Goal: Transaction & Acquisition: Purchase product/service

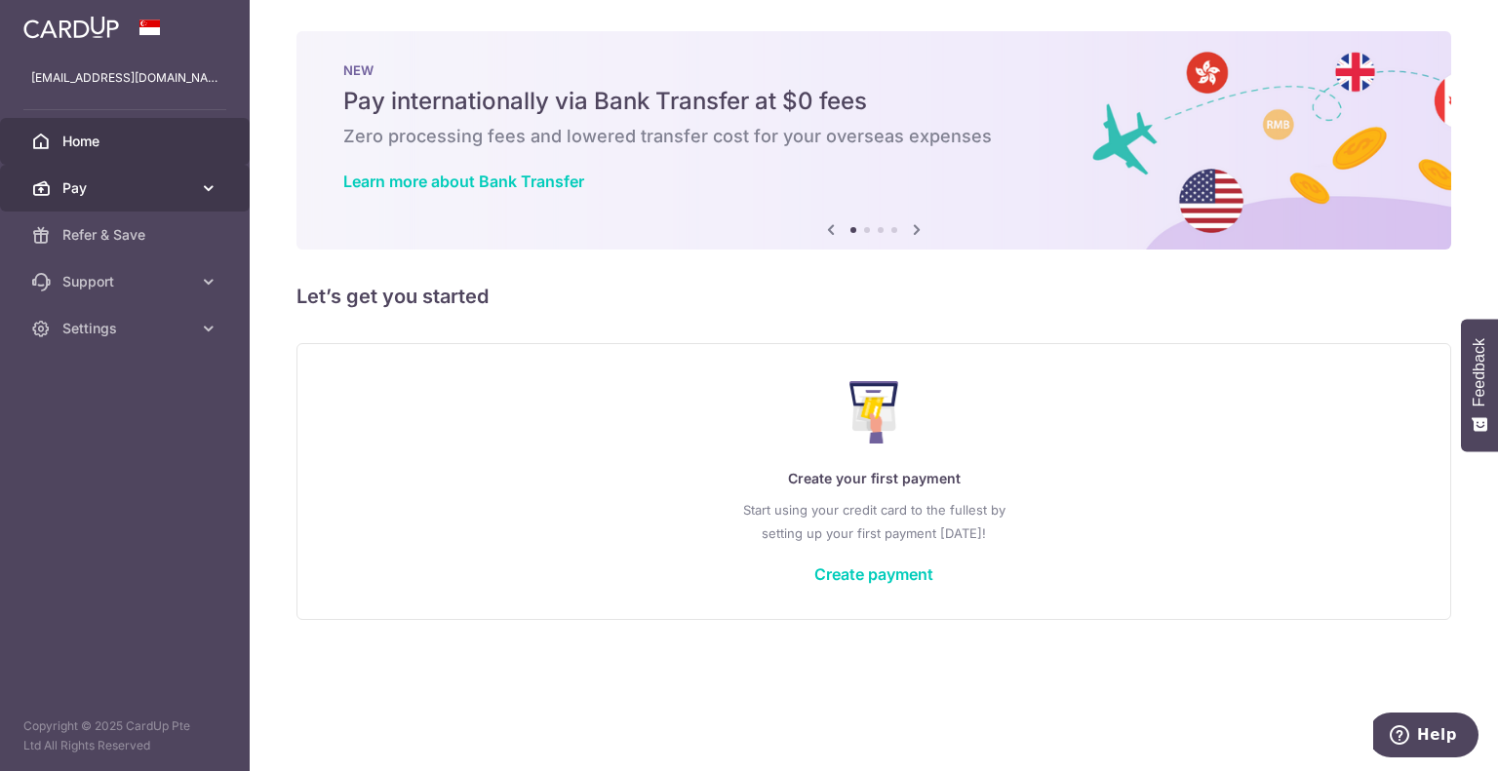
click at [156, 198] on link "Pay" at bounding box center [125, 188] width 250 height 47
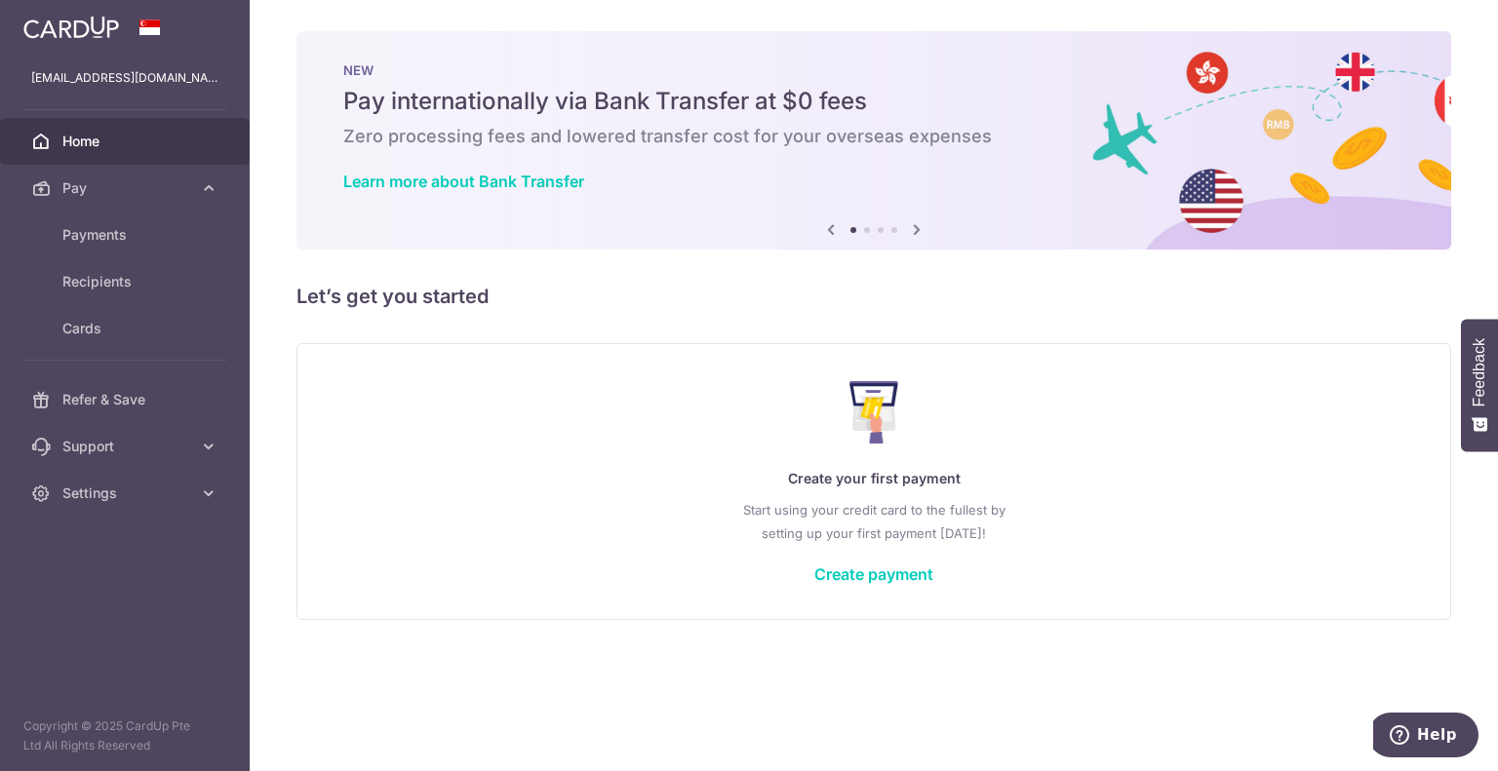
click at [1497, 100] on div "× Pause Schedule Pause all future payments in this series Pause just this one p…" at bounding box center [874, 385] width 1248 height 771
click at [111, 197] on span "Pay" at bounding box center [126, 188] width 129 height 20
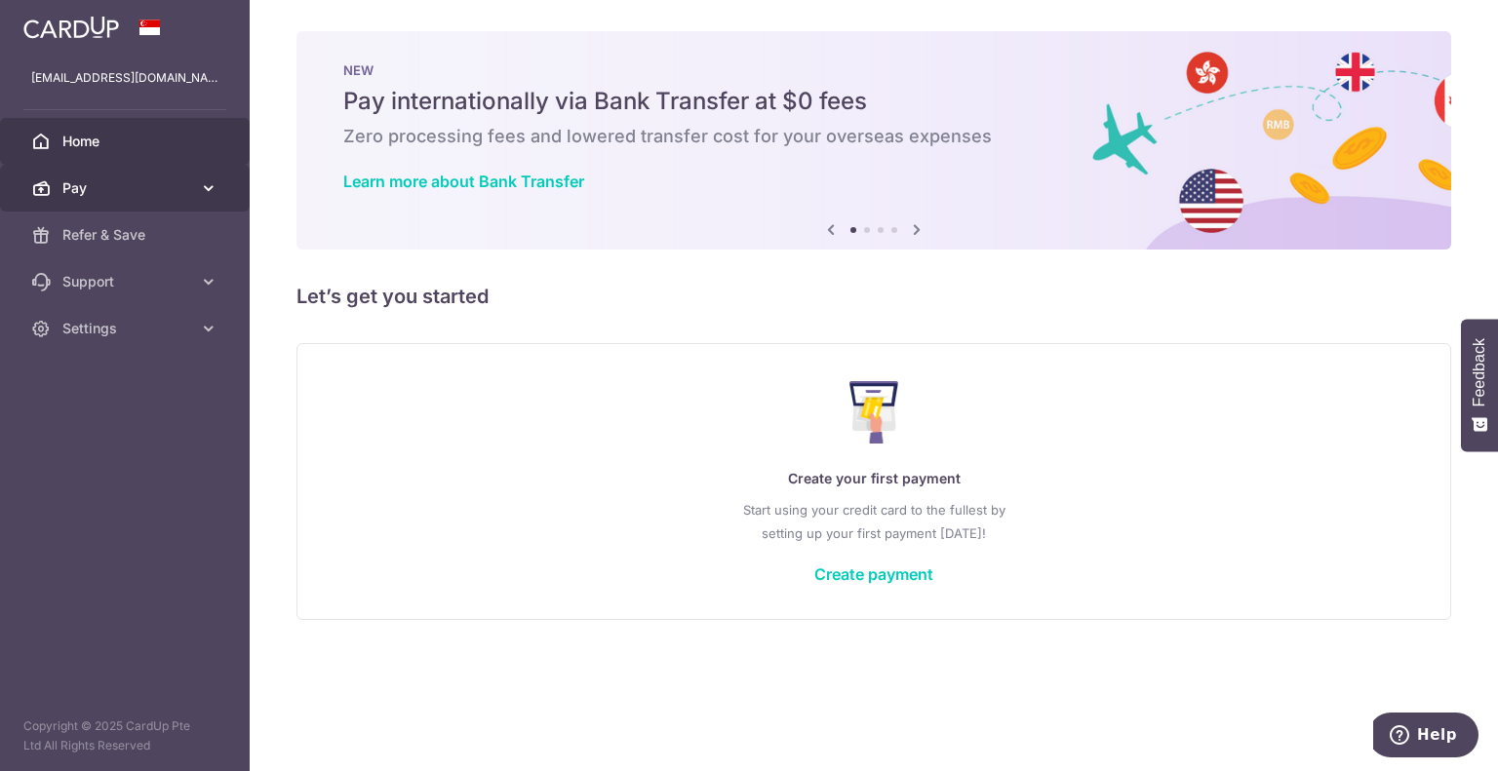
click at [117, 199] on link "Pay" at bounding box center [125, 188] width 250 height 47
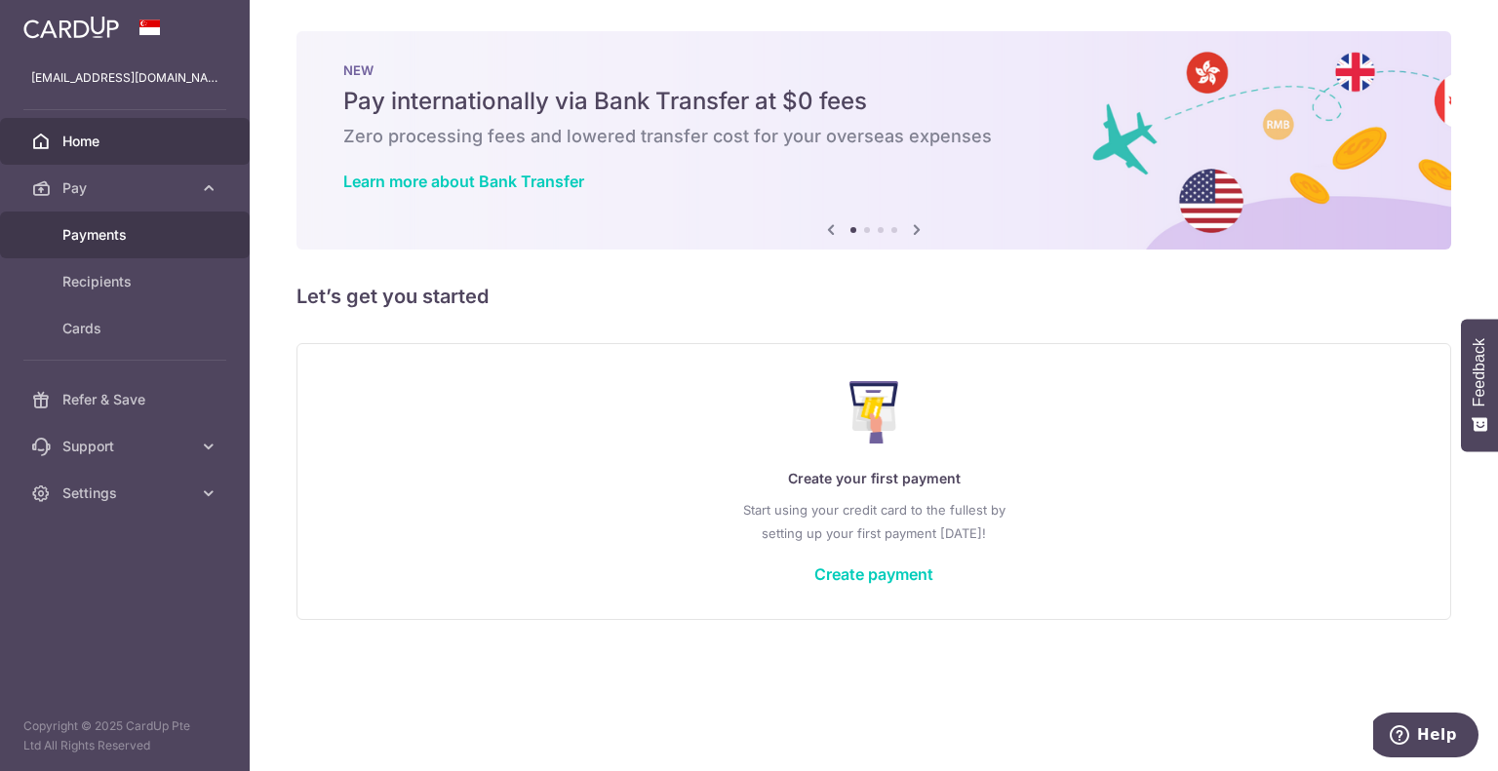
click at [111, 232] on span "Payments" at bounding box center [126, 235] width 129 height 20
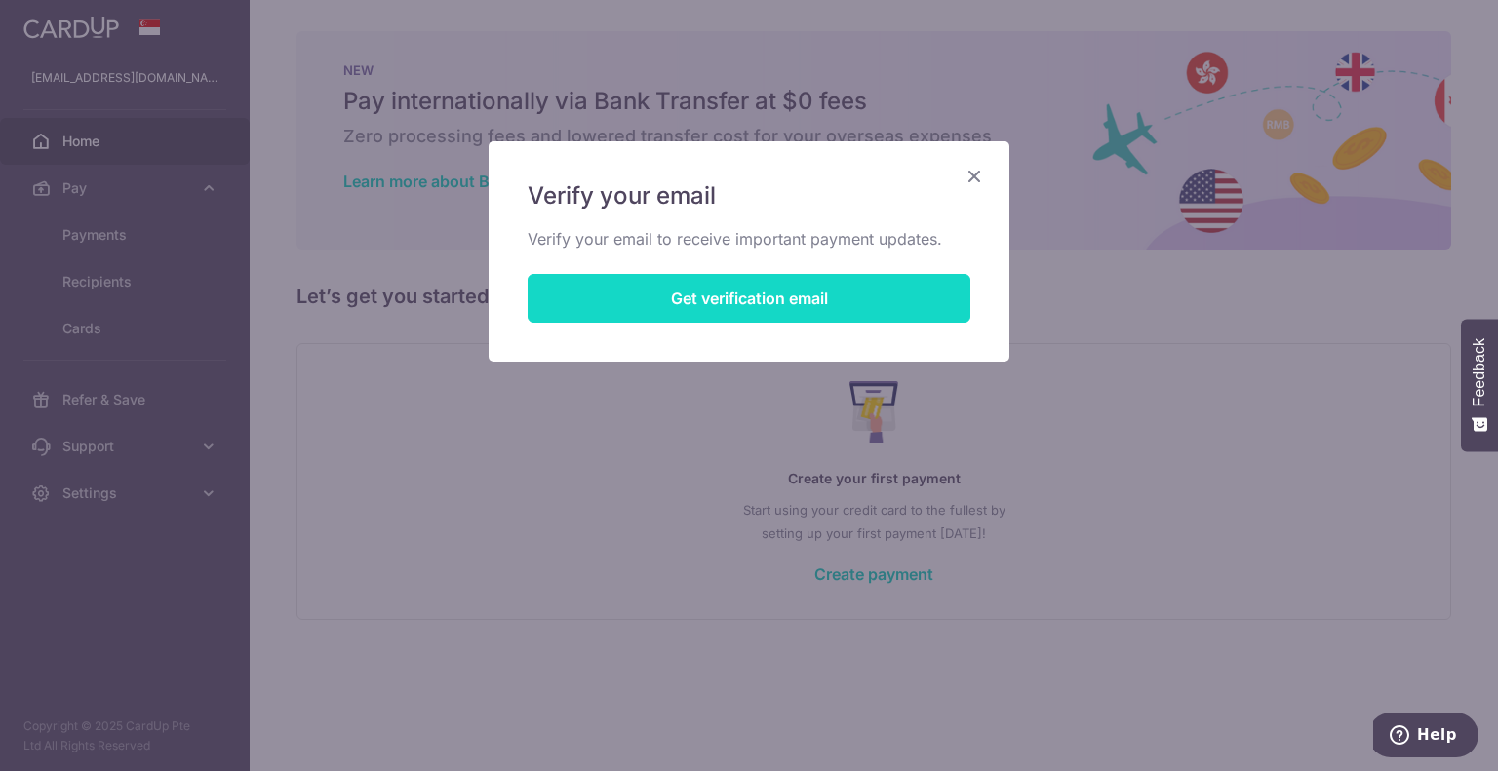
click at [754, 308] on button "Get verification email" at bounding box center [749, 298] width 443 height 49
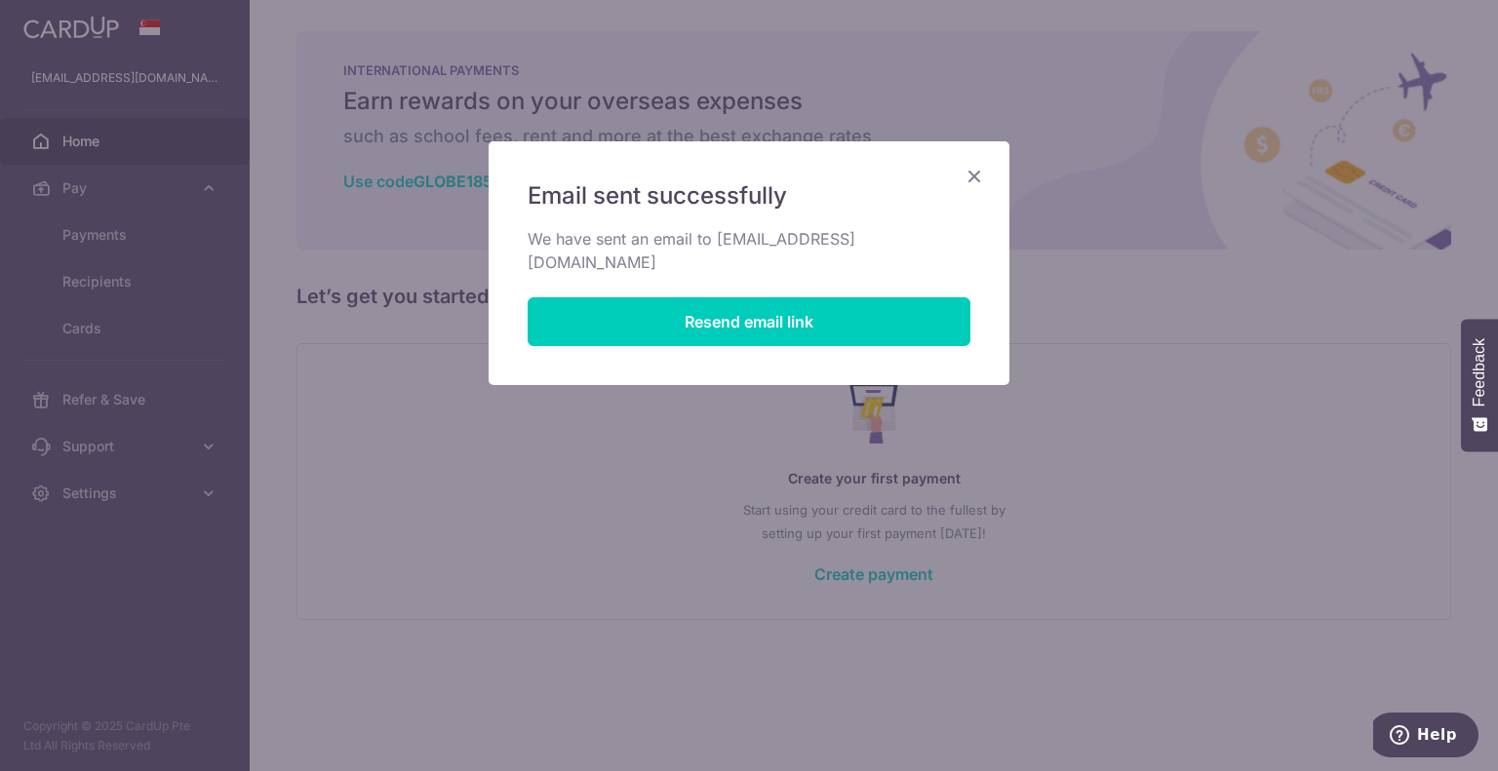
click at [975, 174] on icon "Close" at bounding box center [973, 176] width 23 height 24
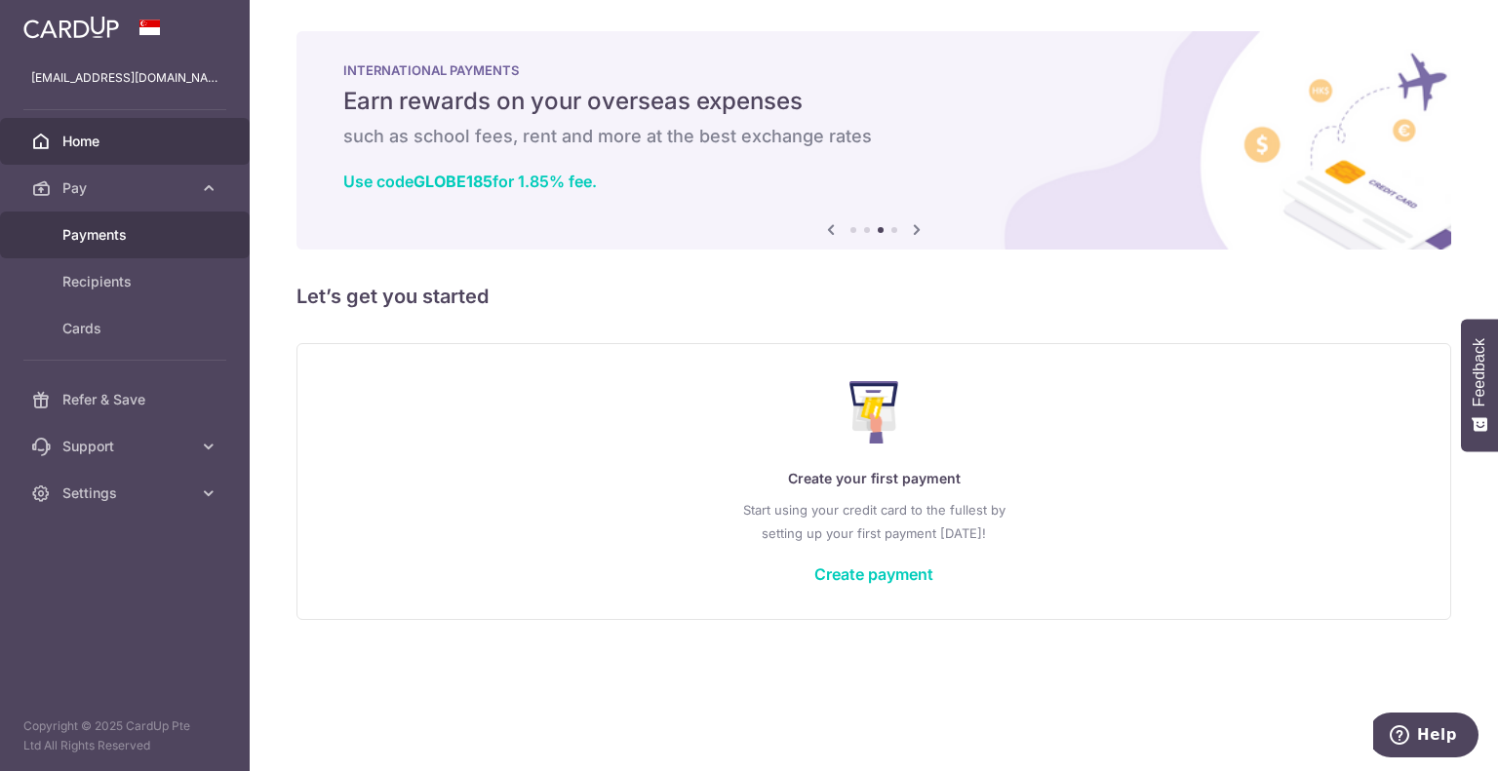
click at [101, 229] on span "Payments" at bounding box center [126, 235] width 129 height 20
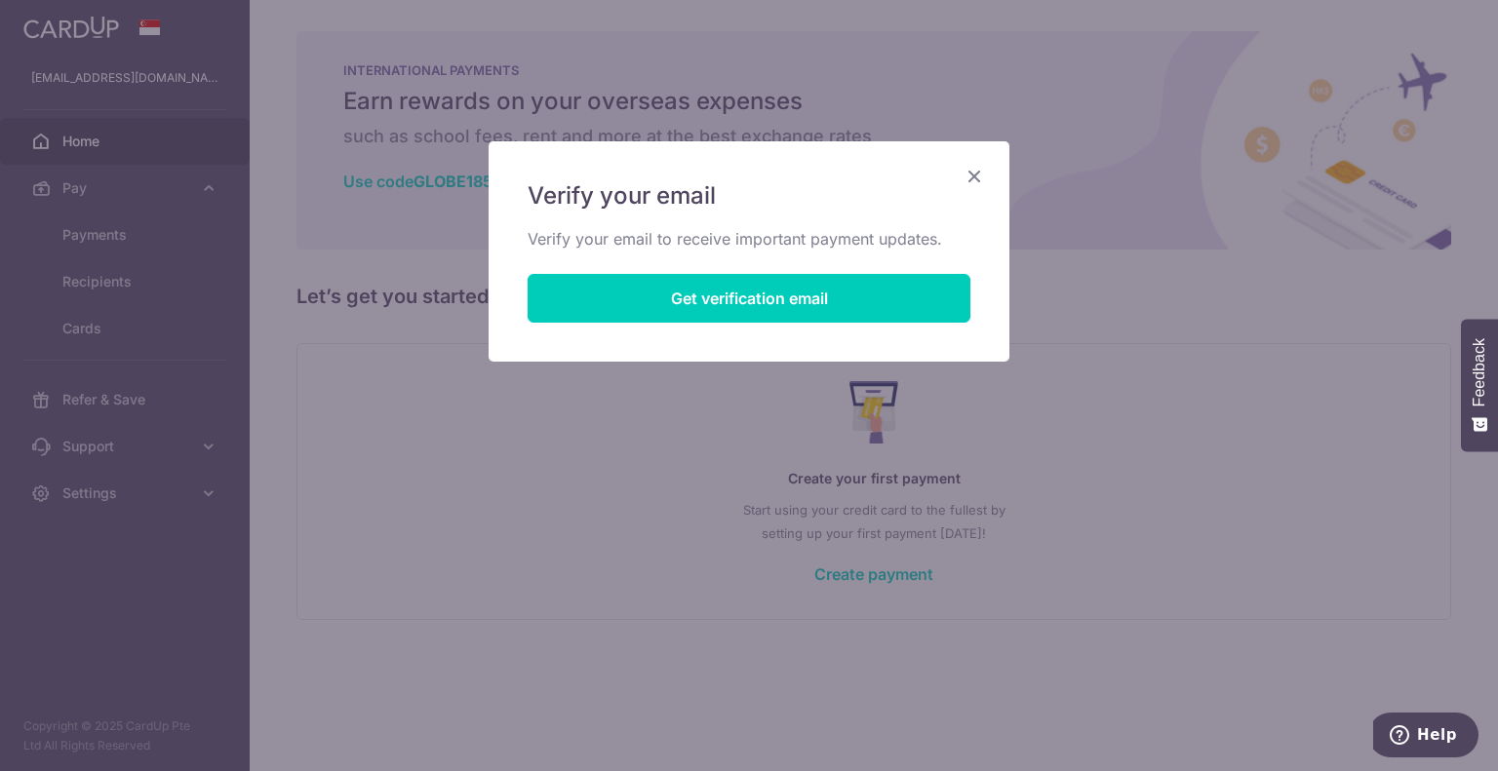
click at [973, 175] on icon "Close" at bounding box center [973, 176] width 23 height 24
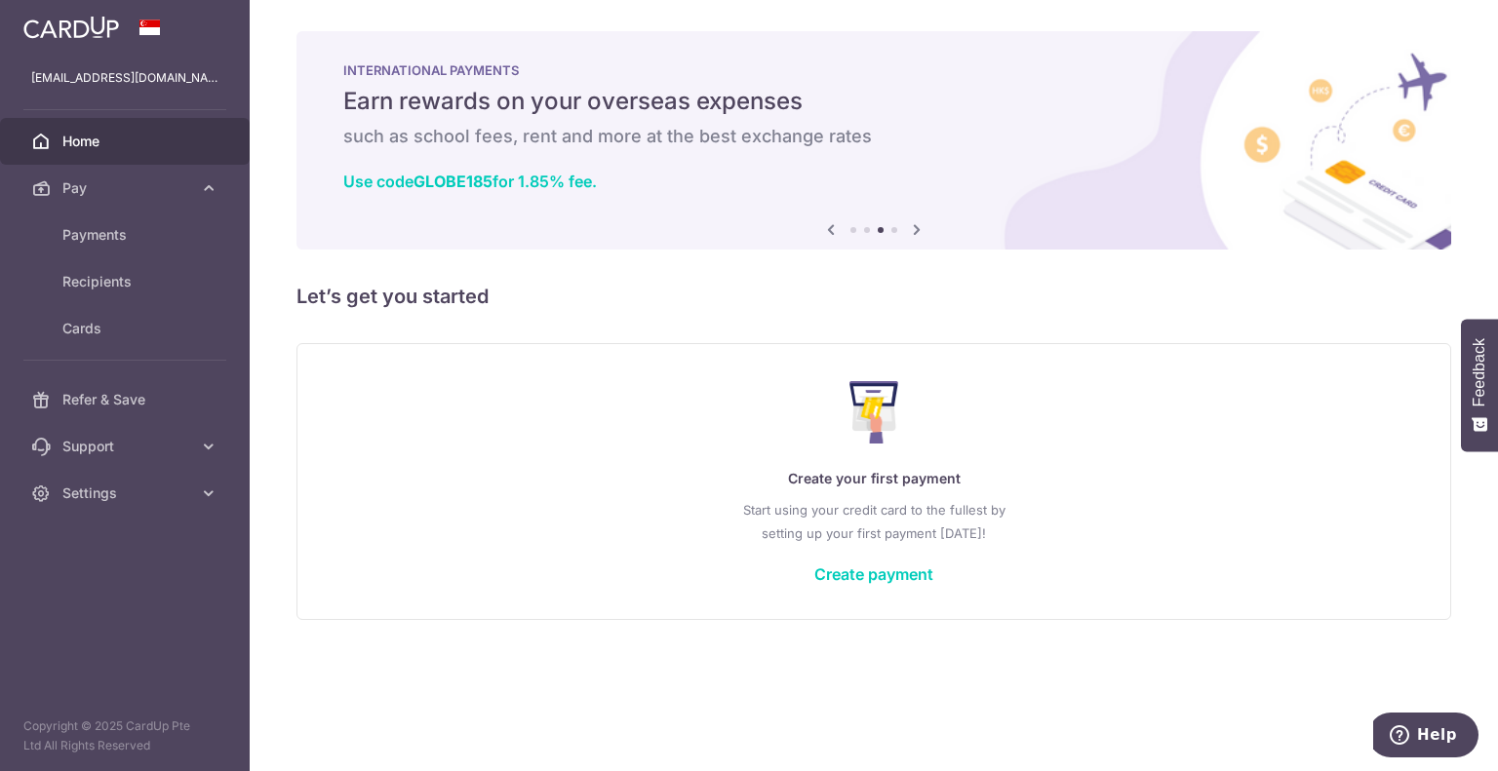
click at [98, 136] on span "Home" at bounding box center [126, 142] width 129 height 20
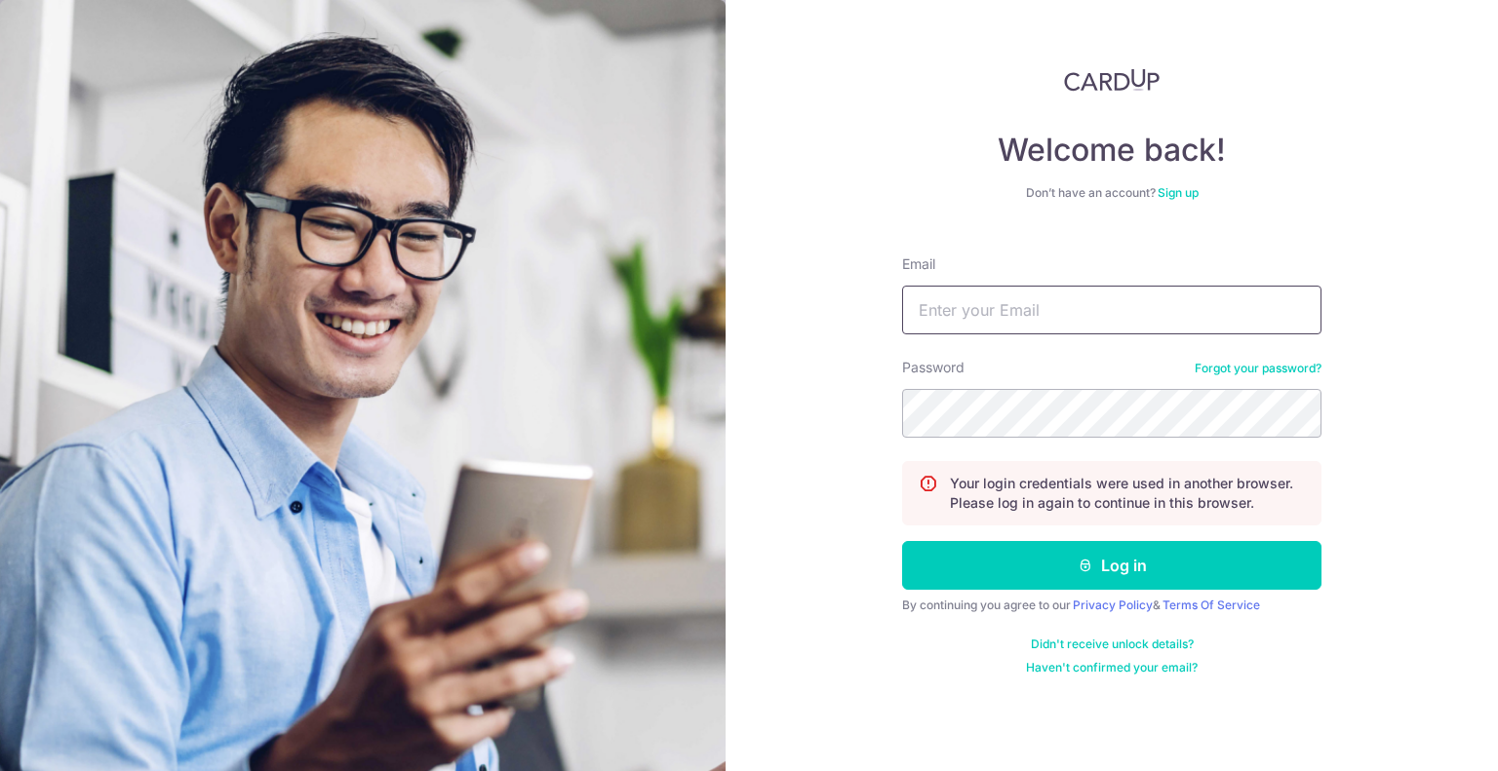
click at [983, 321] on input "Email" at bounding box center [1111, 310] width 419 height 49
type input "tohxujie123@gmail.com"
click at [902, 541] on button "Log in" at bounding box center [1111, 565] width 419 height 49
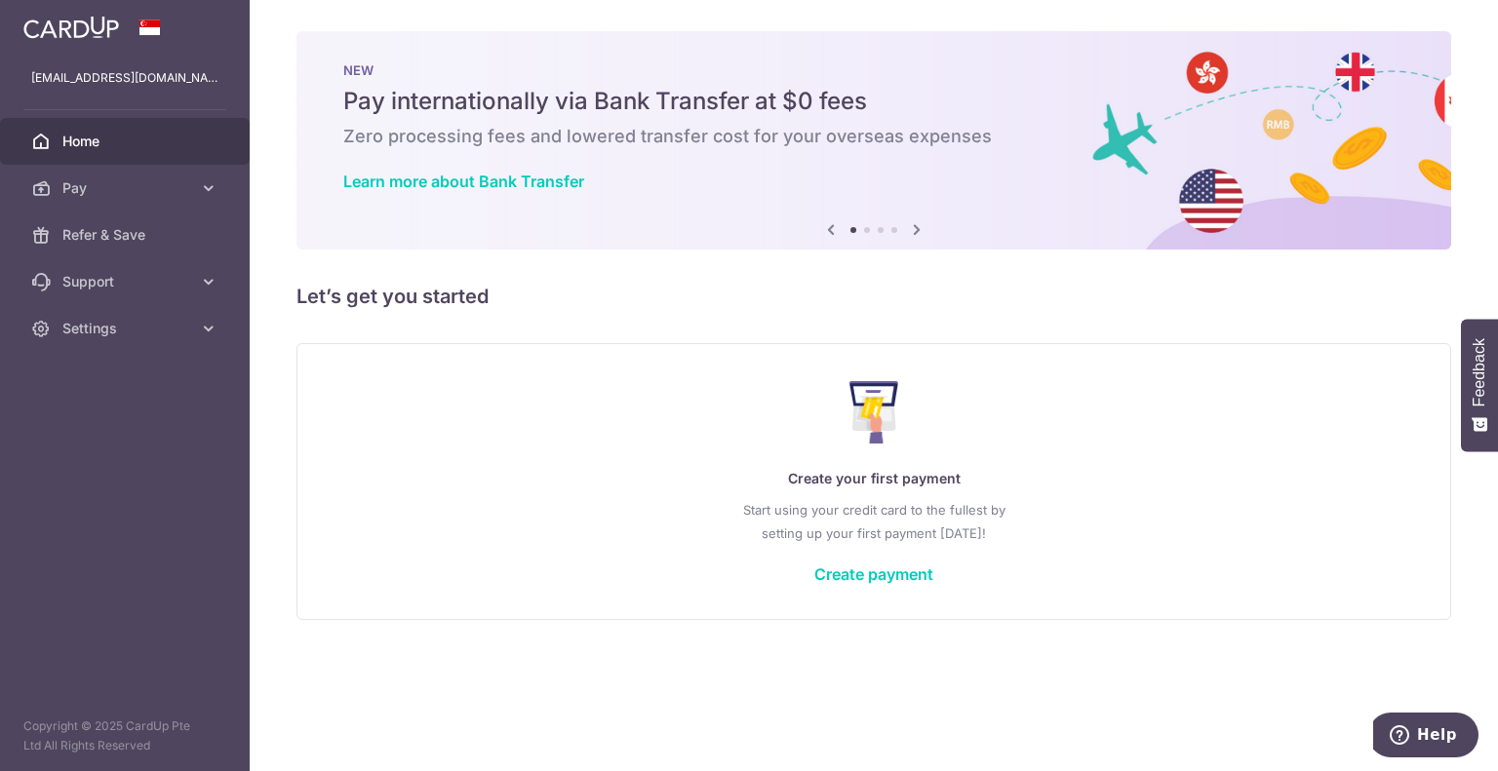
click at [1497, 205] on div "× Pause Schedule Pause all future payments in this series Pause just this one p…" at bounding box center [874, 385] width 1248 height 771
click at [56, 196] on link "Pay" at bounding box center [125, 188] width 250 height 47
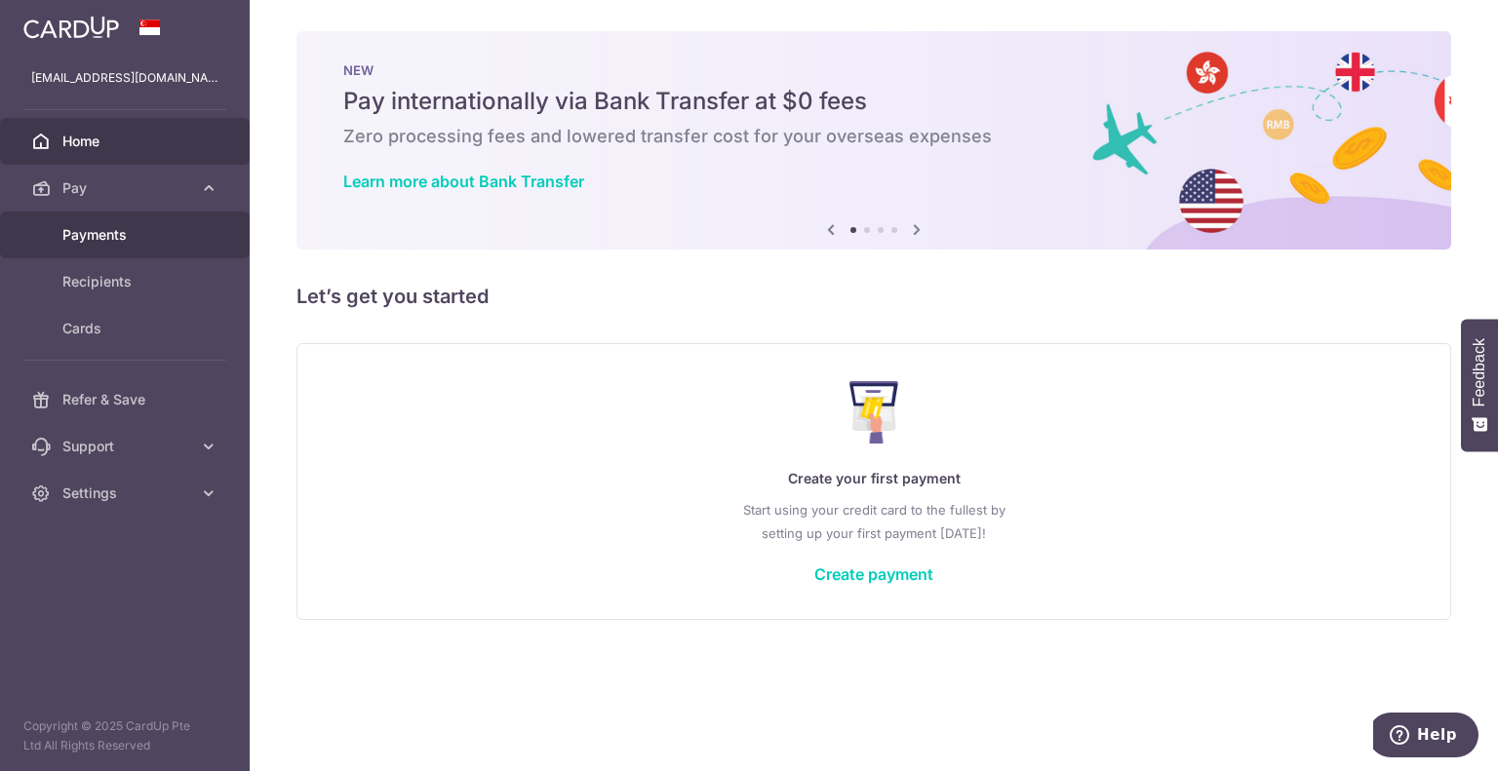
click at [82, 241] on span "Payments" at bounding box center [126, 235] width 129 height 20
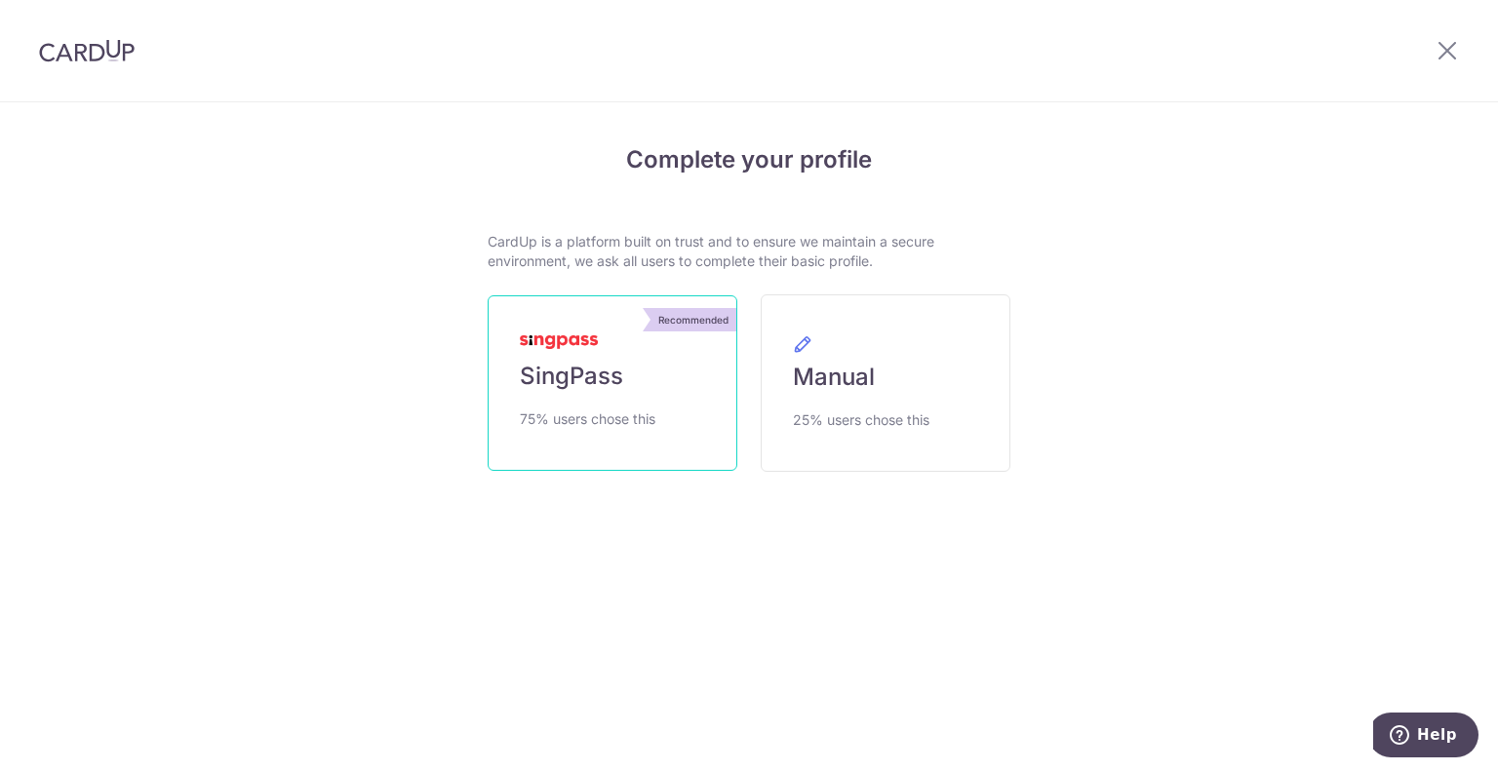
click at [625, 369] on link "Recommended SingPass 75% users chose this" at bounding box center [613, 383] width 250 height 176
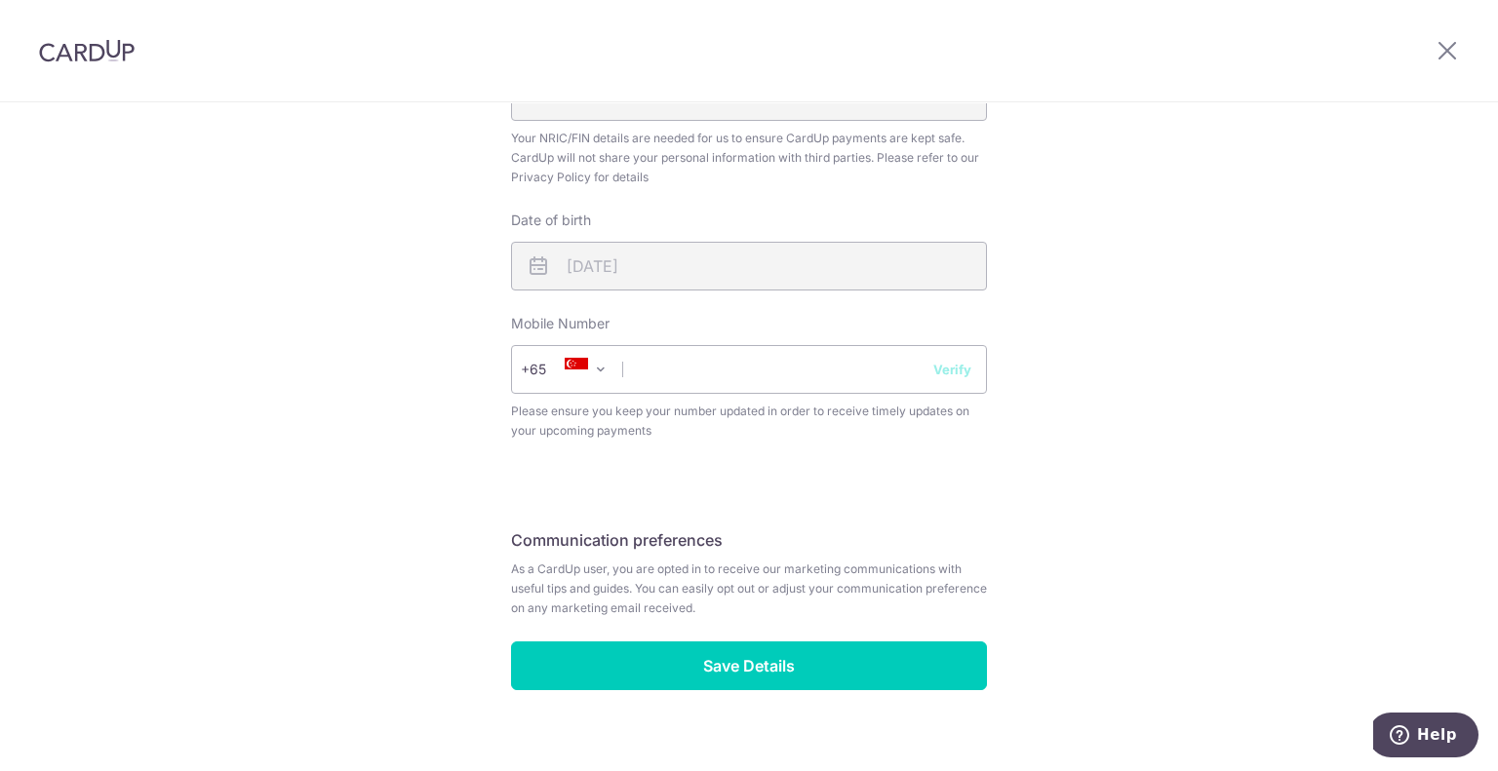
scroll to position [671, 0]
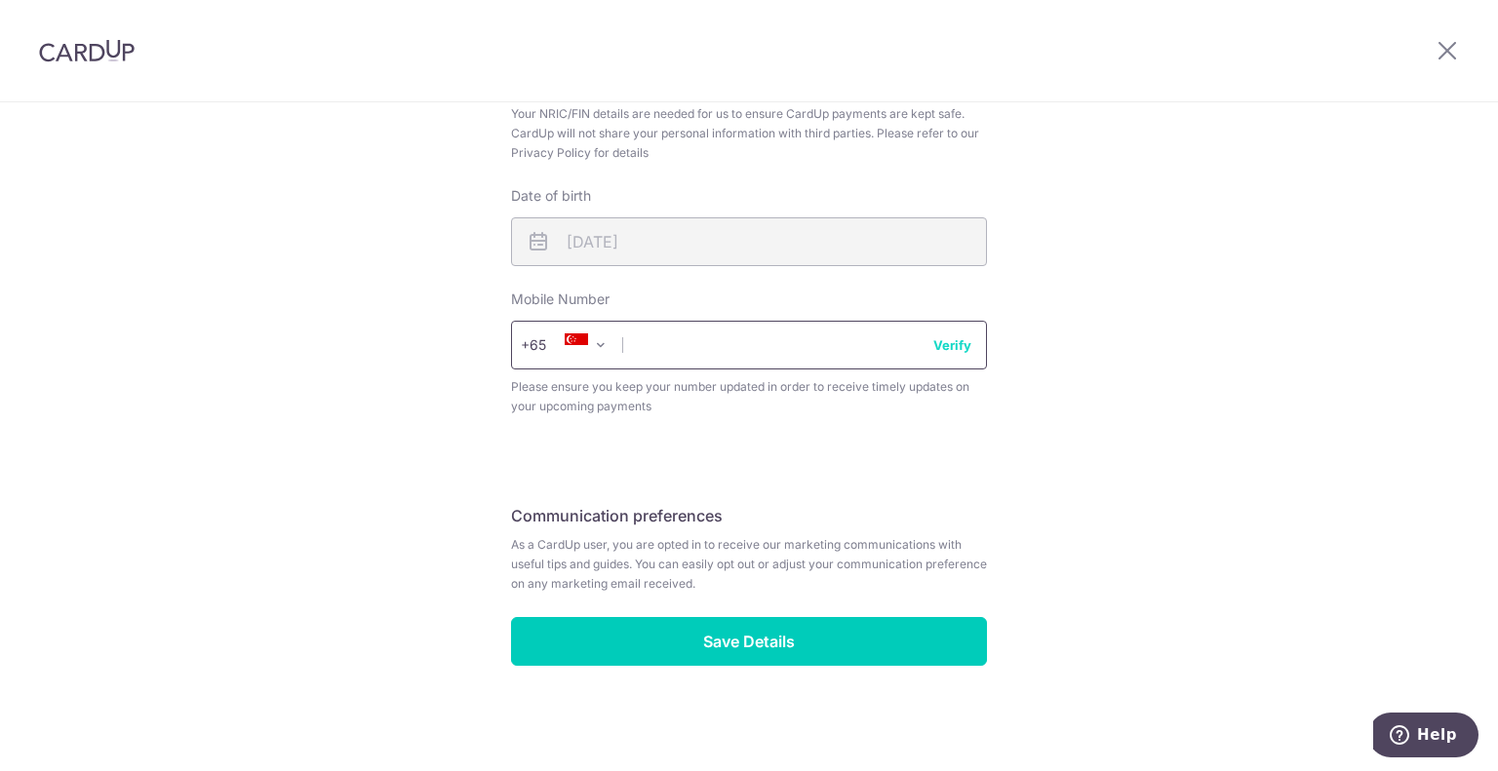
click at [729, 342] on input "text" at bounding box center [749, 345] width 476 height 49
type input "96502754"
click at [943, 353] on button "Verify" at bounding box center [952, 345] width 38 height 20
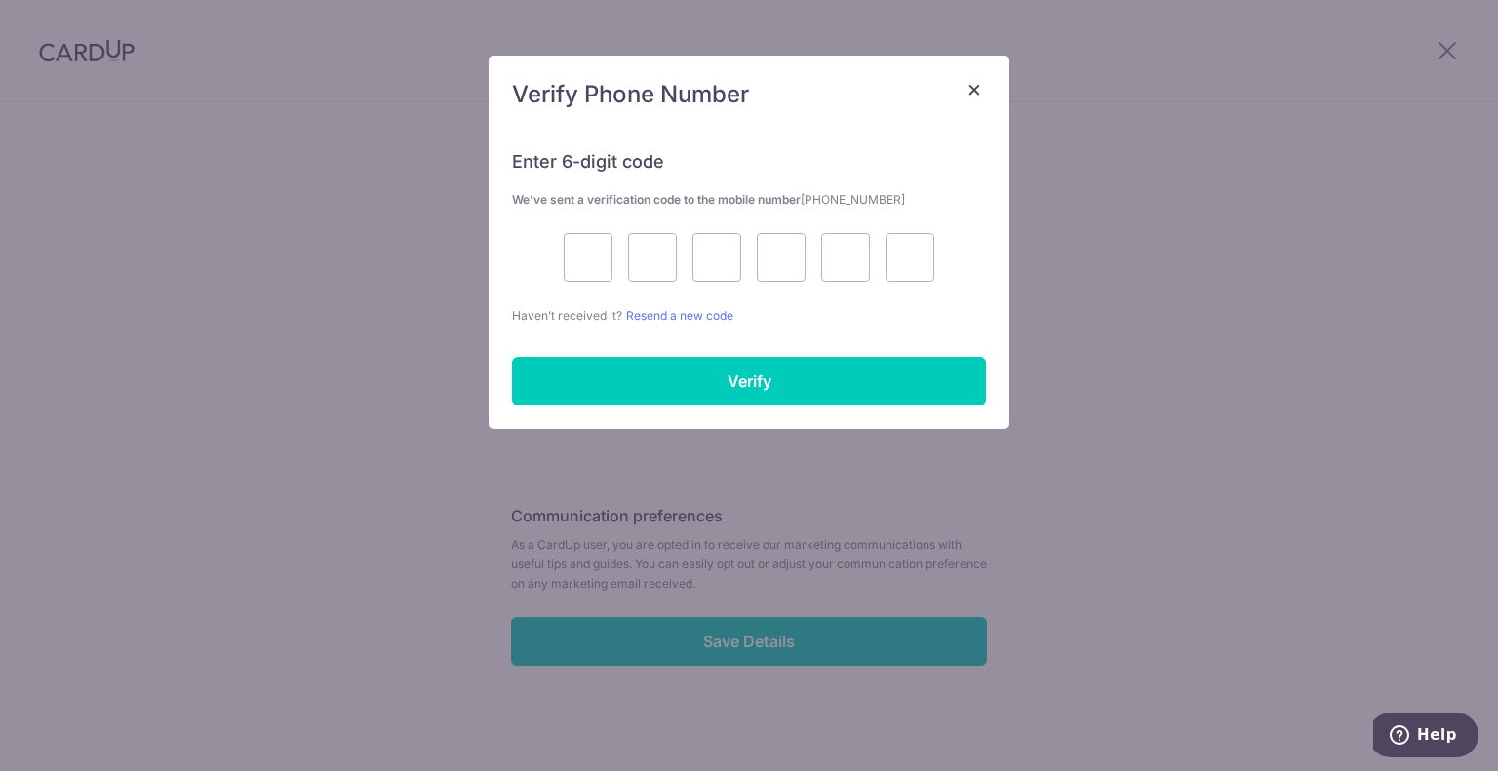
click at [613, 271] on div at bounding box center [749, 257] width 474 height 49
click at [608, 261] on input "text" at bounding box center [588, 257] width 49 height 49
type input "2"
type input "4"
type input "6"
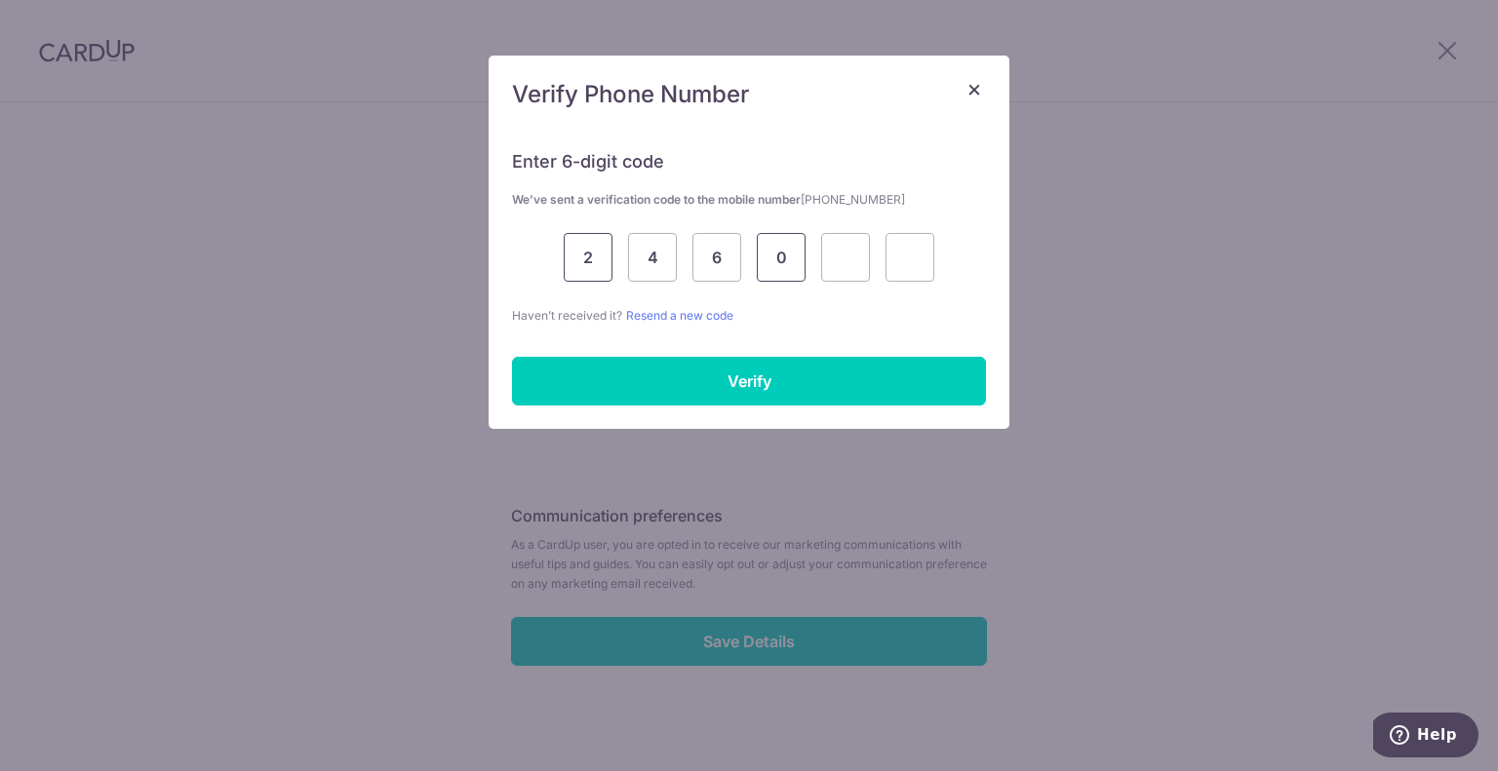
type input "0"
type input "8"
click at [665, 253] on input "4" at bounding box center [652, 257] width 49 height 49
drag, startPoint x: 654, startPoint y: 255, endPoint x: 886, endPoint y: 267, distance: 232.4
click at [886, 267] on div "2 4 6 0 8" at bounding box center [749, 257] width 474 height 49
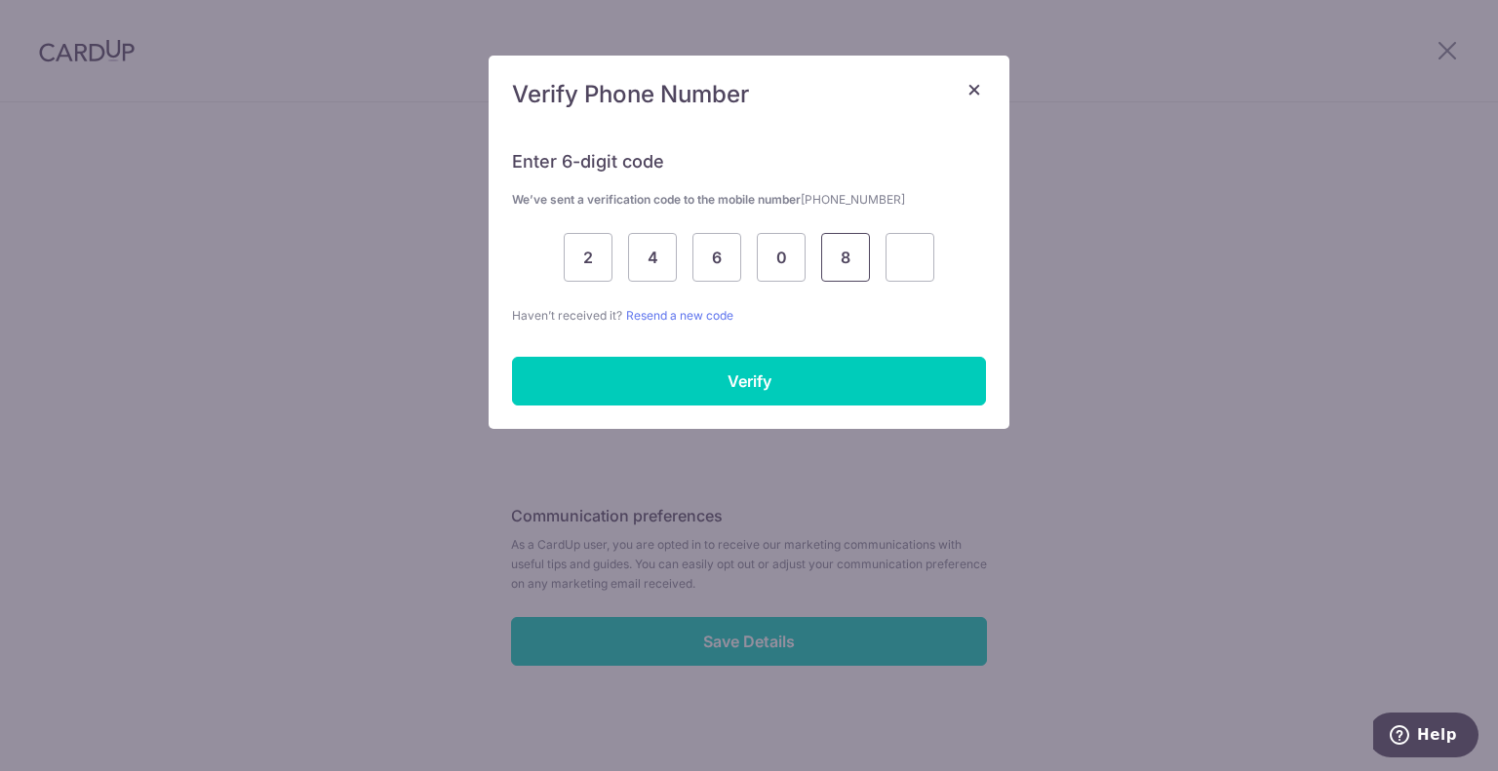
click at [846, 261] on input "8" at bounding box center [845, 257] width 49 height 49
type input "1"
type input "4"
type input "6"
type input "0"
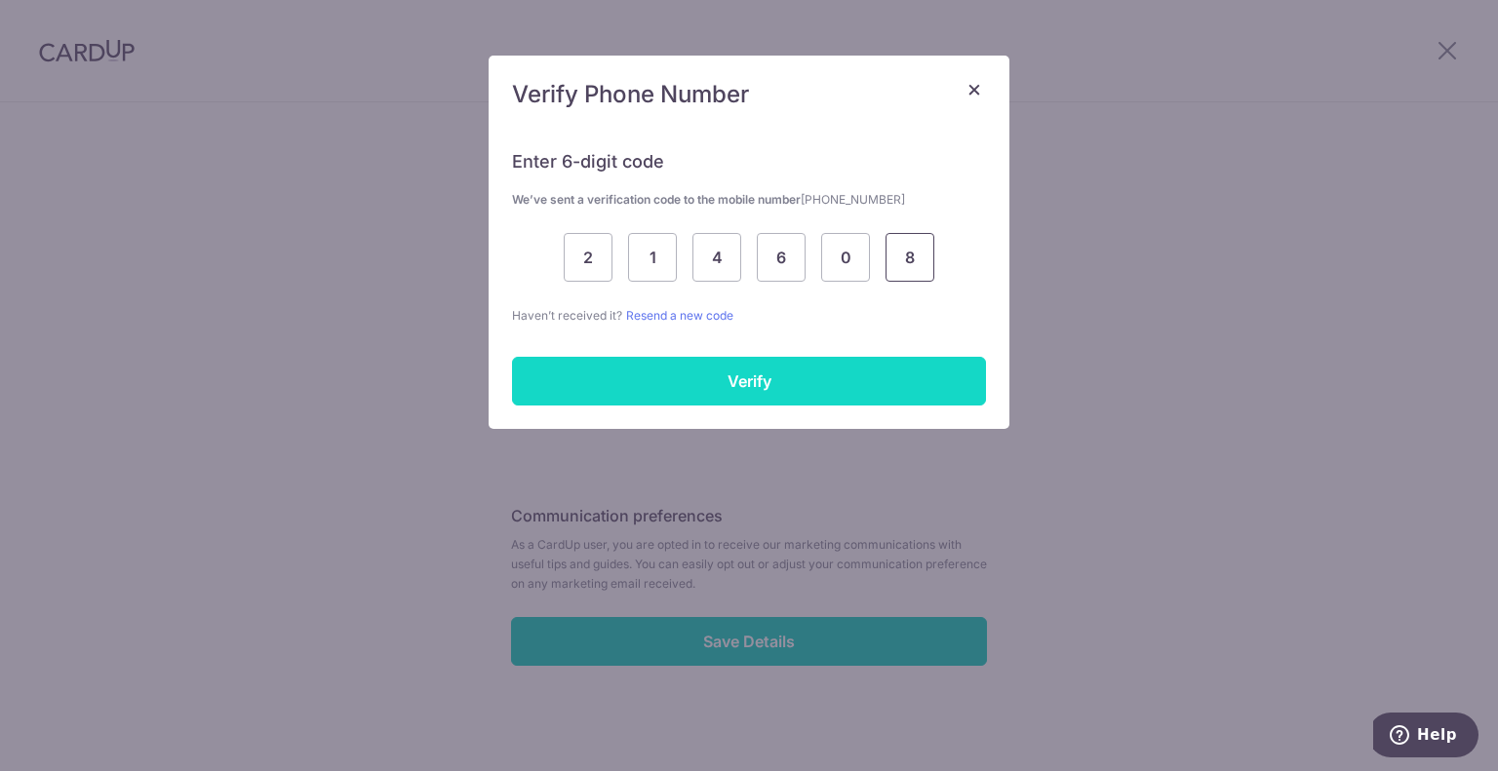
type input "8"
click at [798, 386] on input "Verify" at bounding box center [749, 381] width 474 height 49
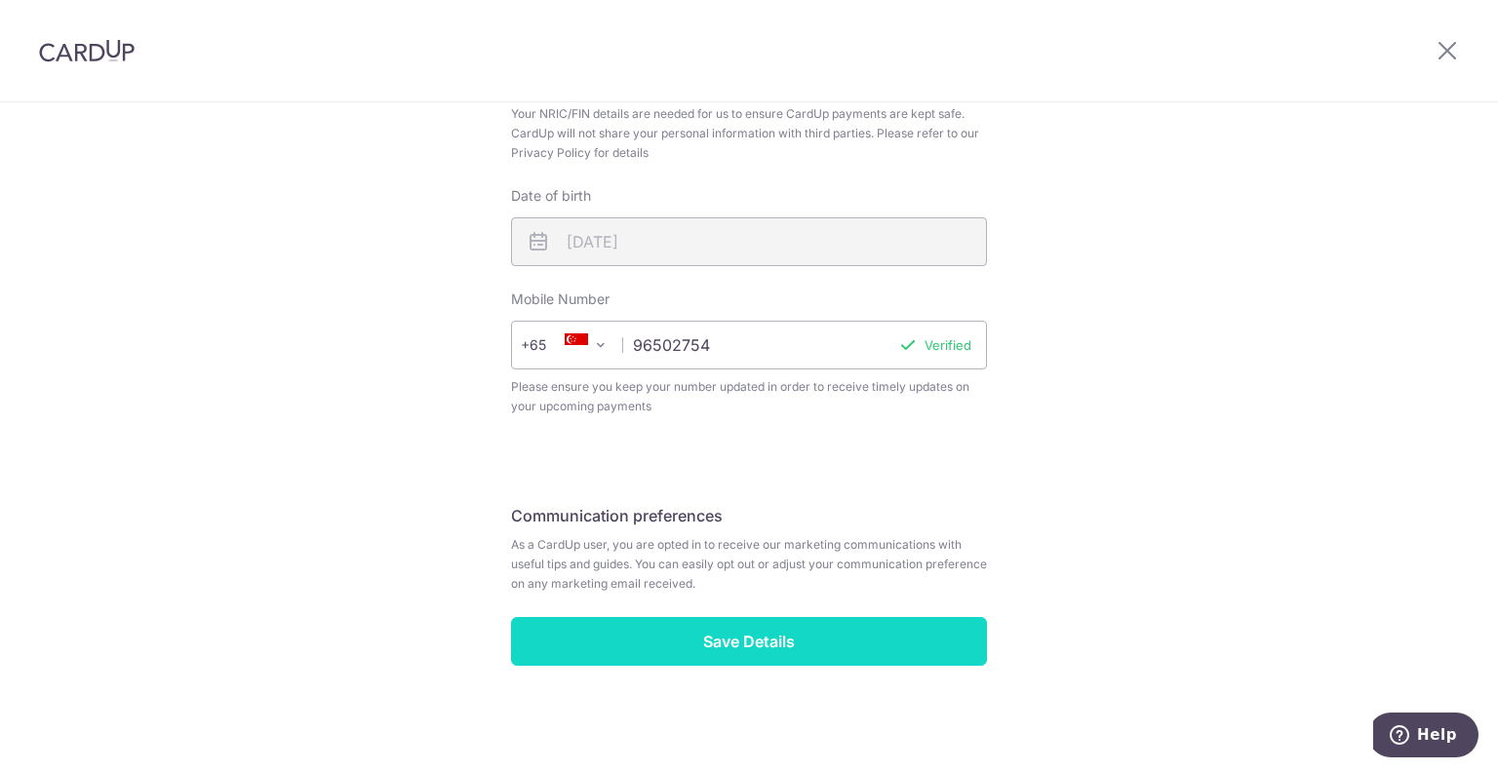
click at [768, 643] on input "Save Details" at bounding box center [749, 641] width 476 height 49
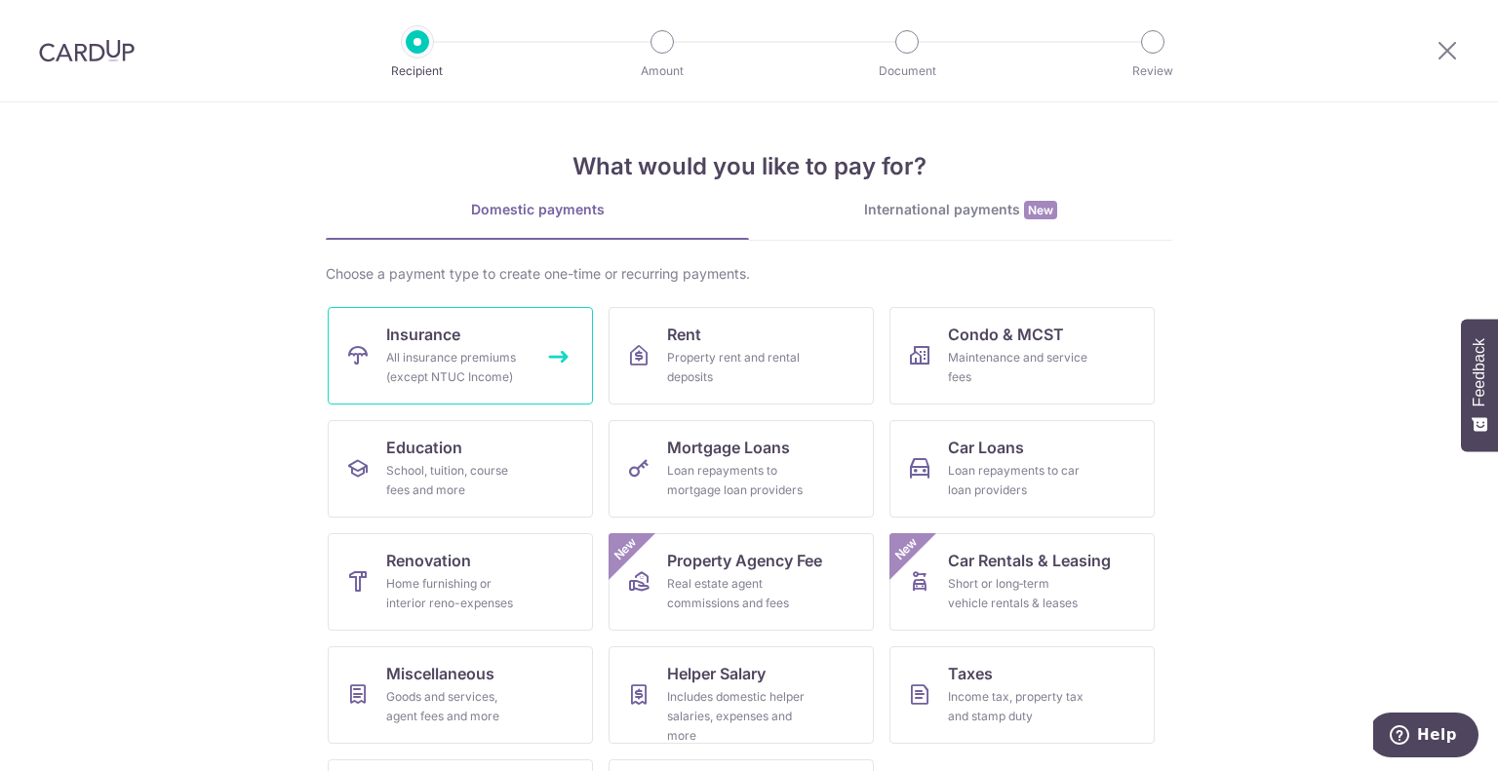
click at [507, 342] on link "Insurance All insurance premiums (except NTUC Income)" at bounding box center [460, 356] width 265 height 98
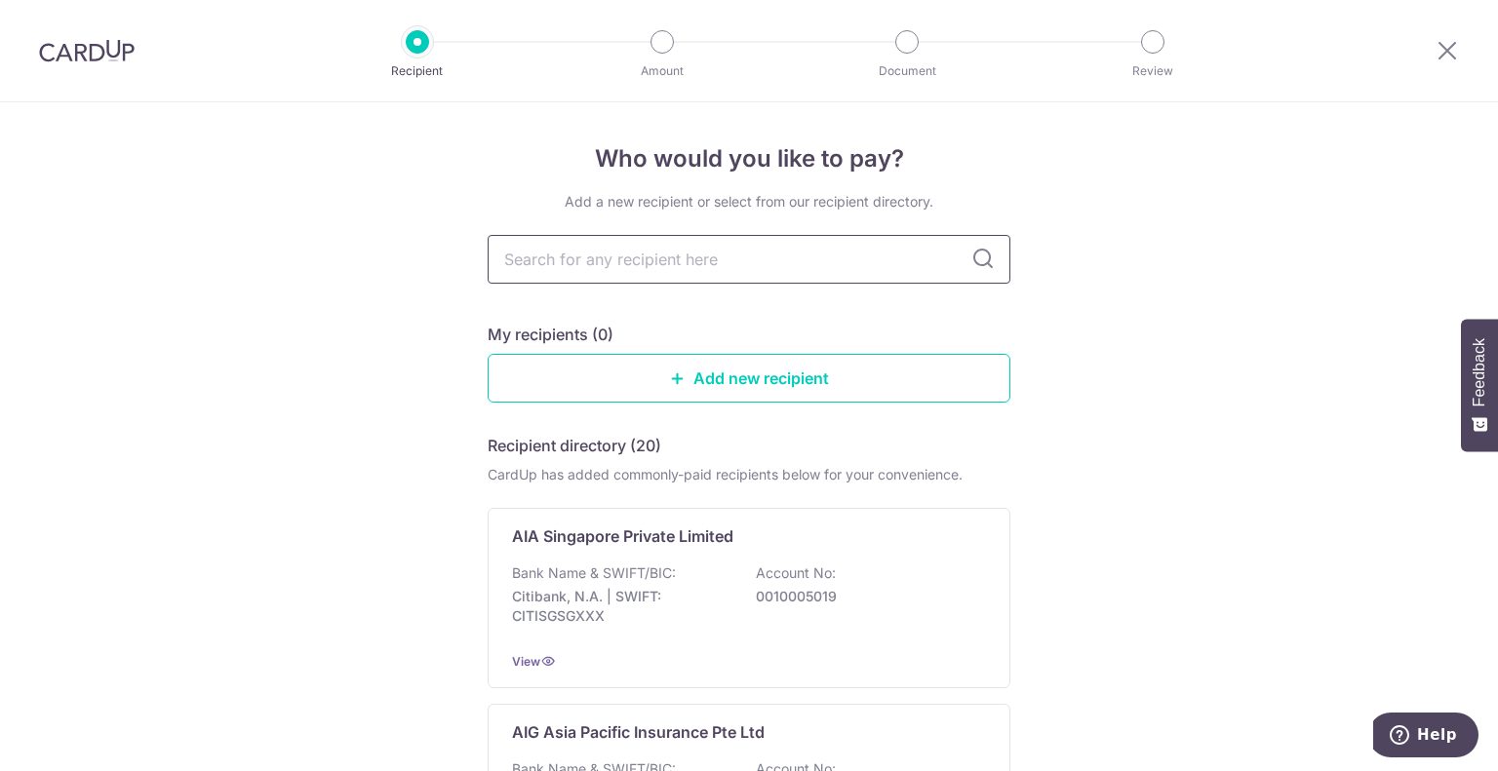
click at [779, 259] on input "text" at bounding box center [749, 259] width 523 height 49
type input "singlife"
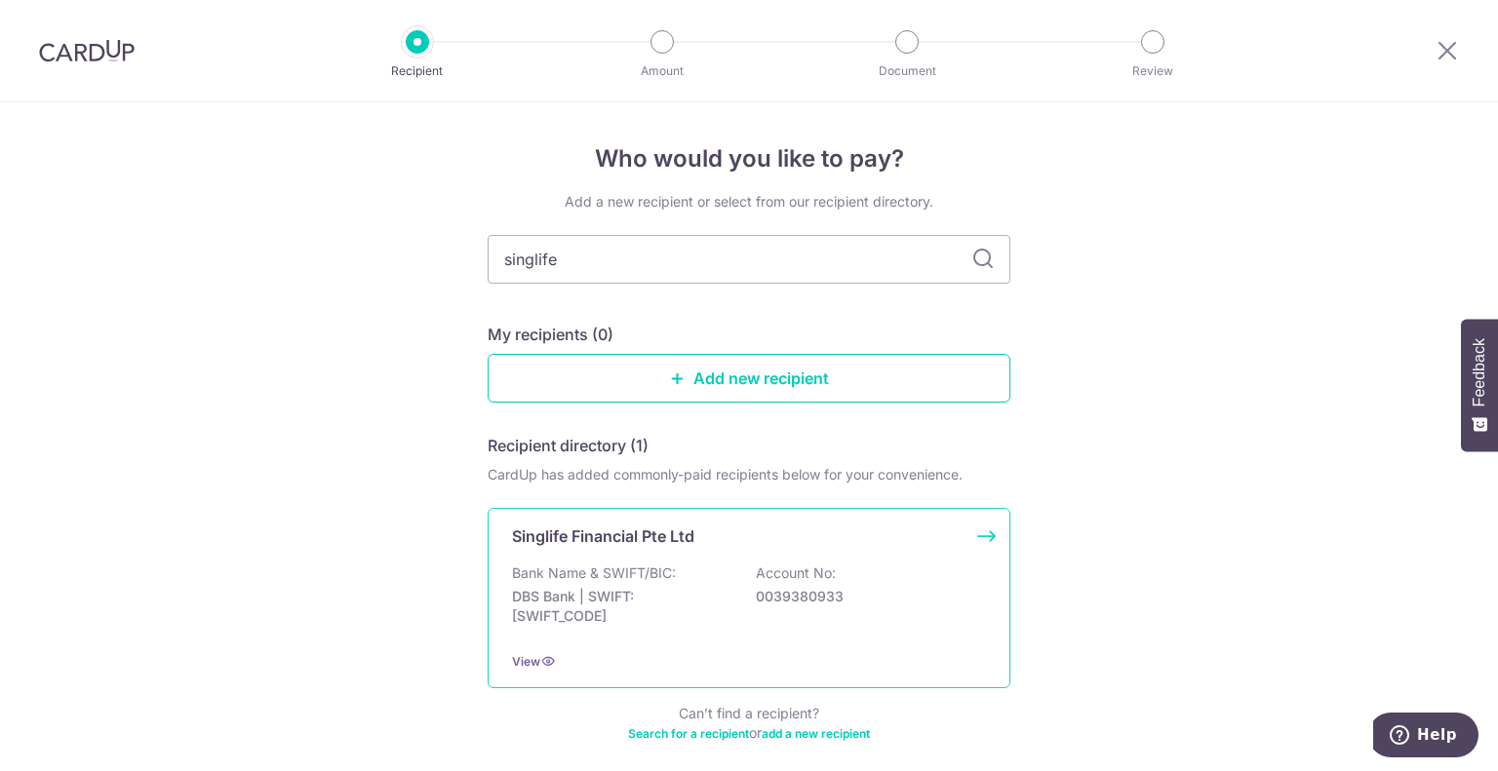
click at [651, 576] on p "Bank Name & SWIFT/BIC:" at bounding box center [594, 574] width 164 height 20
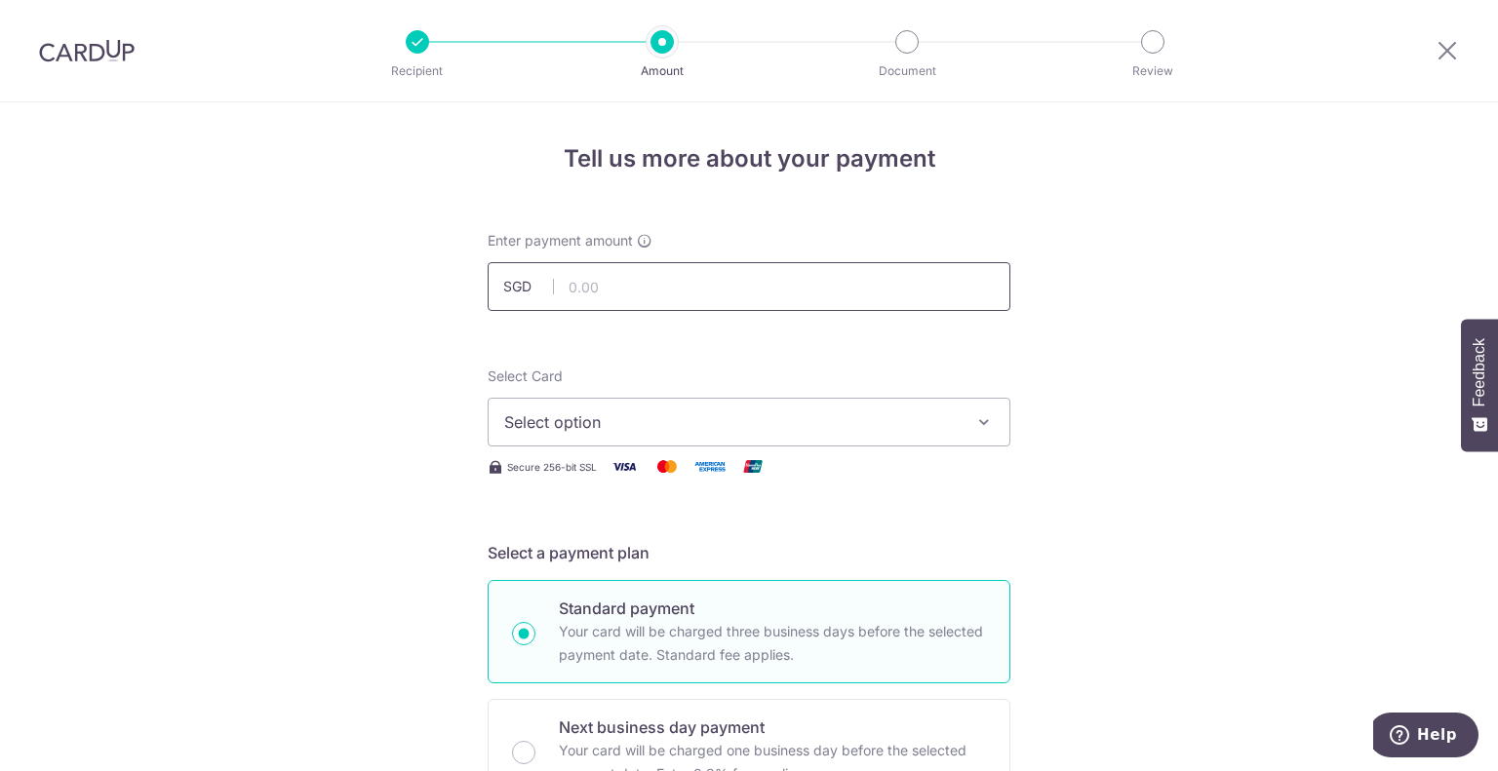
click at [608, 295] on input "text" at bounding box center [749, 286] width 523 height 49
click at [617, 417] on span "Select option" at bounding box center [731, 422] width 454 height 23
type input "1,516.00"
click at [527, 484] on link "Add credit card" at bounding box center [749, 476] width 521 height 35
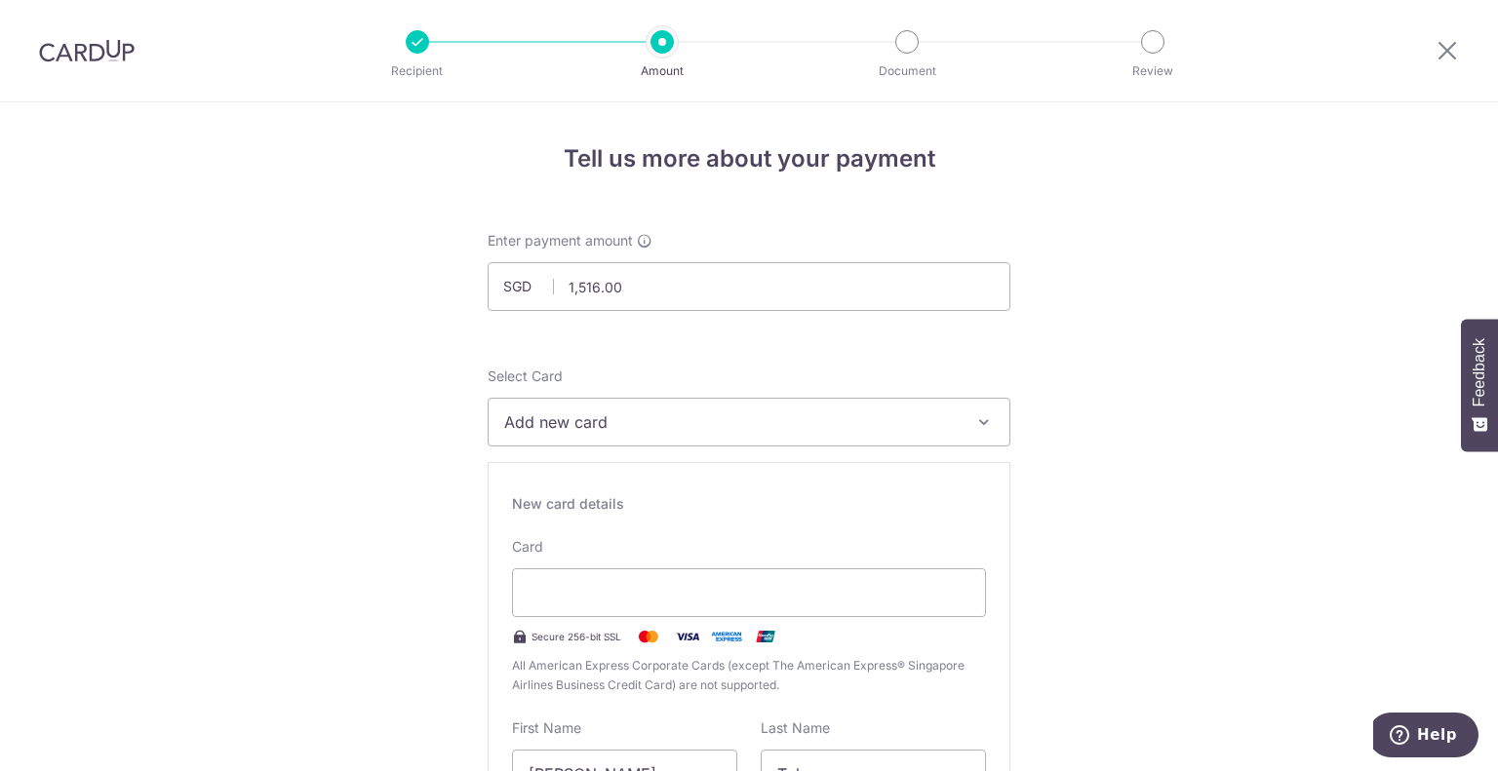
click at [665, 428] on span "Add new card" at bounding box center [731, 422] width 454 height 23
click at [635, 476] on span "Add credit card" at bounding box center [766, 477] width 454 height 20
type input "12 / 2029"
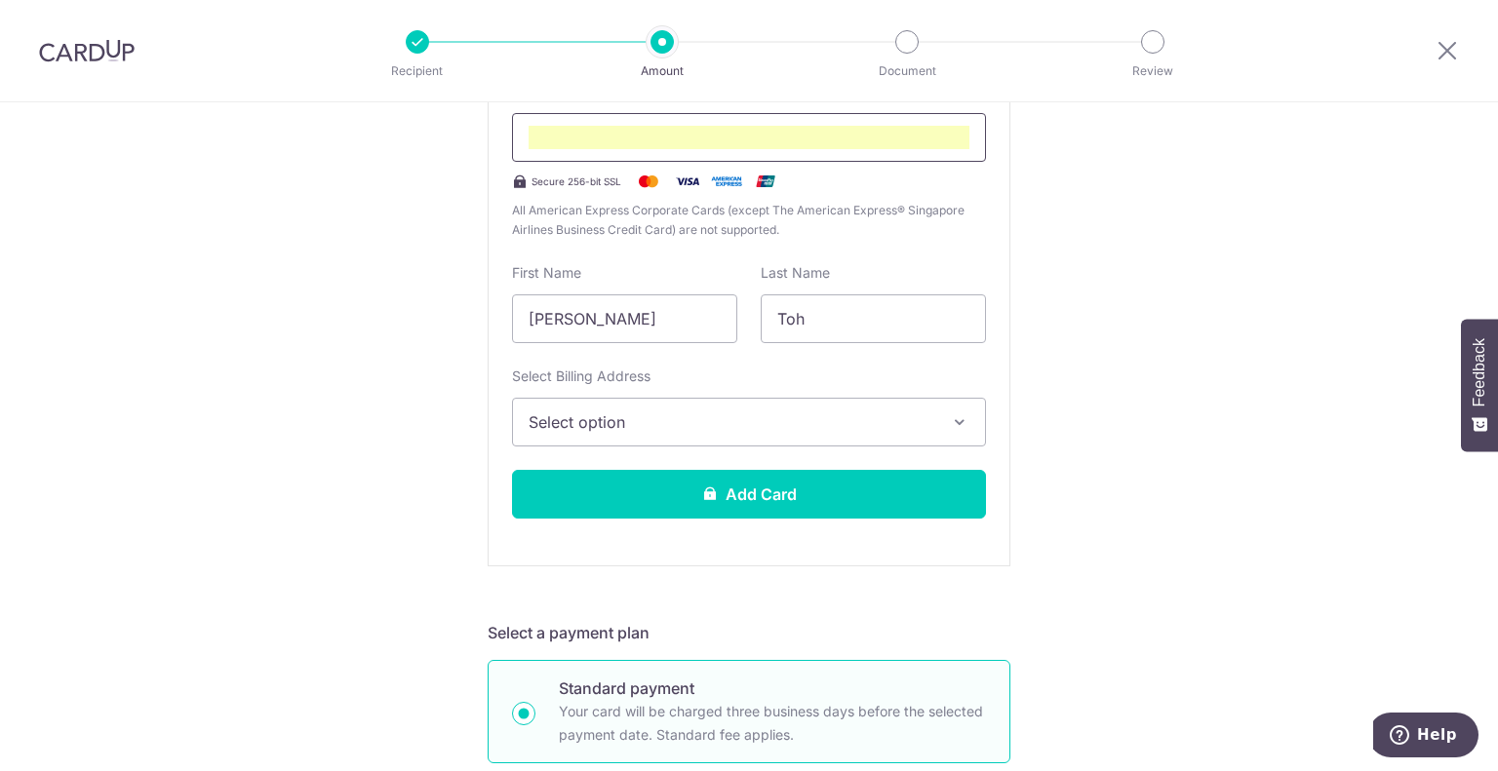
scroll to position [456, 0]
click at [561, 437] on button "Select option" at bounding box center [749, 421] width 474 height 49
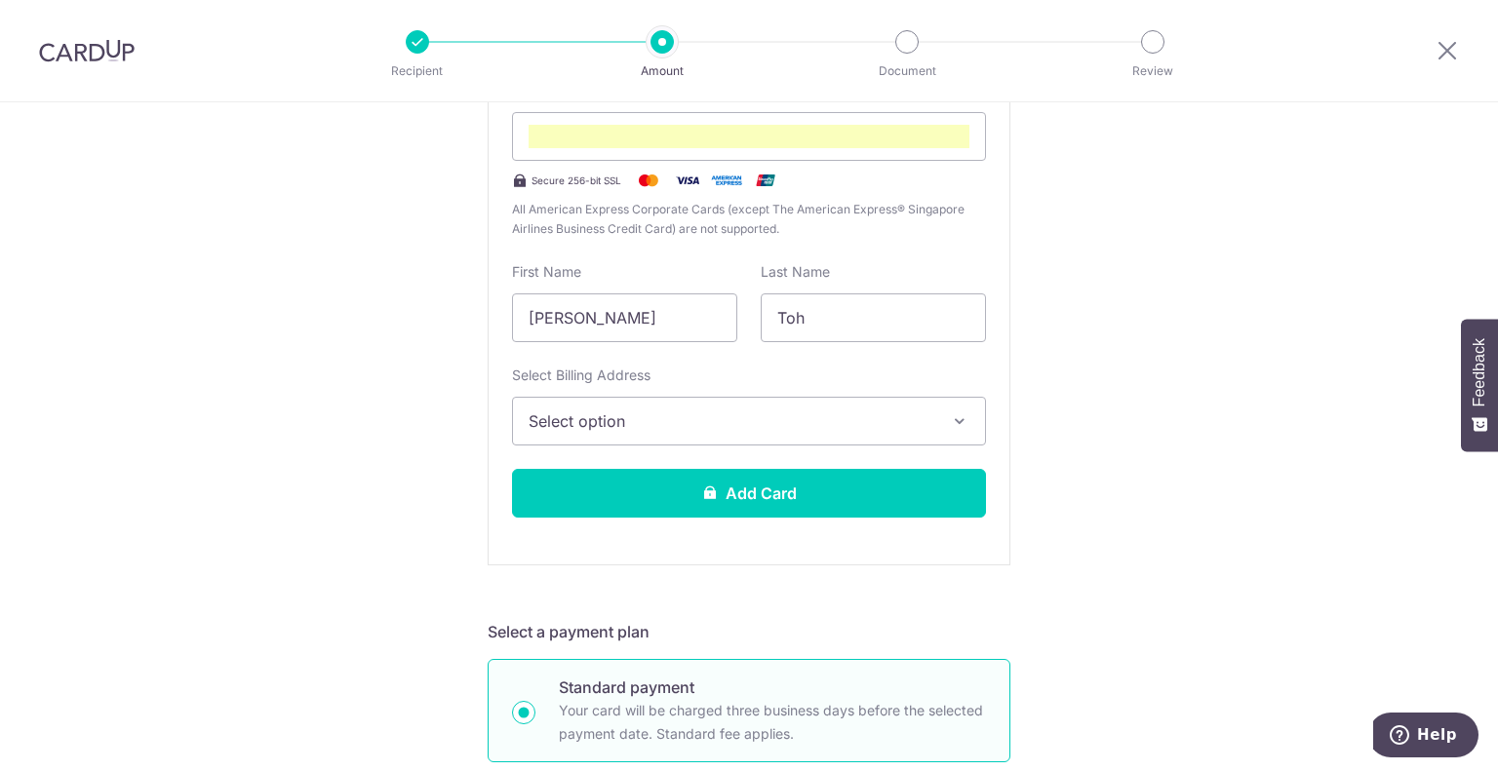
click at [540, 436] on button "Select option" at bounding box center [749, 421] width 474 height 49
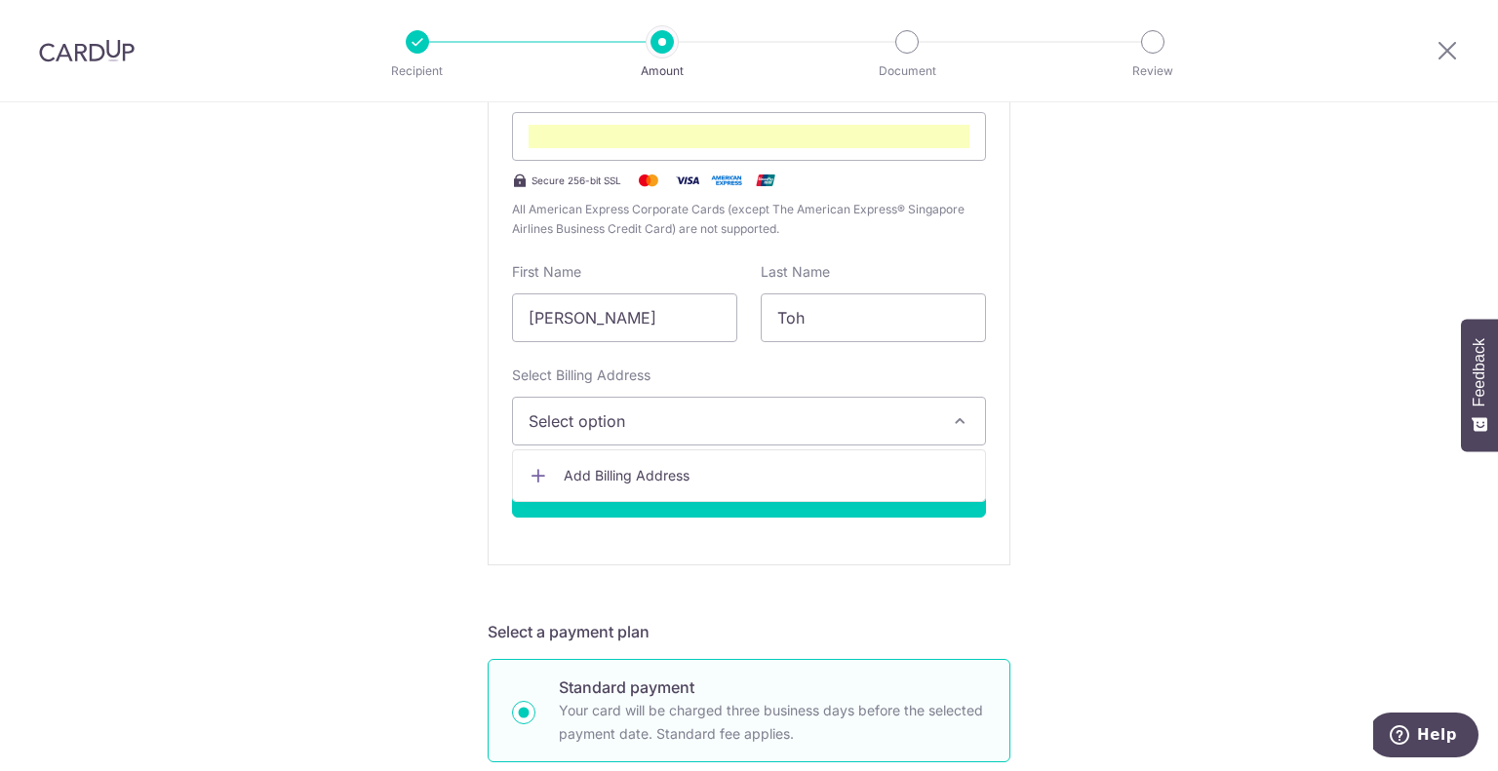
click at [488, 468] on div "New card details Card Secure 256-bit SSL All American Express Corporate Cards (…" at bounding box center [749, 286] width 523 height 560
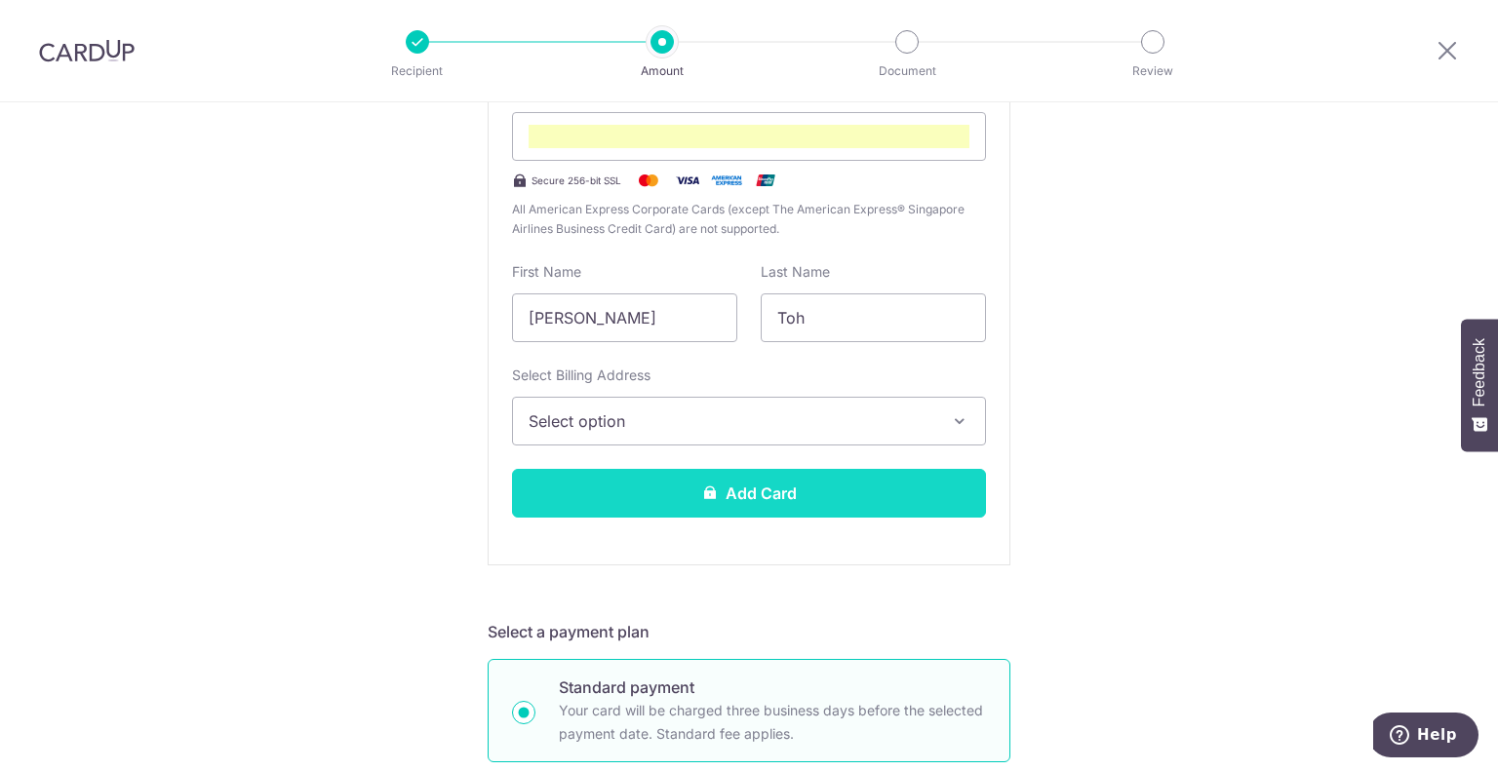
click at [585, 509] on button "Add Card" at bounding box center [749, 493] width 474 height 49
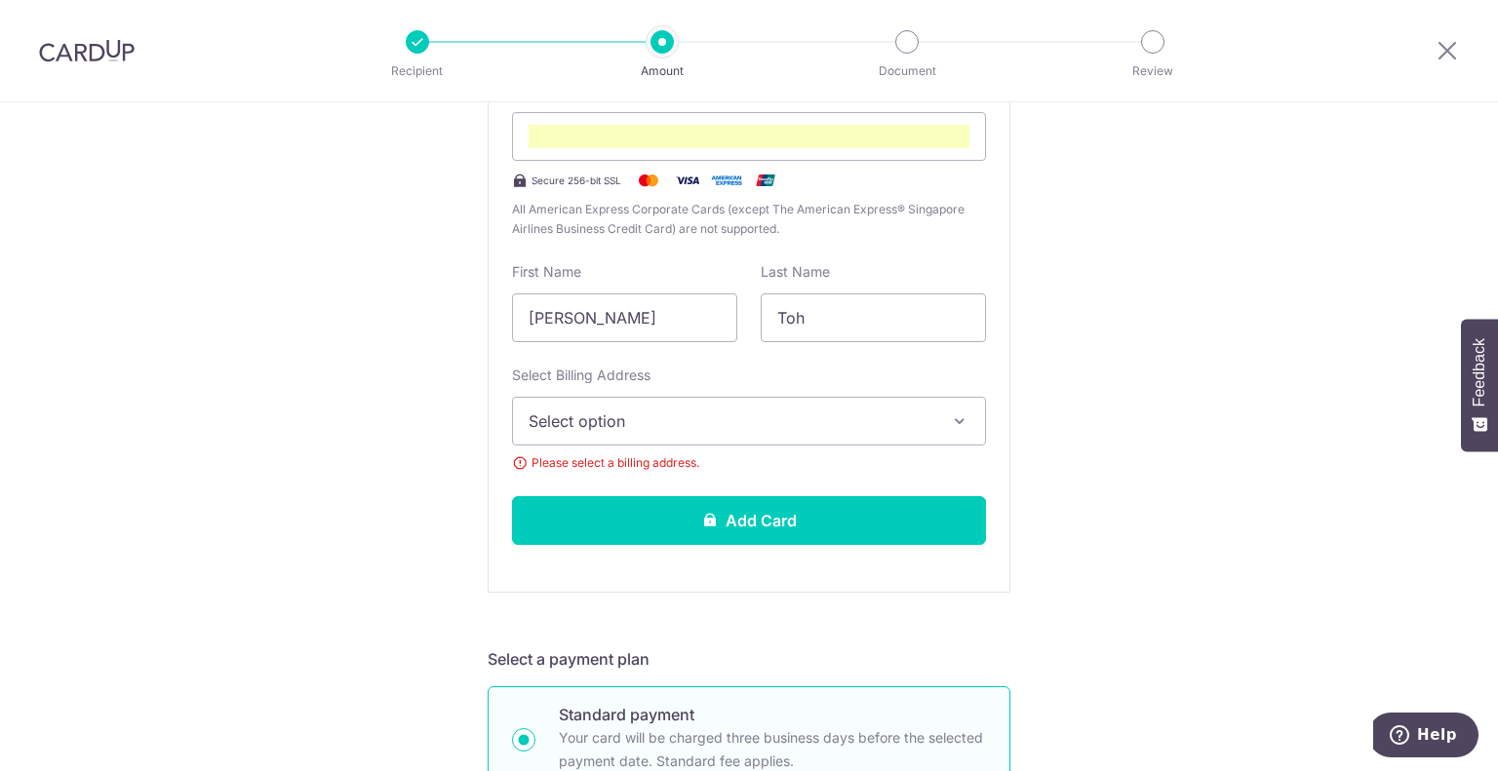
click at [555, 429] on span "Select option" at bounding box center [732, 421] width 406 height 23
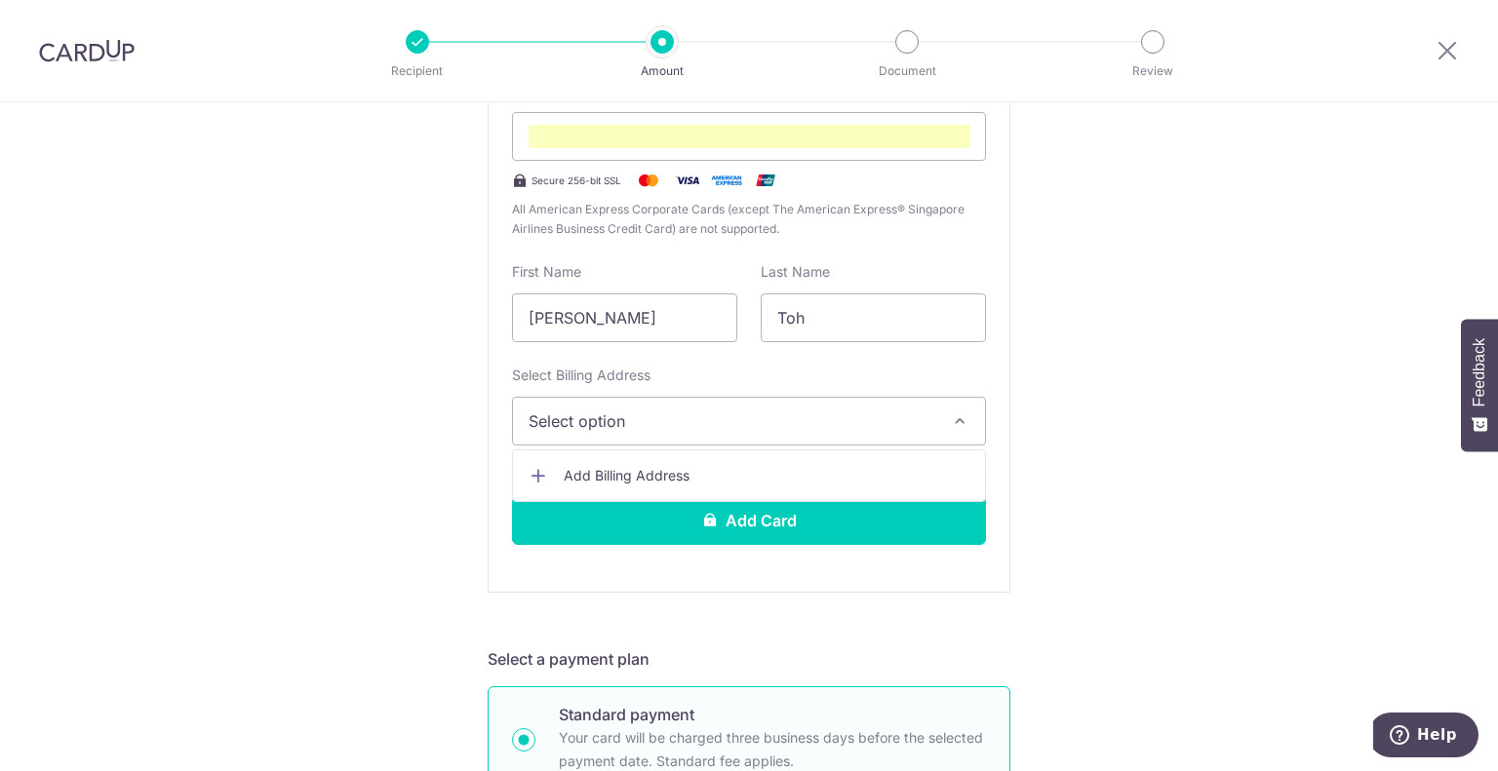
click at [566, 479] on span "Add Billing Address" at bounding box center [767, 476] width 406 height 20
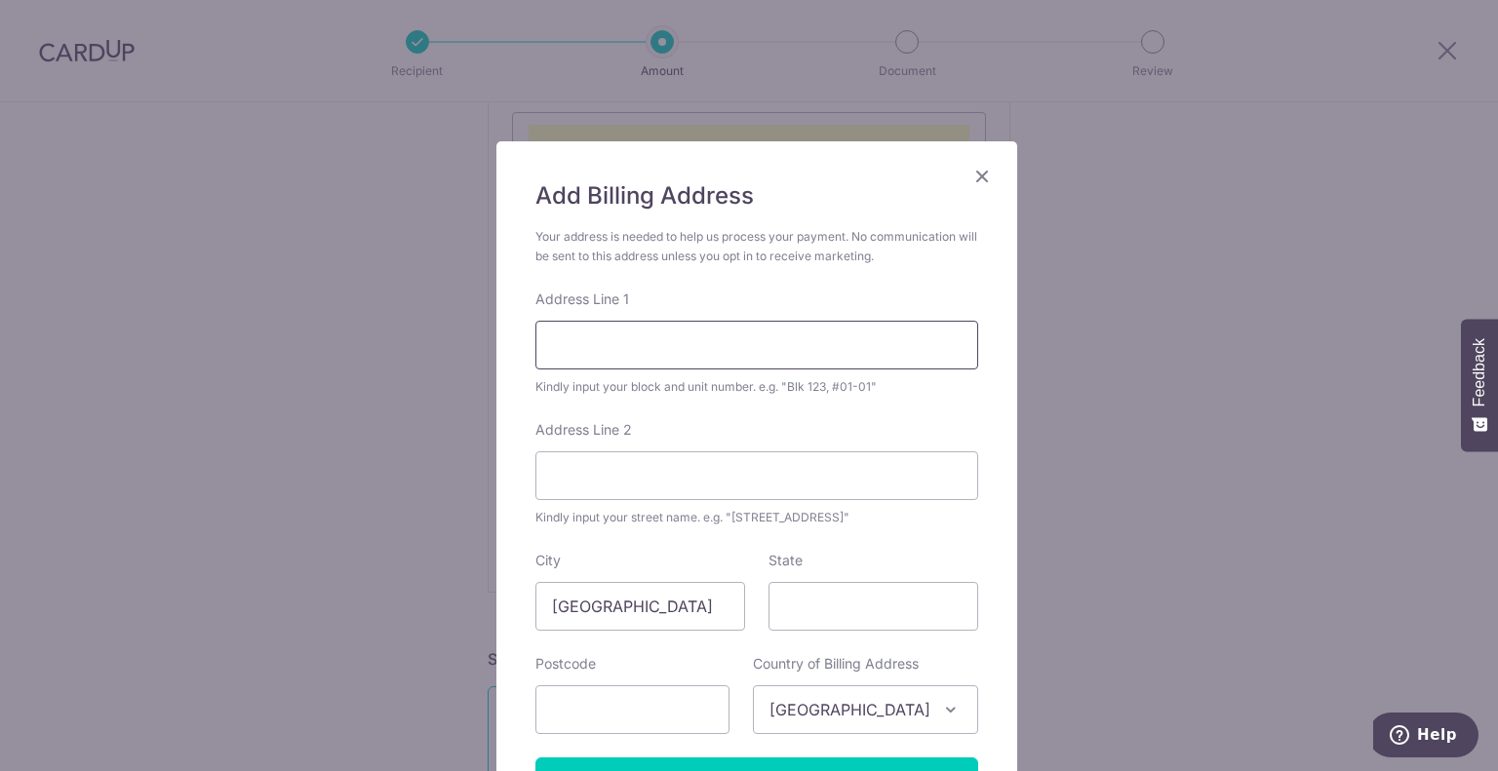
click at [597, 347] on input "Address Line 1" at bounding box center [756, 345] width 443 height 49
type input "156 Hougang"
type input "530156"
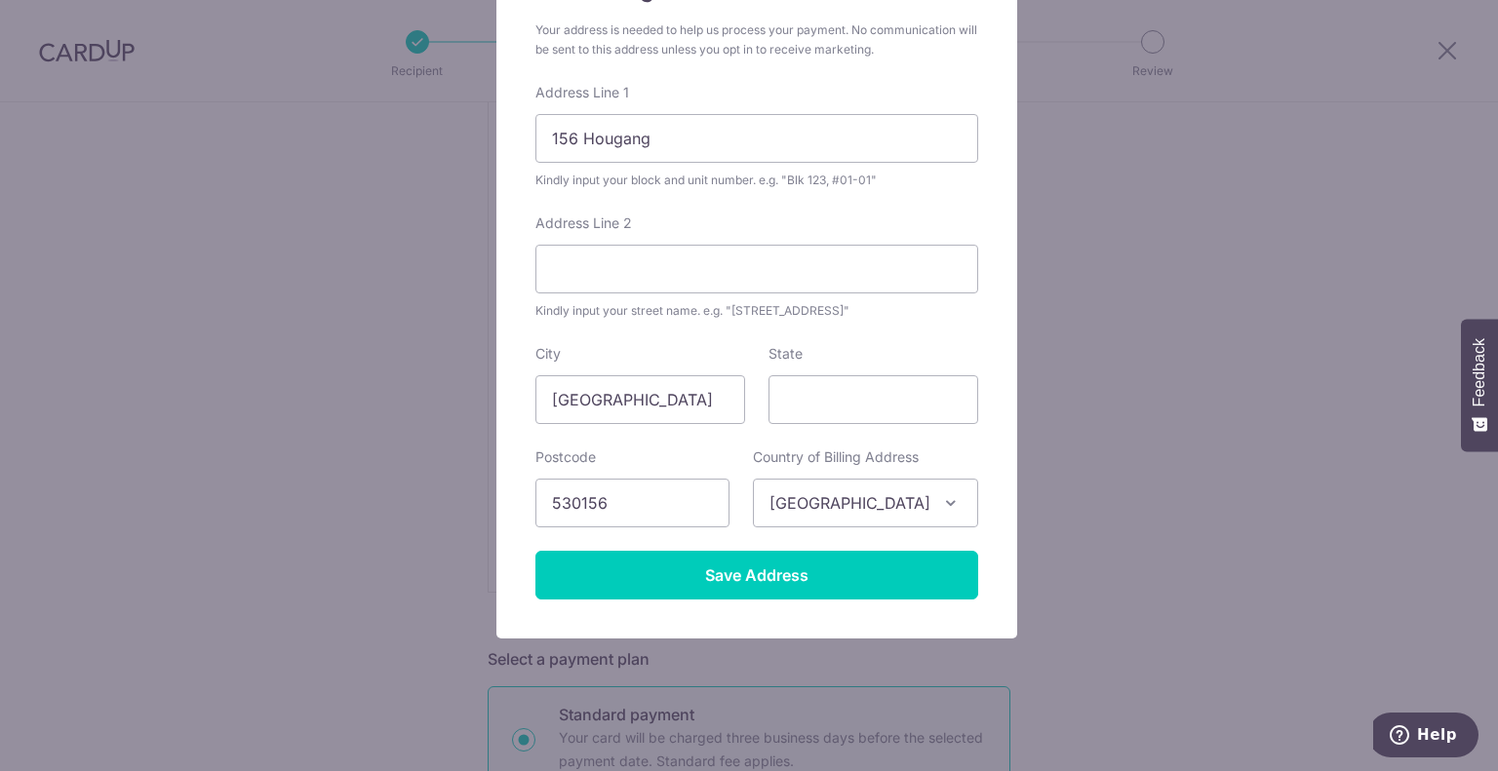
scroll to position [215, 0]
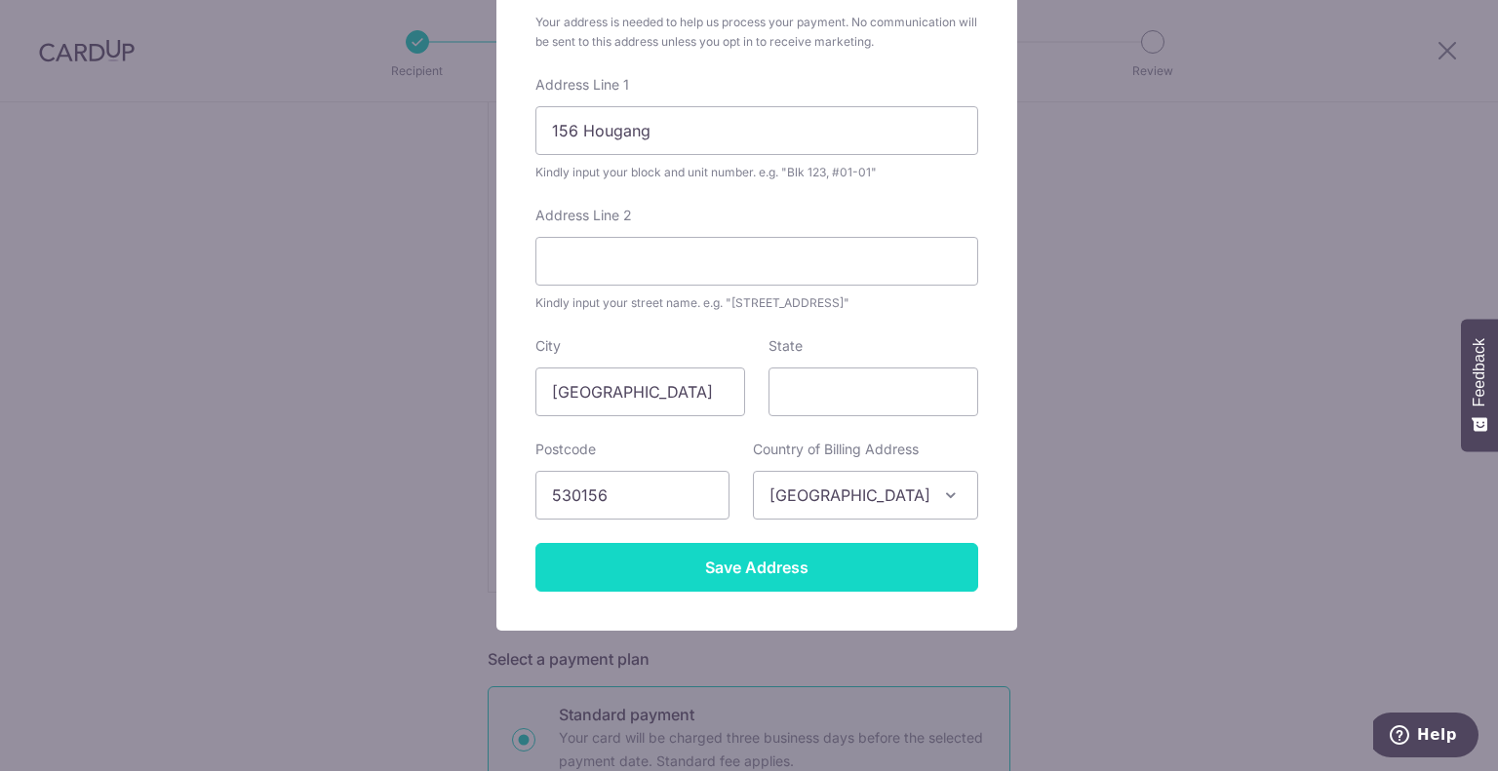
click at [737, 584] on input "Save Address" at bounding box center [756, 567] width 443 height 49
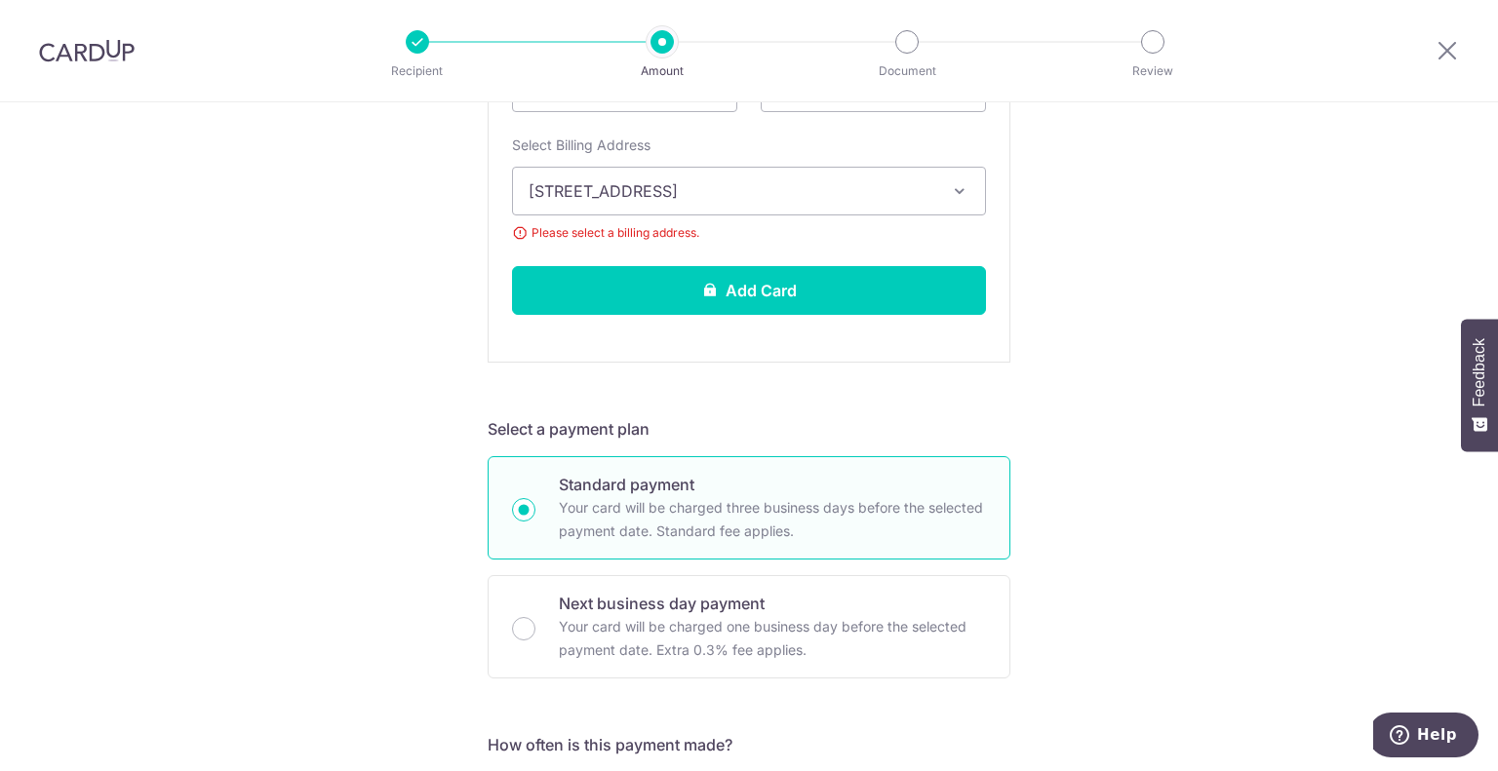
scroll to position [685, 0]
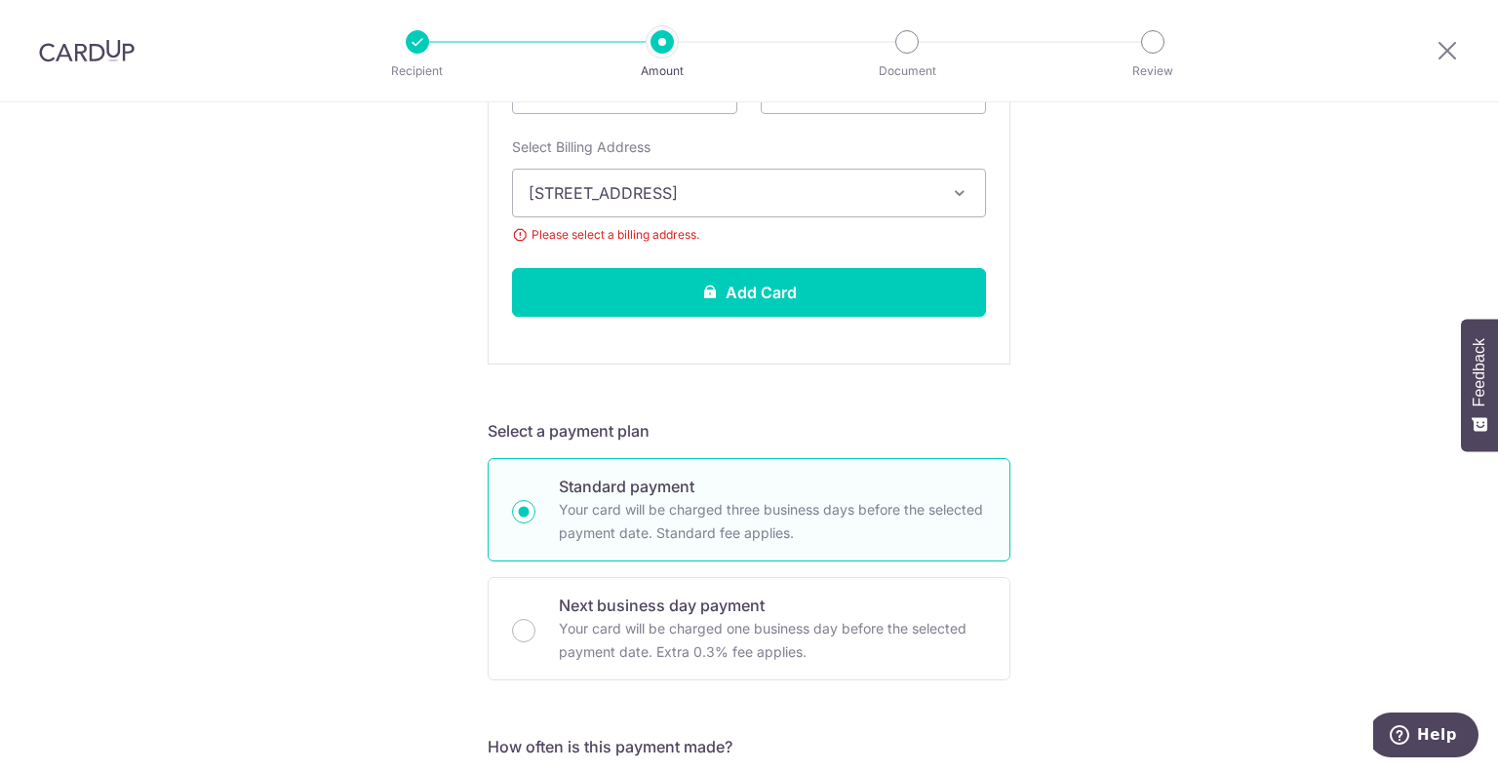
click at [574, 189] on span "156 Hougang, Singapore, Singapore-530156" at bounding box center [732, 192] width 406 height 23
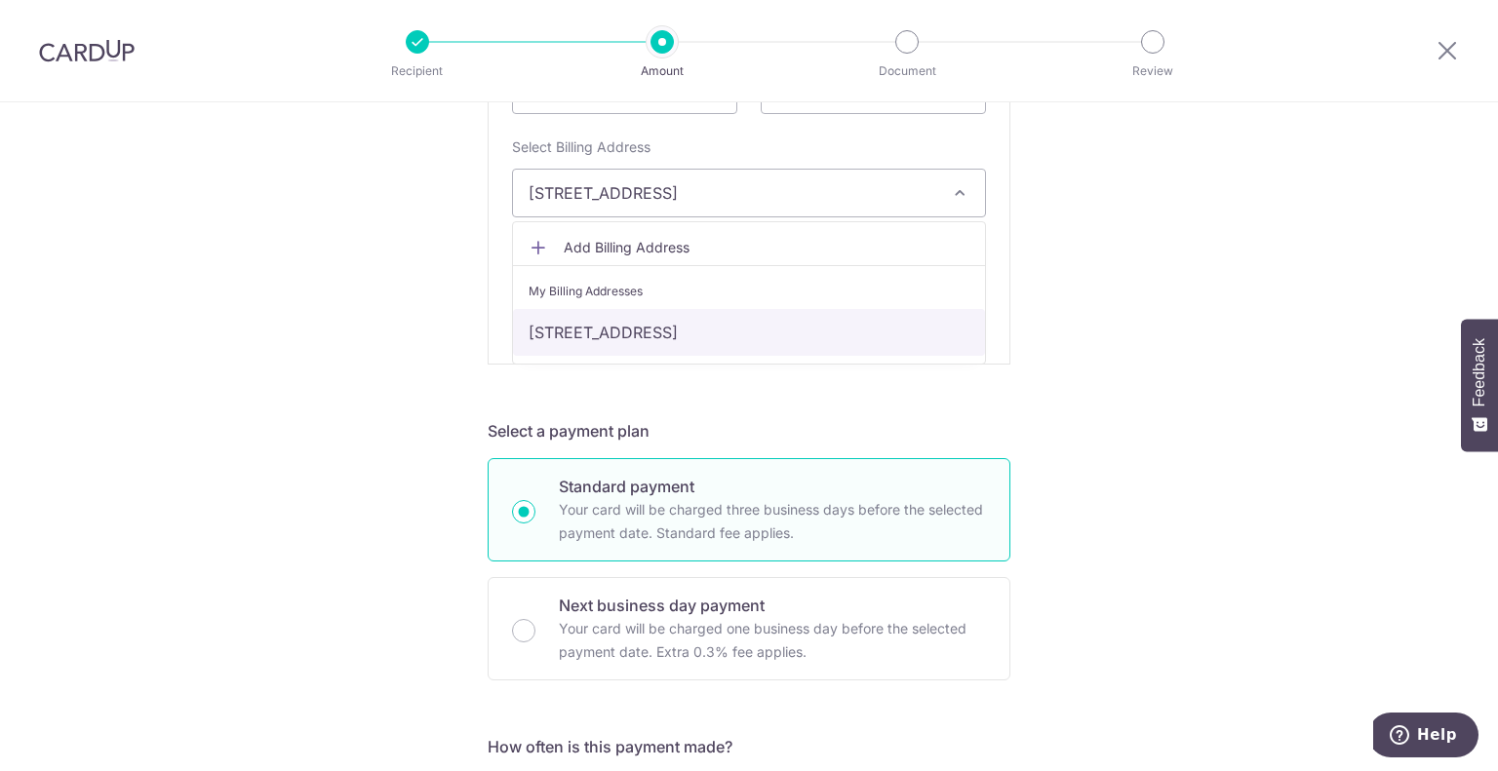
click at [569, 333] on link "156 Hougang, Singapore, Singapore-530156" at bounding box center [749, 332] width 472 height 47
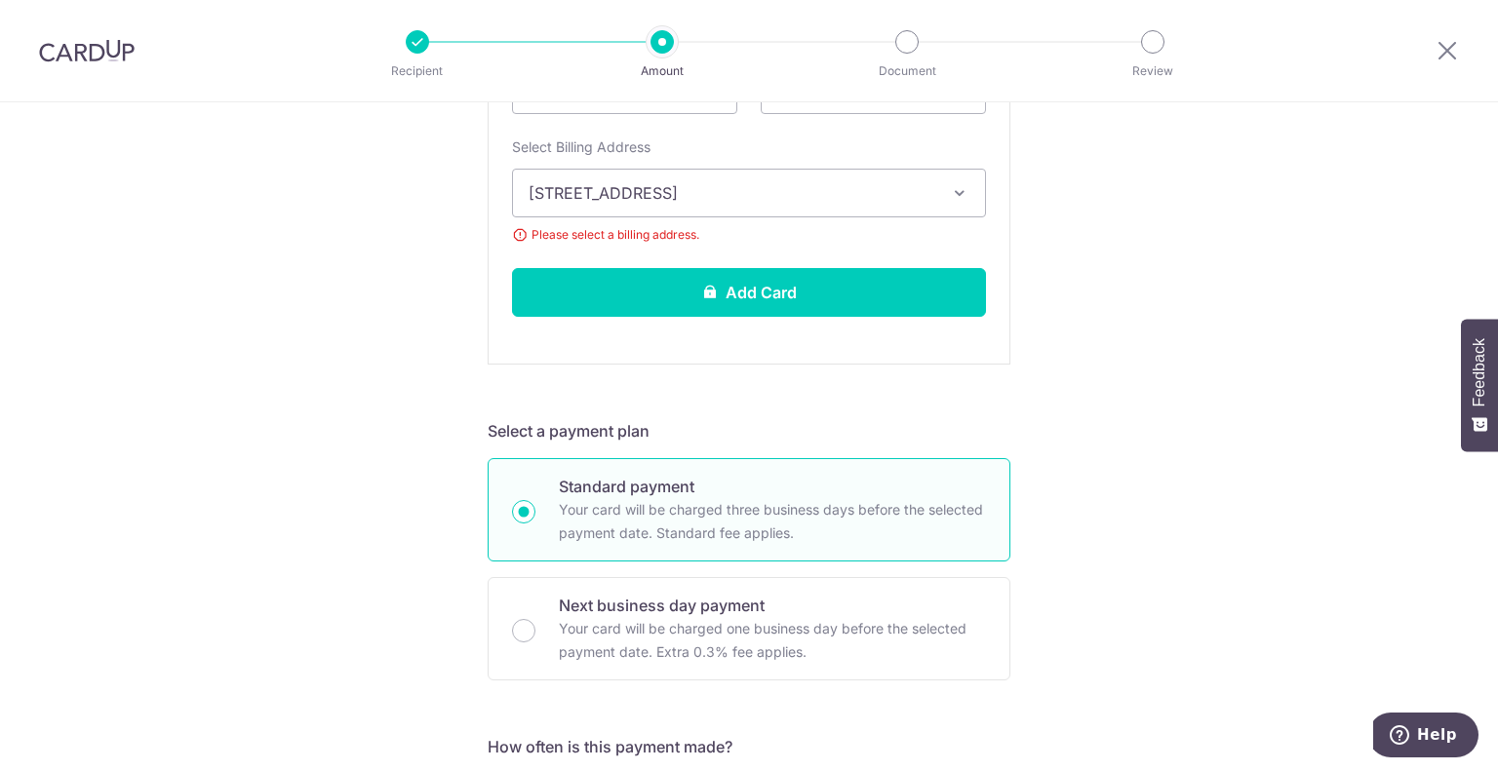
click at [409, 294] on div "Tell us more about your payment Enter payment amount SGD 1,516.00 1516.00 Selec…" at bounding box center [749, 607] width 1498 height 2379
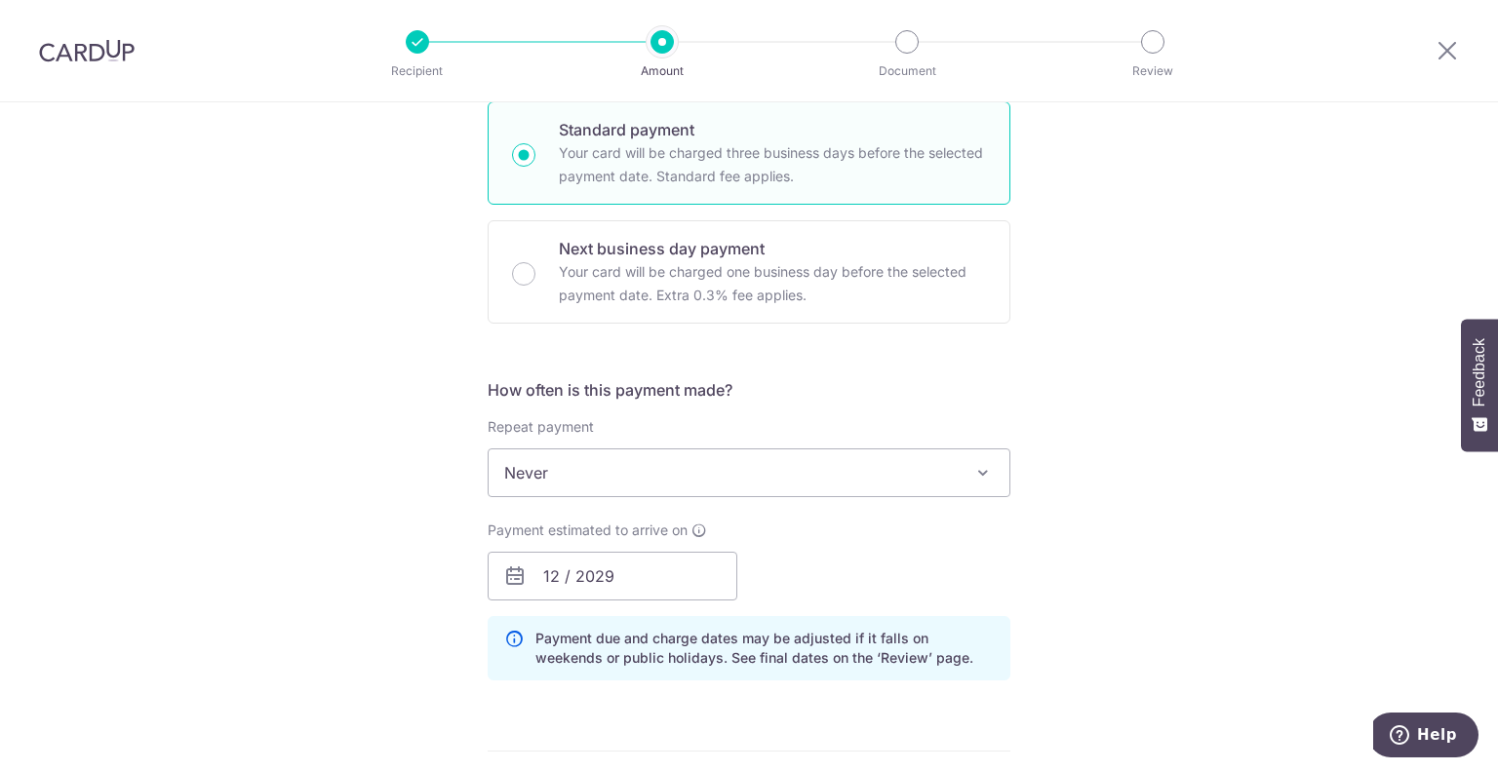
scroll to position [1043, 0]
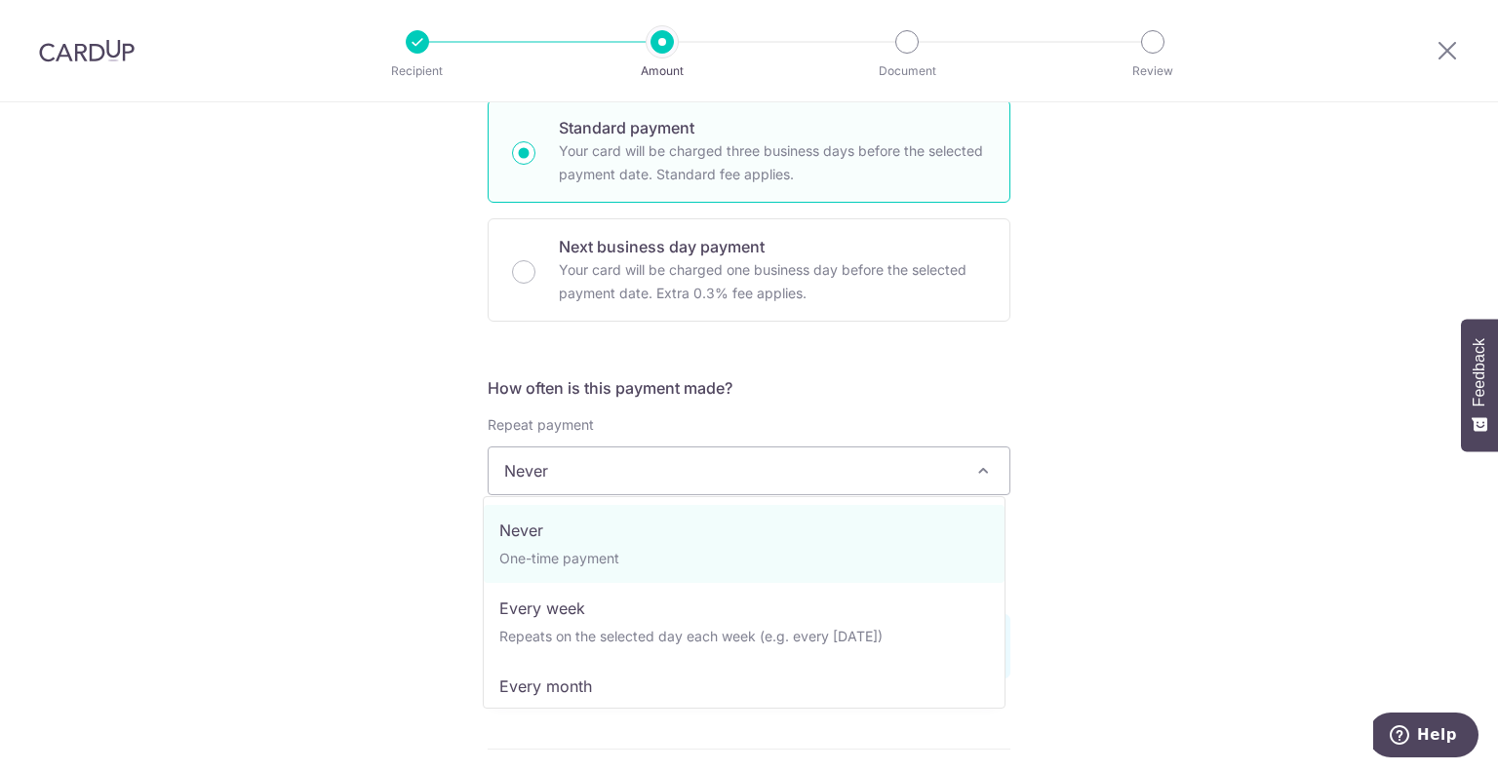
click at [538, 456] on span "Never" at bounding box center [749, 471] width 521 height 47
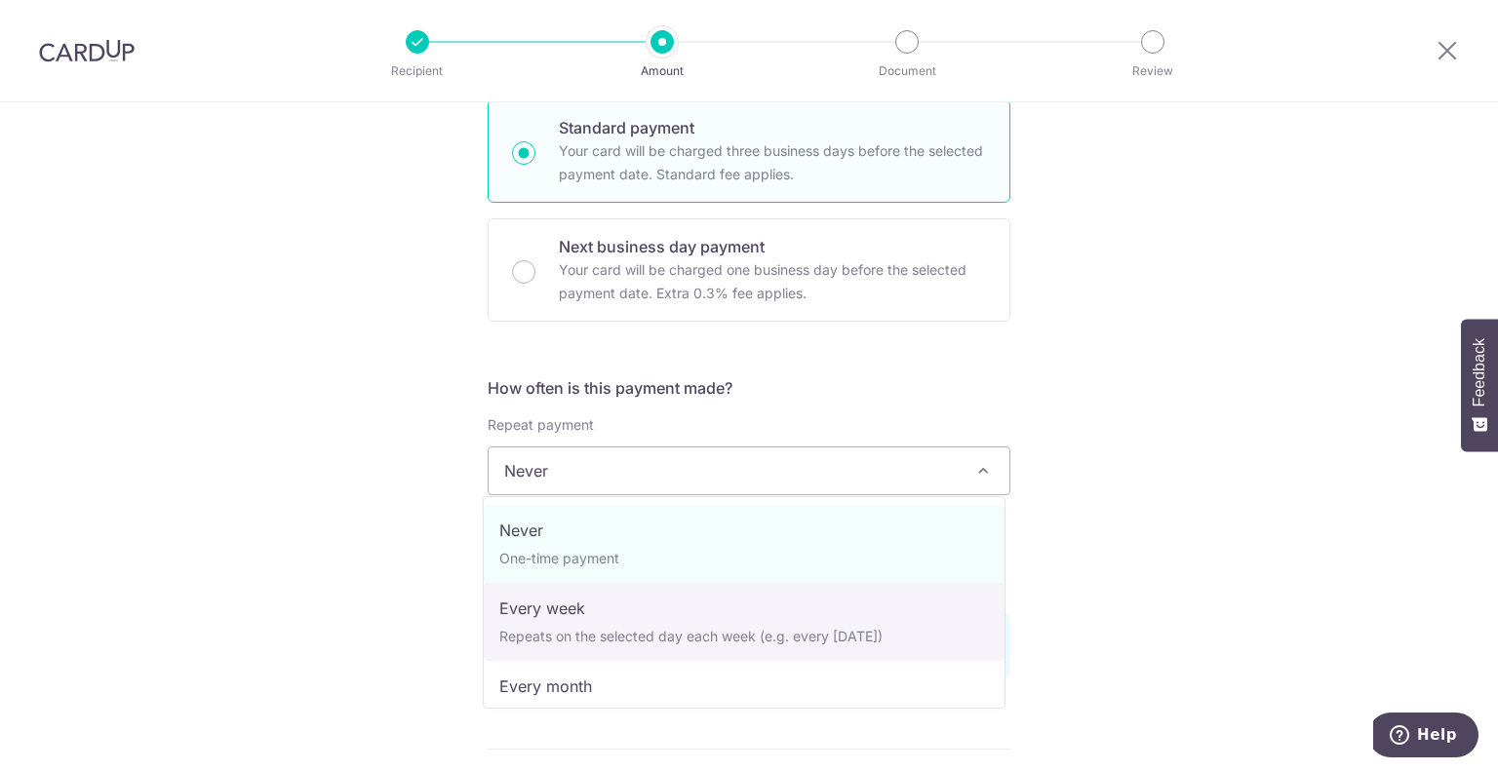
scroll to position [273, 0]
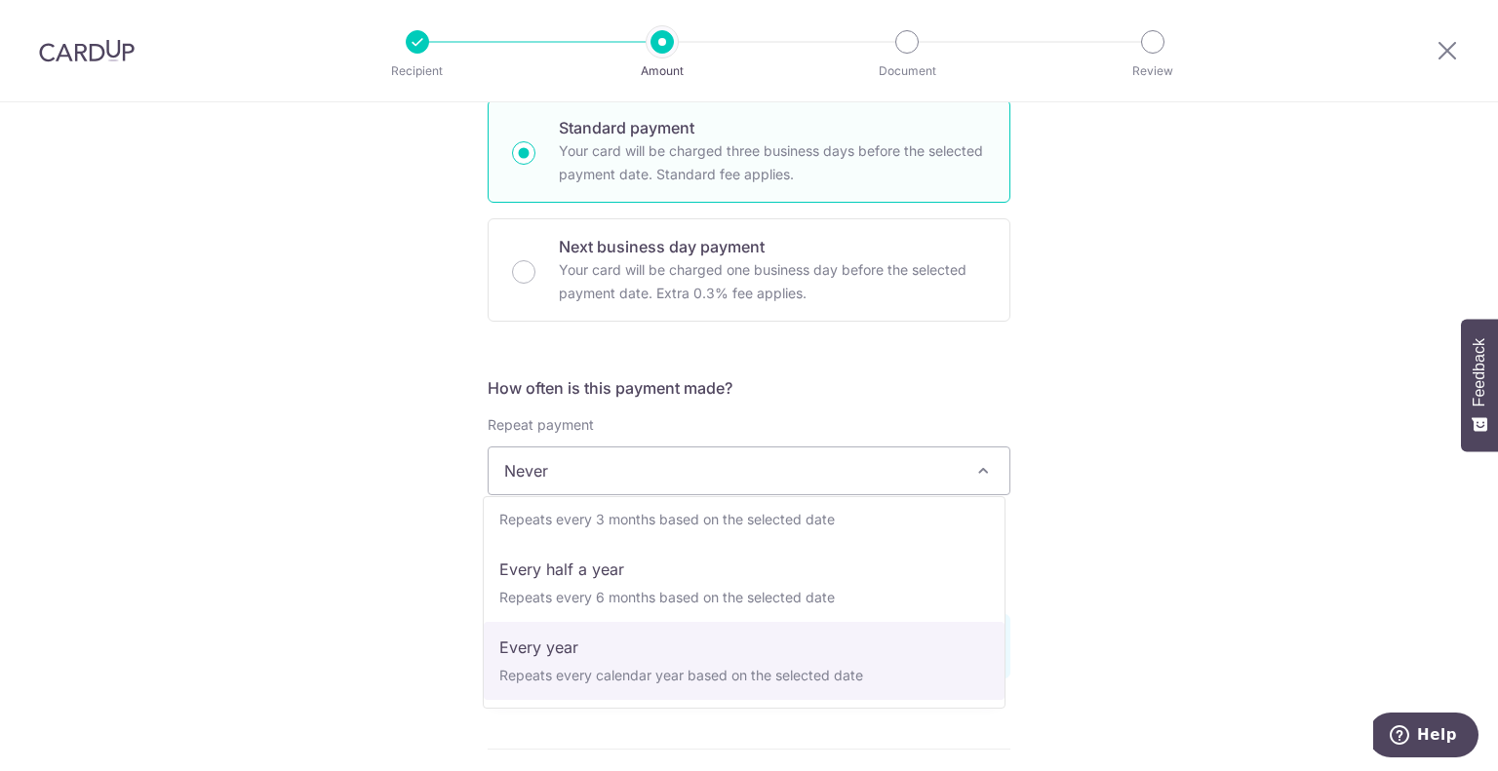
select select "6"
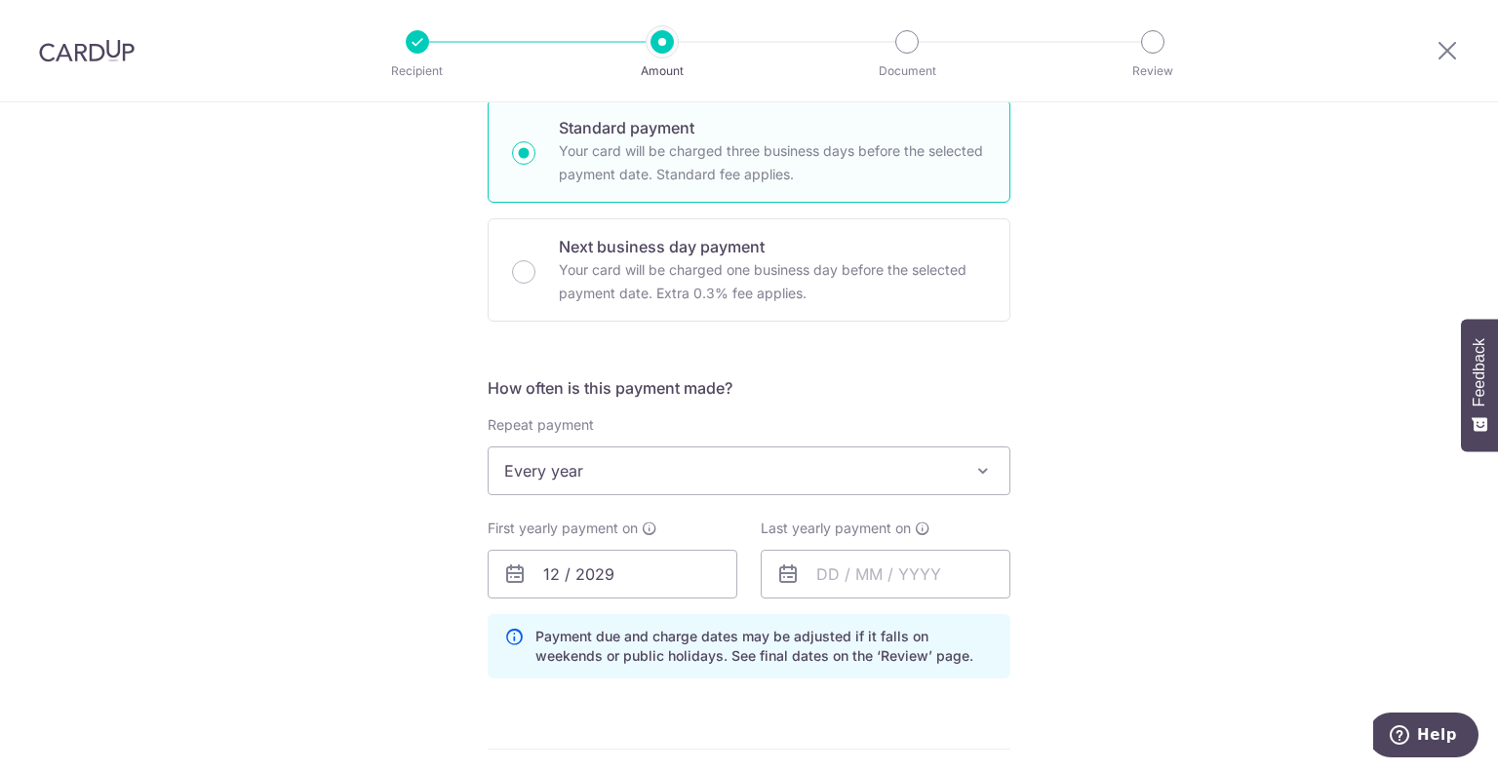
click at [402, 551] on div "Tell us more about your payment Enter payment amount SGD 1,516.00 1516.00 Selec…" at bounding box center [749, 248] width 1498 height 2379
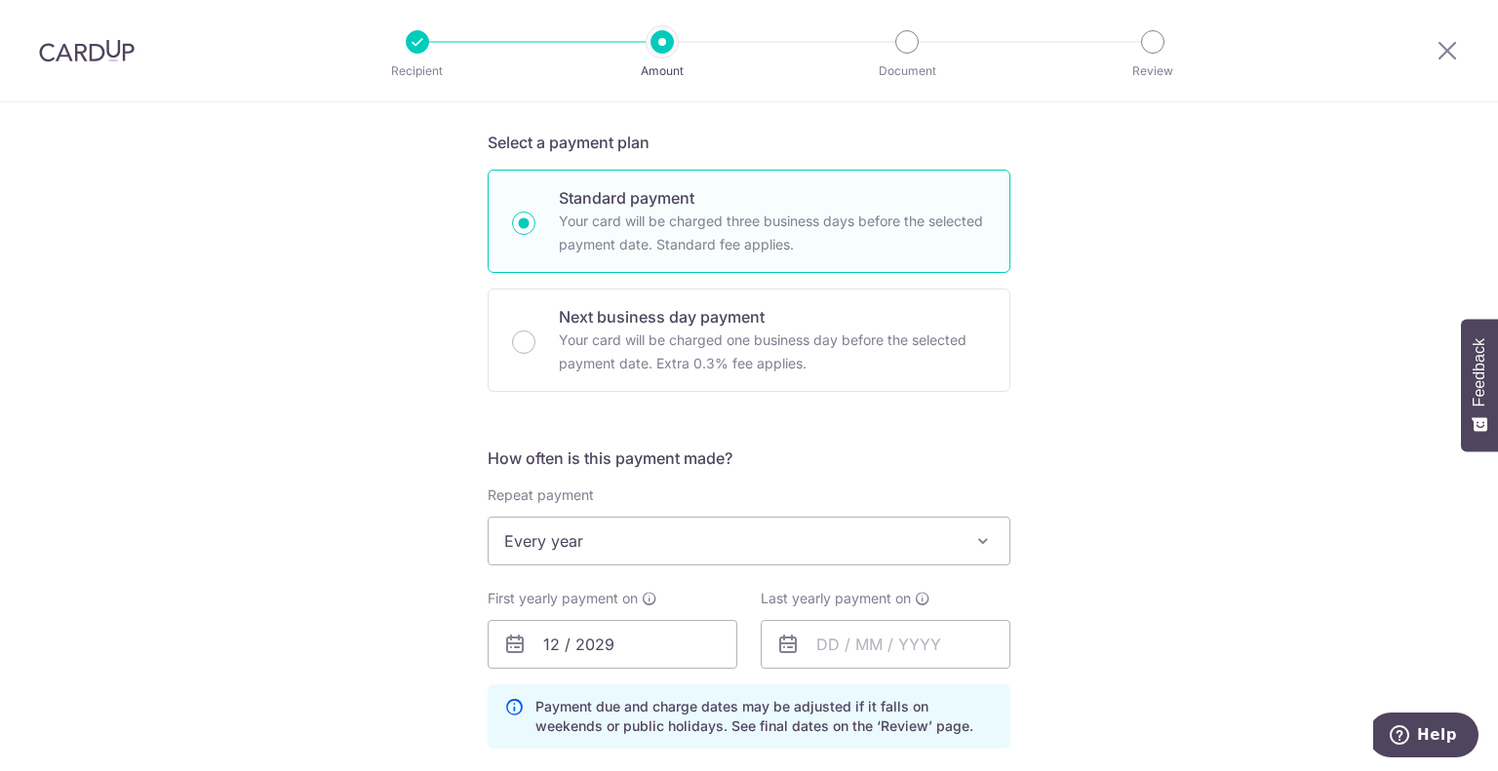
scroll to position [1077, 0]
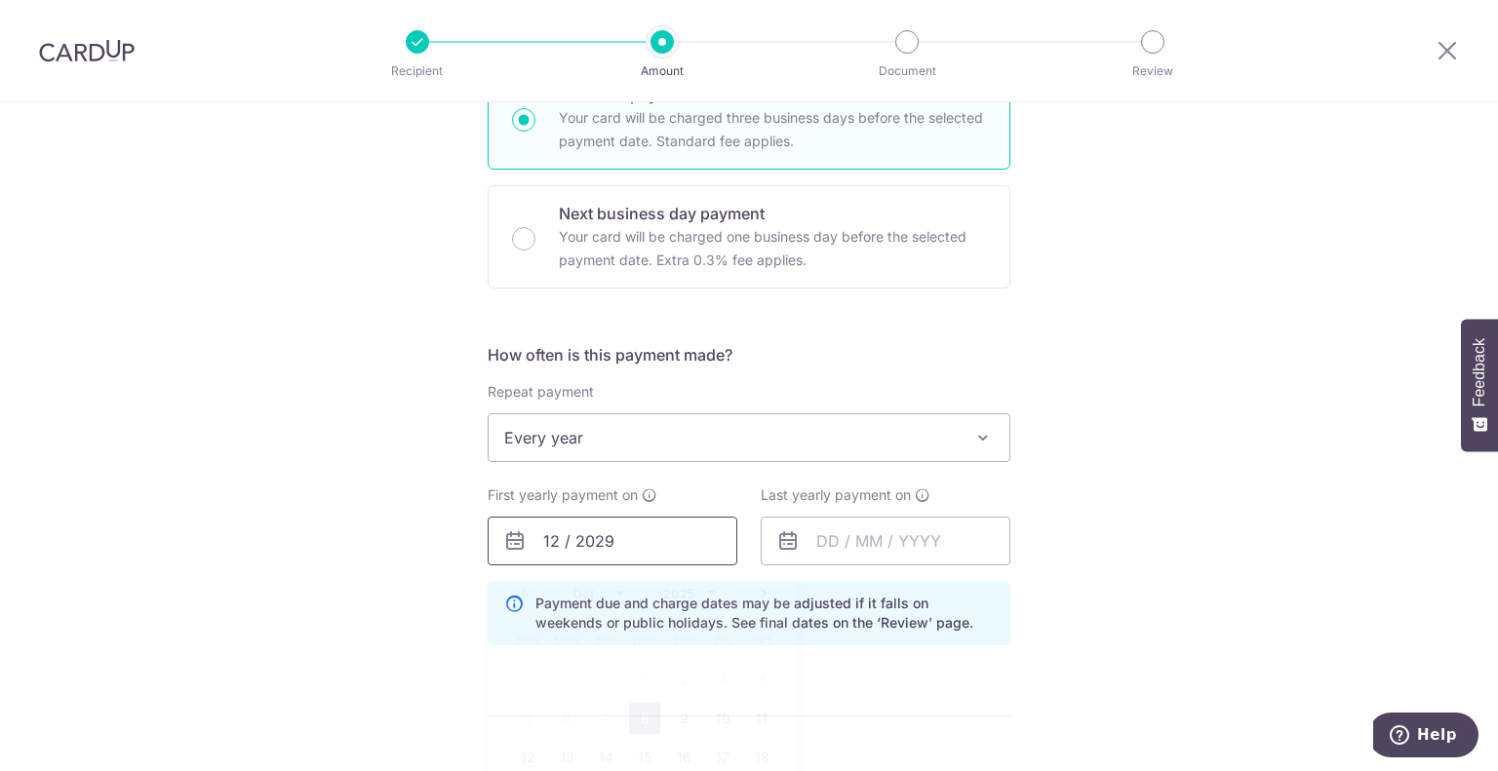
click at [527, 536] on input "12 / 2029" at bounding box center [613, 541] width 250 height 49
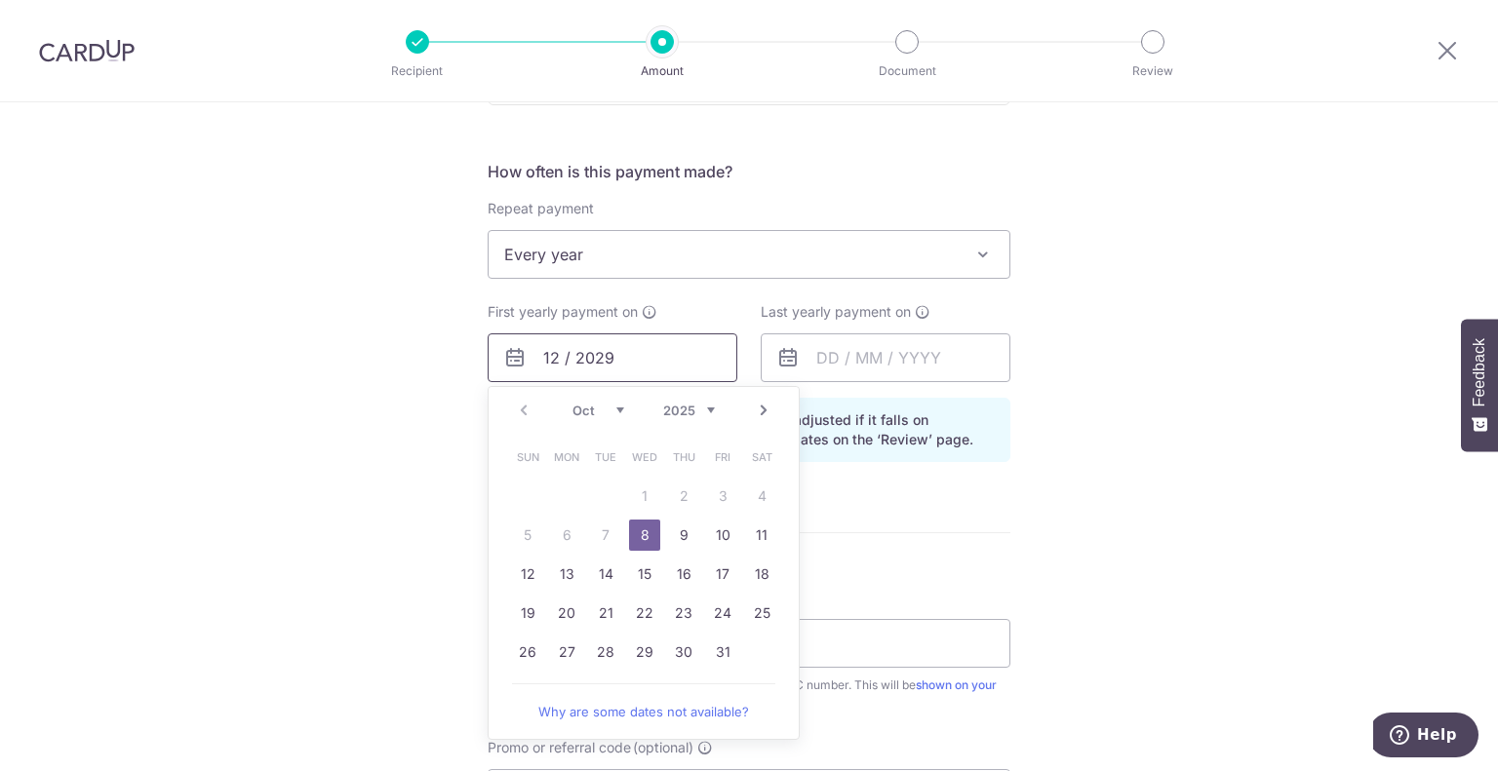
scroll to position [1262, 0]
click at [686, 543] on link "9" at bounding box center [683, 533] width 31 height 31
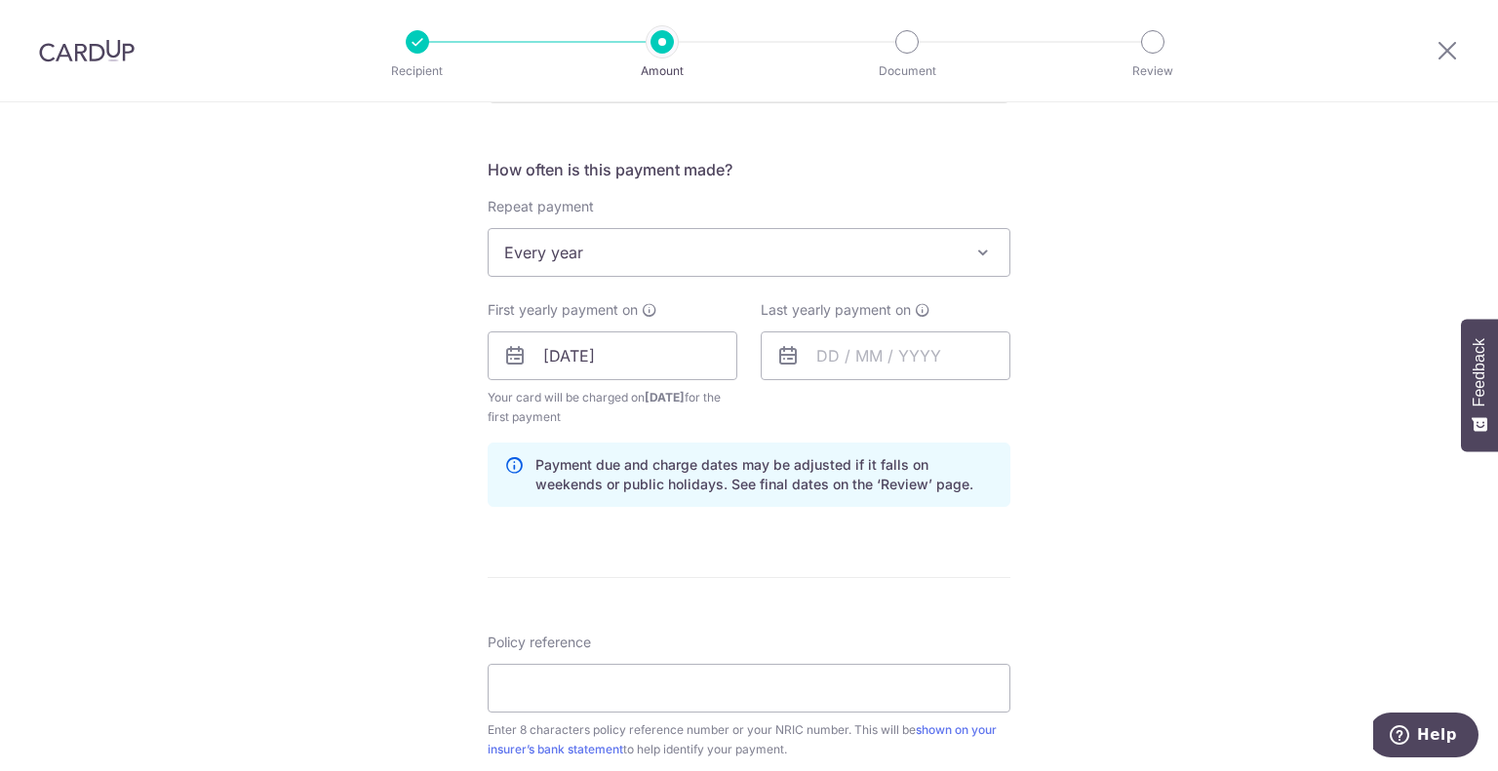
click at [517, 360] on icon at bounding box center [514, 355] width 23 height 23
click at [582, 360] on input "09/10/2025" at bounding box center [613, 356] width 250 height 49
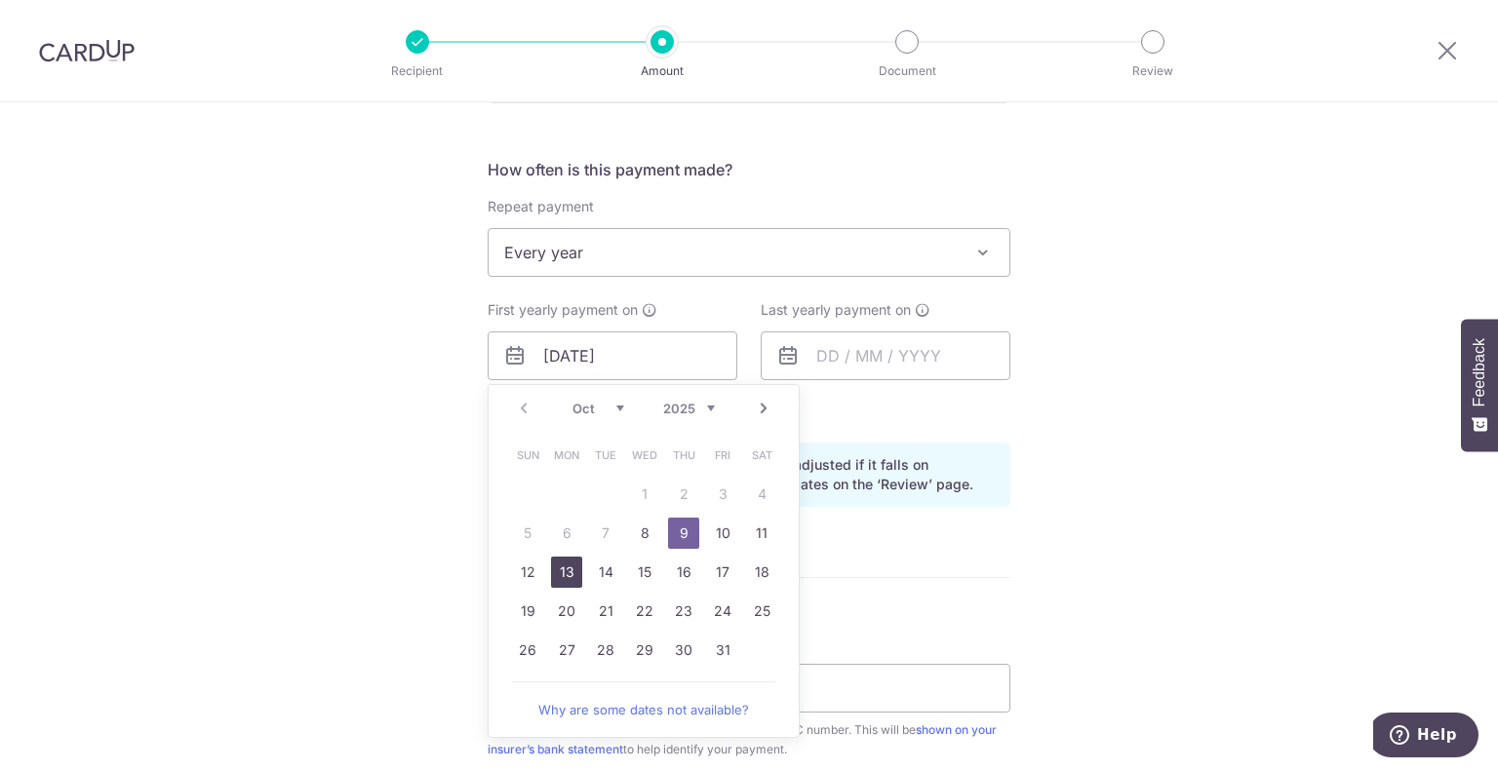
click at [569, 572] on link "13" at bounding box center [566, 572] width 31 height 31
type input "[DATE]"
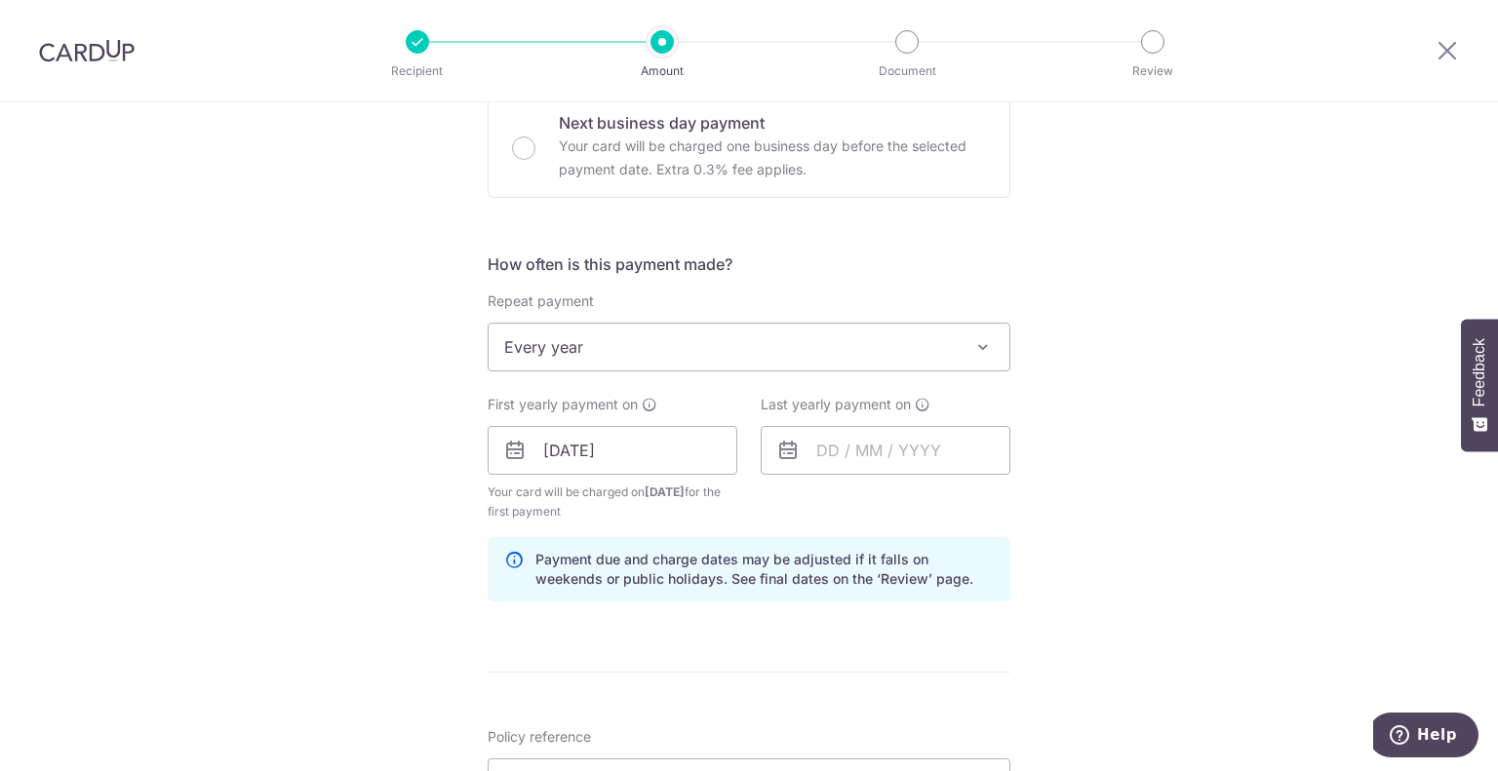
scroll to position [1240, 0]
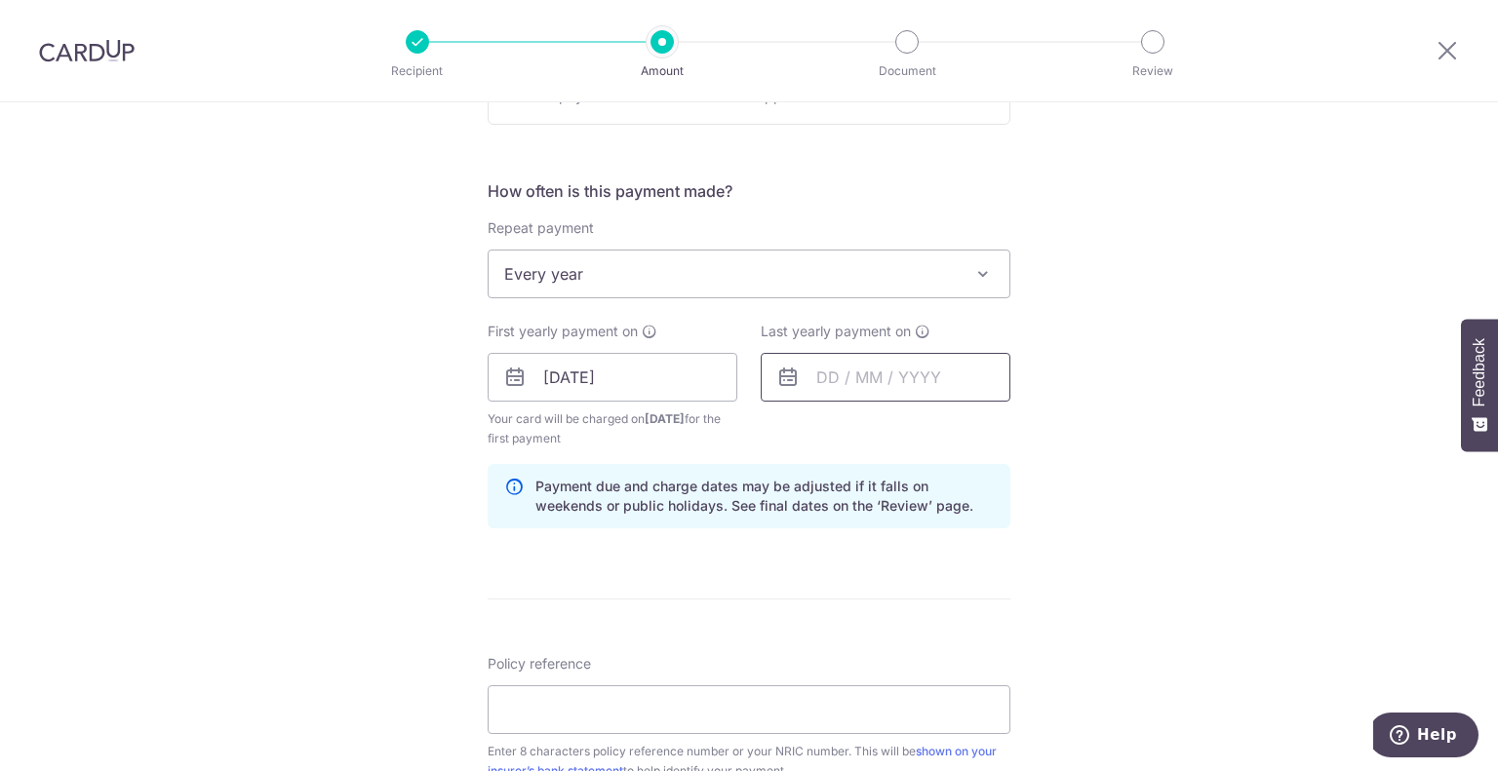
click at [932, 373] on input "text" at bounding box center [886, 377] width 250 height 49
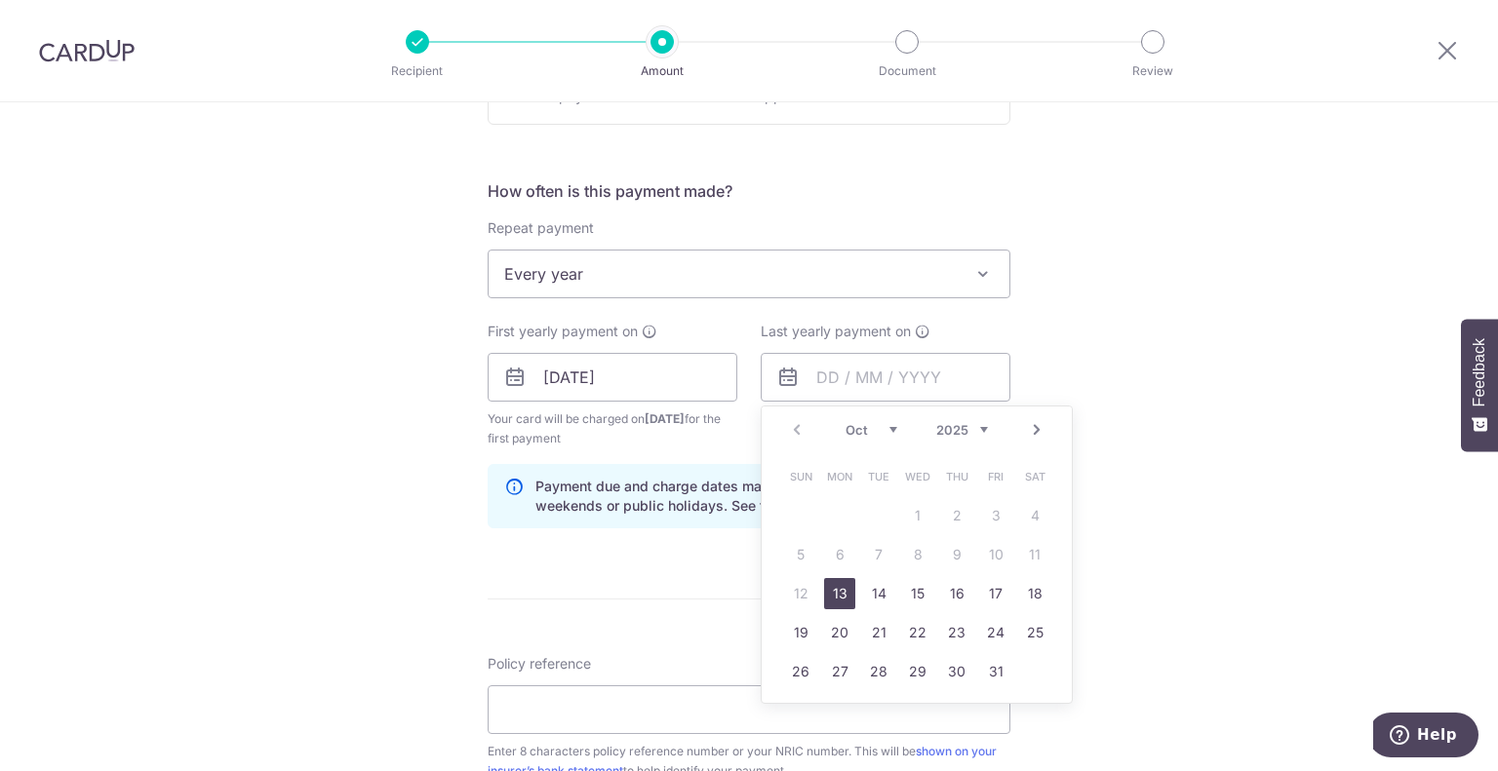
click at [963, 439] on div "Prev Next Oct Nov Dec 2025 2026 2027 2028 2029 2030 2031 2032 2033 2034 2035" at bounding box center [917, 430] width 310 height 47
click at [960, 432] on select "2025 2026 2027 2028 2029 2030 2031 2032 2033 2034 2035" at bounding box center [962, 430] width 52 height 16
click at [794, 590] on link "13" at bounding box center [800, 593] width 31 height 31
type input "[DATE]"
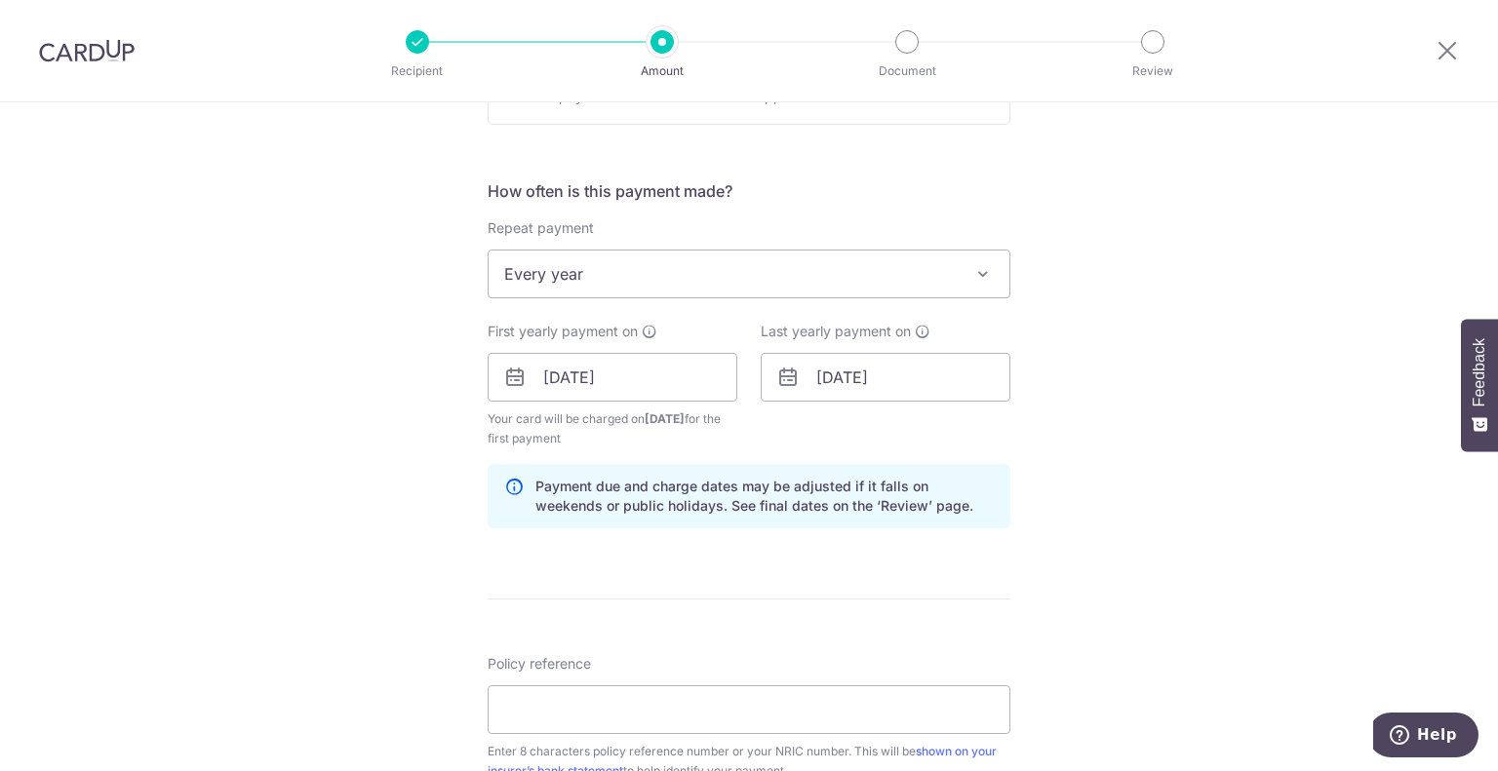
click at [430, 559] on div "Tell us more about your payment Enter payment amount SGD 1,516.00 1516.00 Selec…" at bounding box center [749, 75] width 1498 height 2426
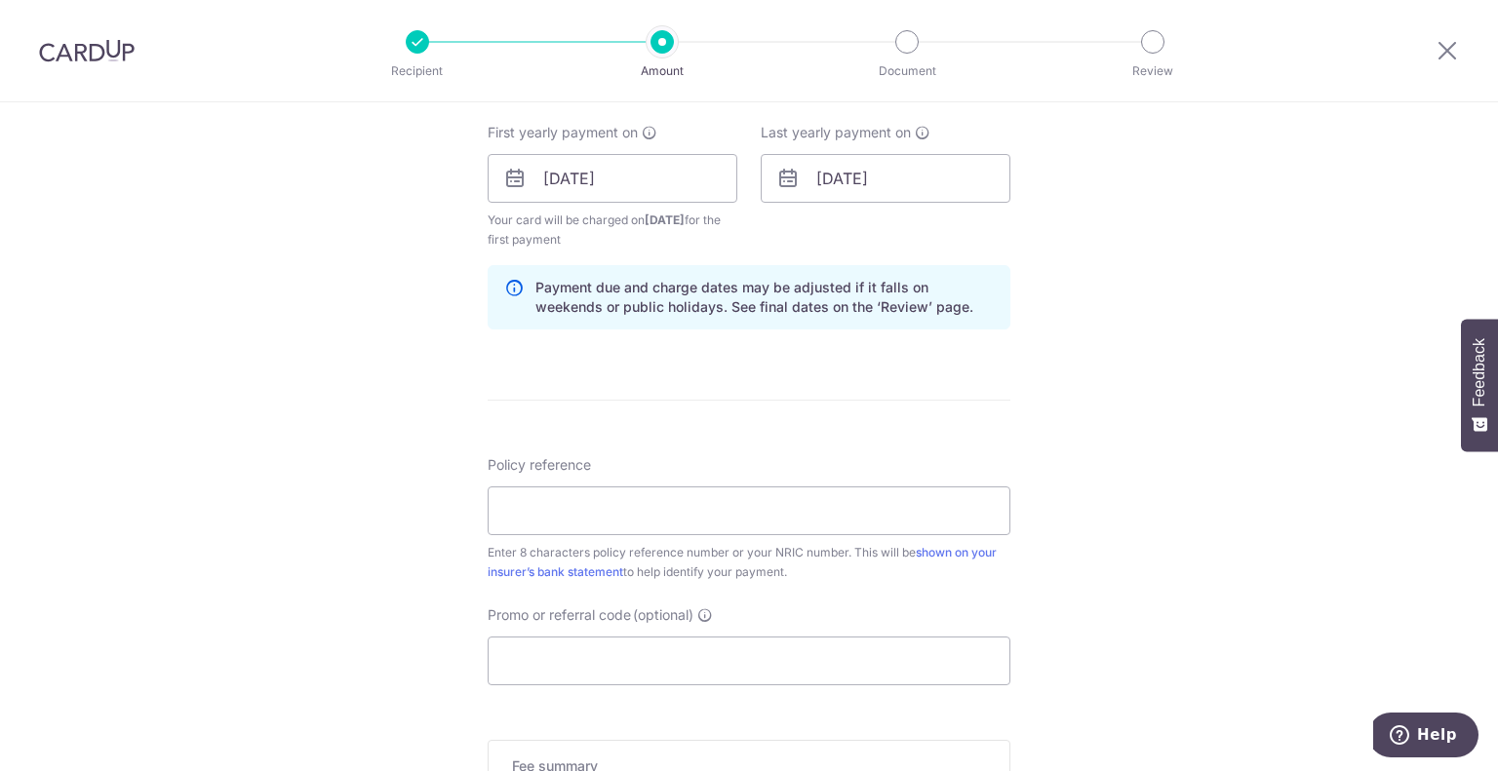
scroll to position [1439, 0]
click at [614, 526] on input "Policy reference" at bounding box center [749, 511] width 523 height 49
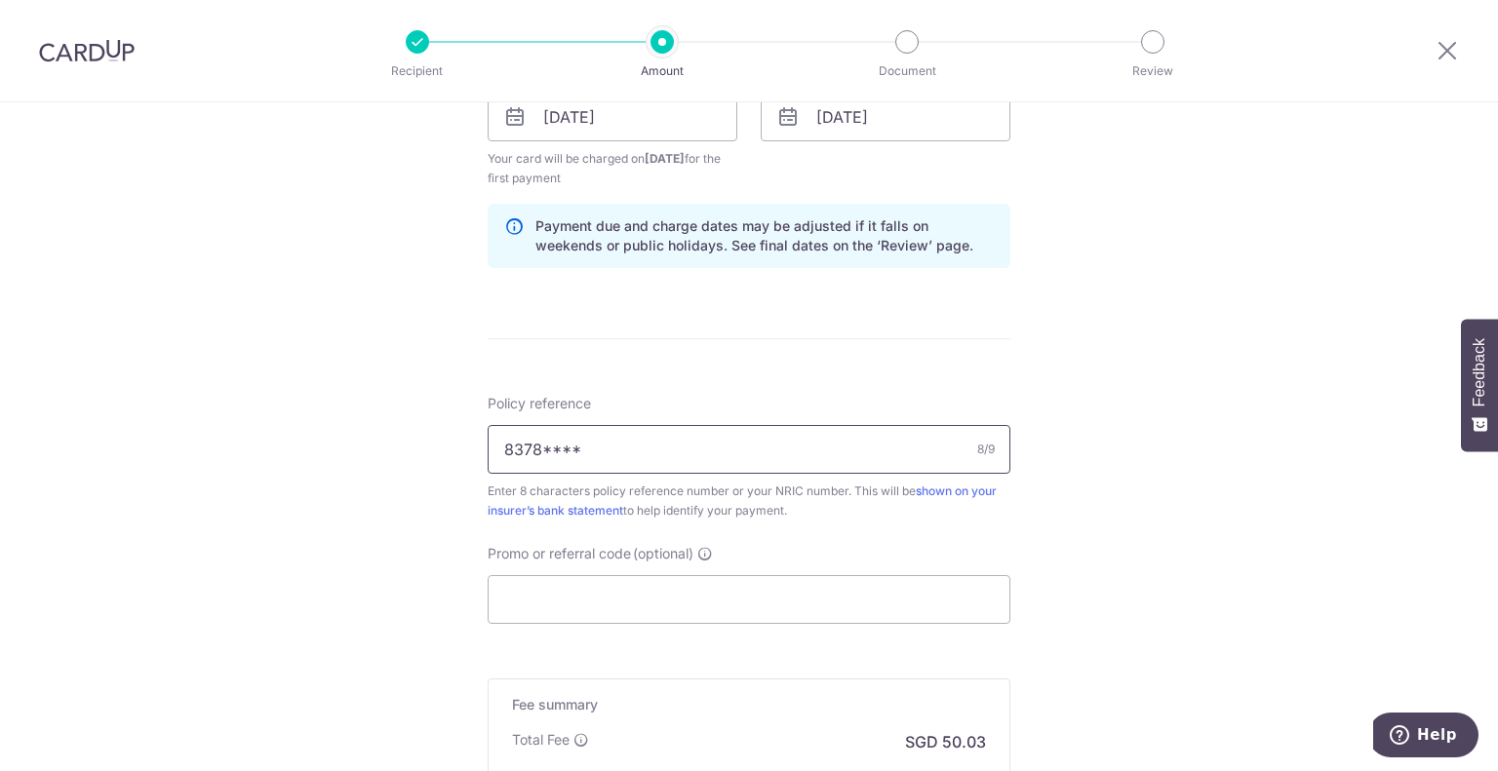
scroll to position [1510, 0]
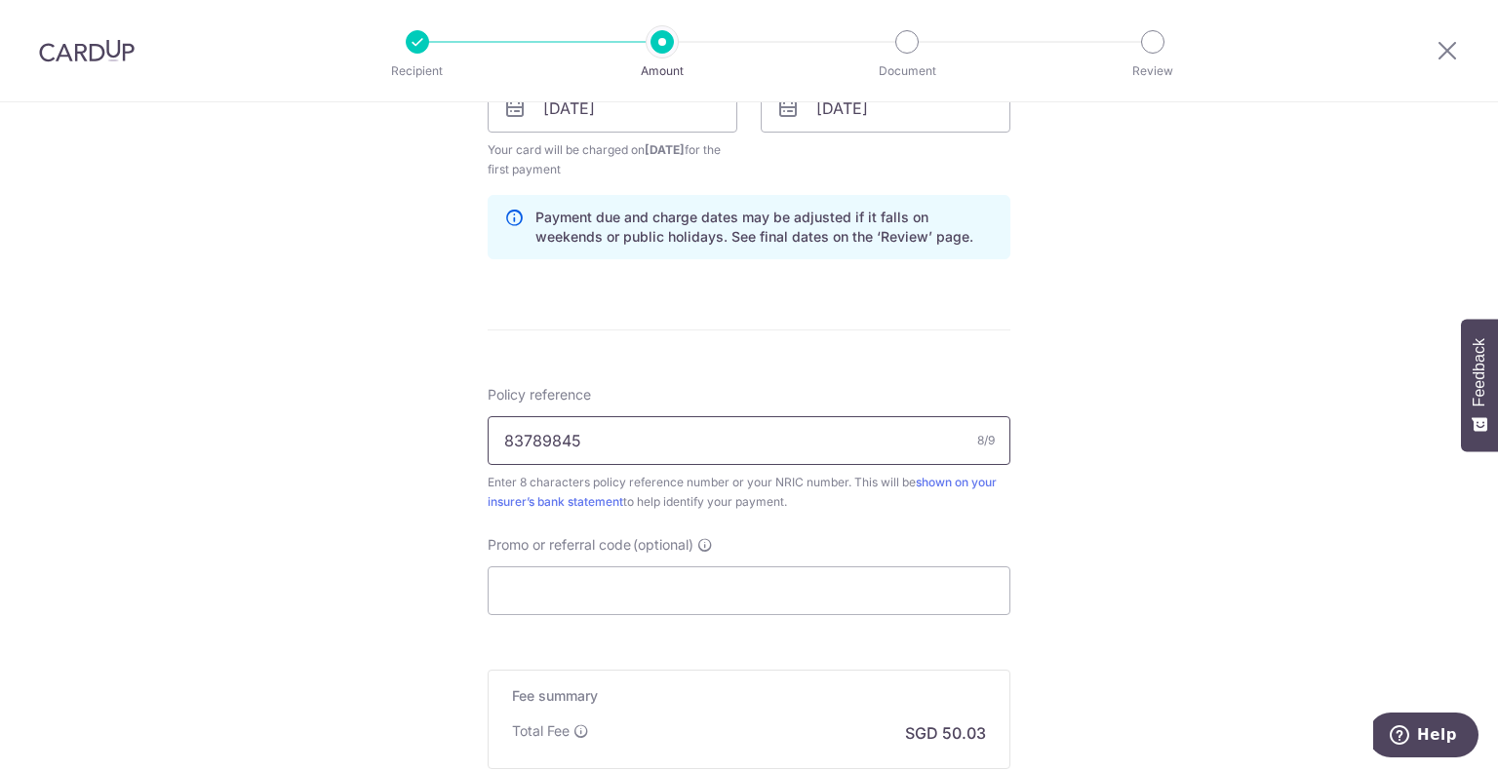
type input "83789845"
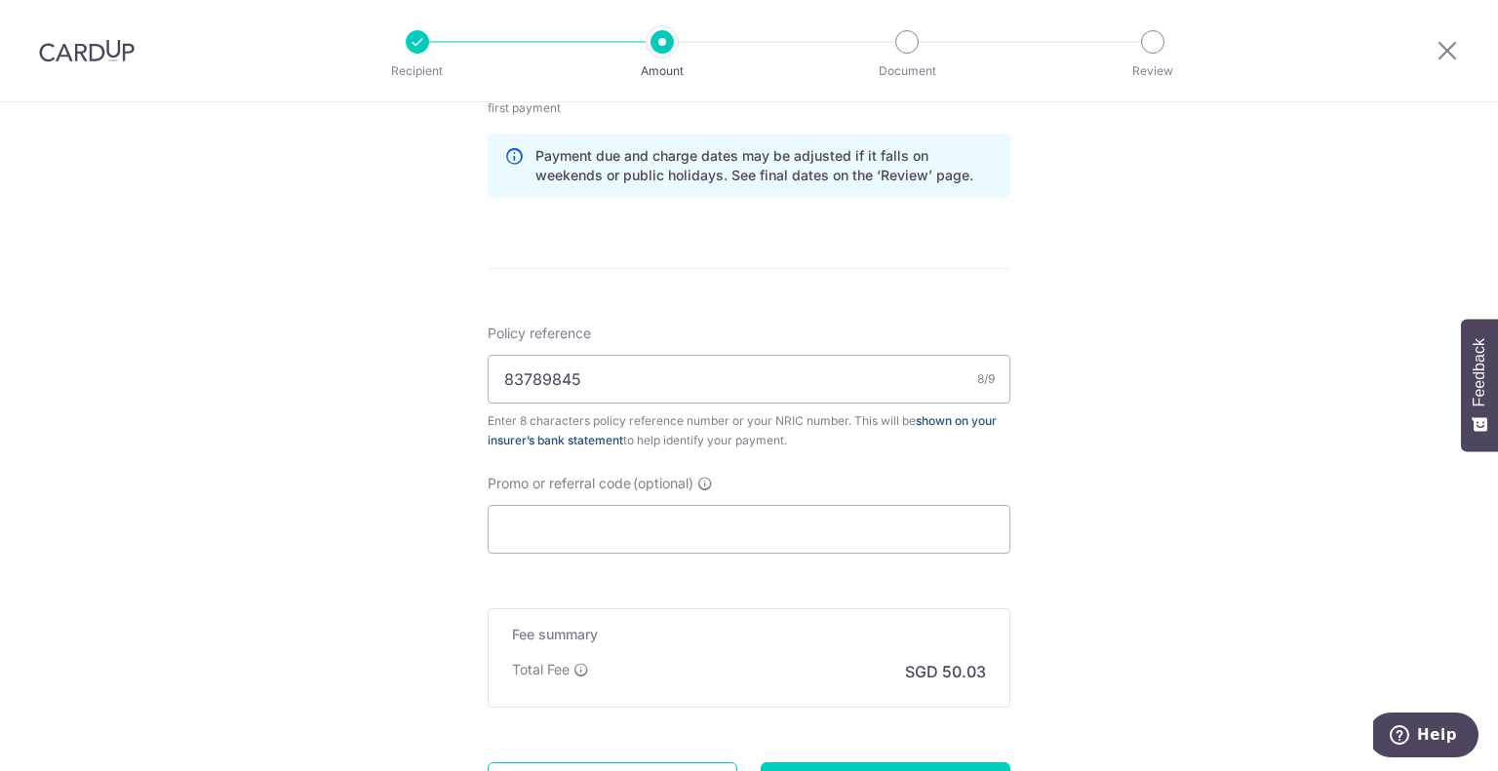
scroll to position [1576, 0]
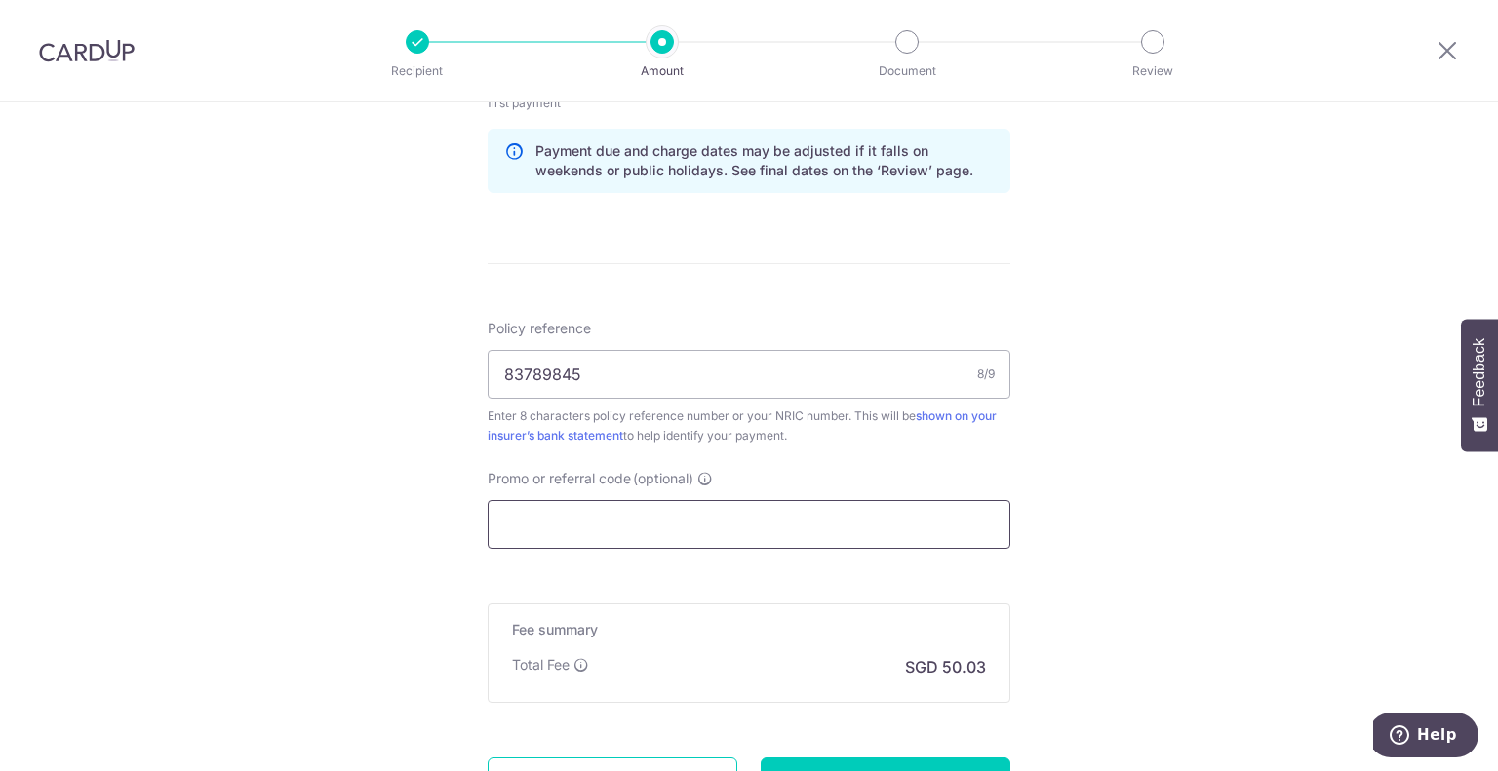
click at [540, 500] on input "Promo or referral code (optional)" at bounding box center [749, 524] width 523 height 49
click at [552, 514] on input "Promo or referral code (optional)" at bounding box center [749, 524] width 523 height 49
click at [624, 532] on input "Promo or referral code (optional)" at bounding box center [749, 524] width 523 height 49
paste input "CHINGHERN,CHARLESC295"
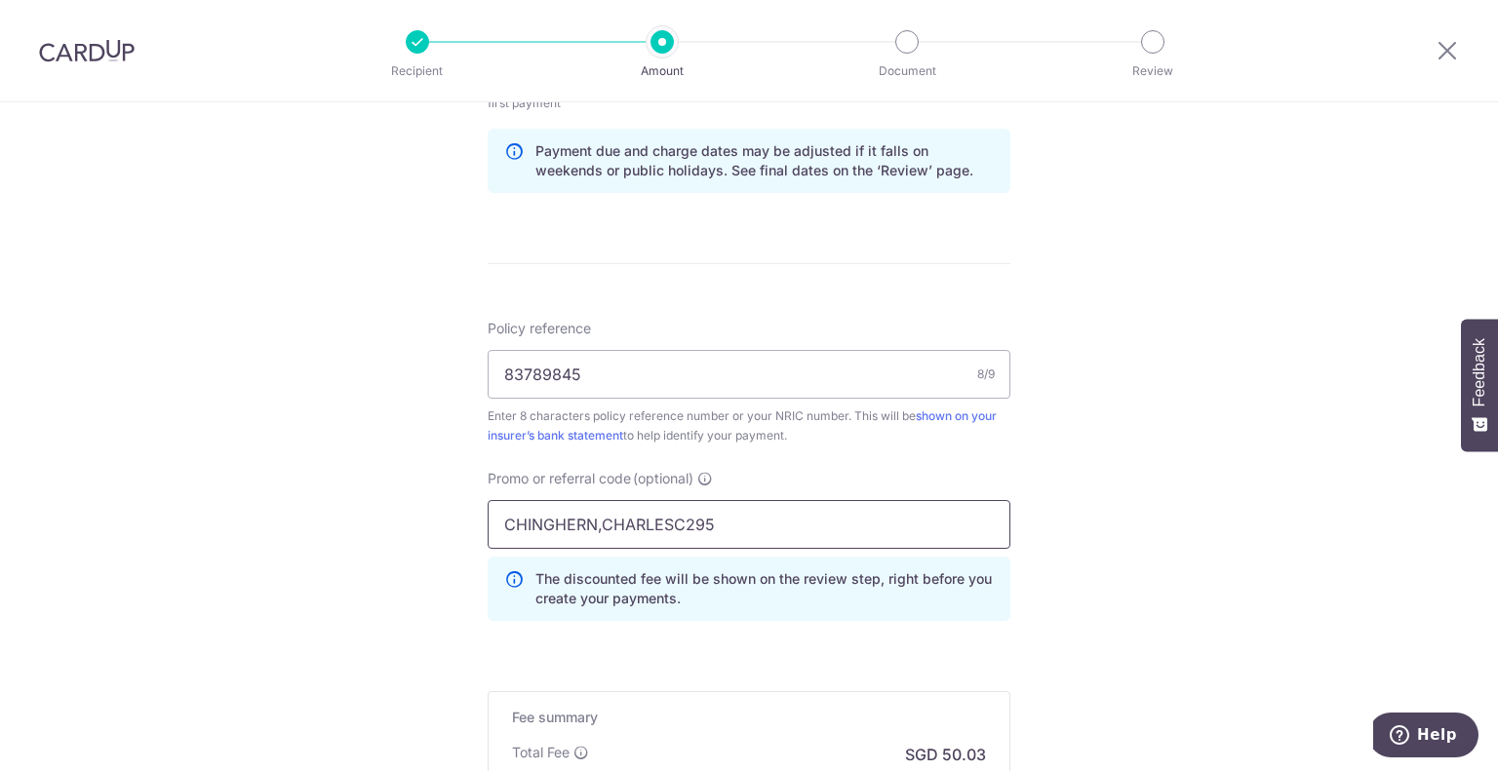
type input "CHINGHERN,CHARLESC295"
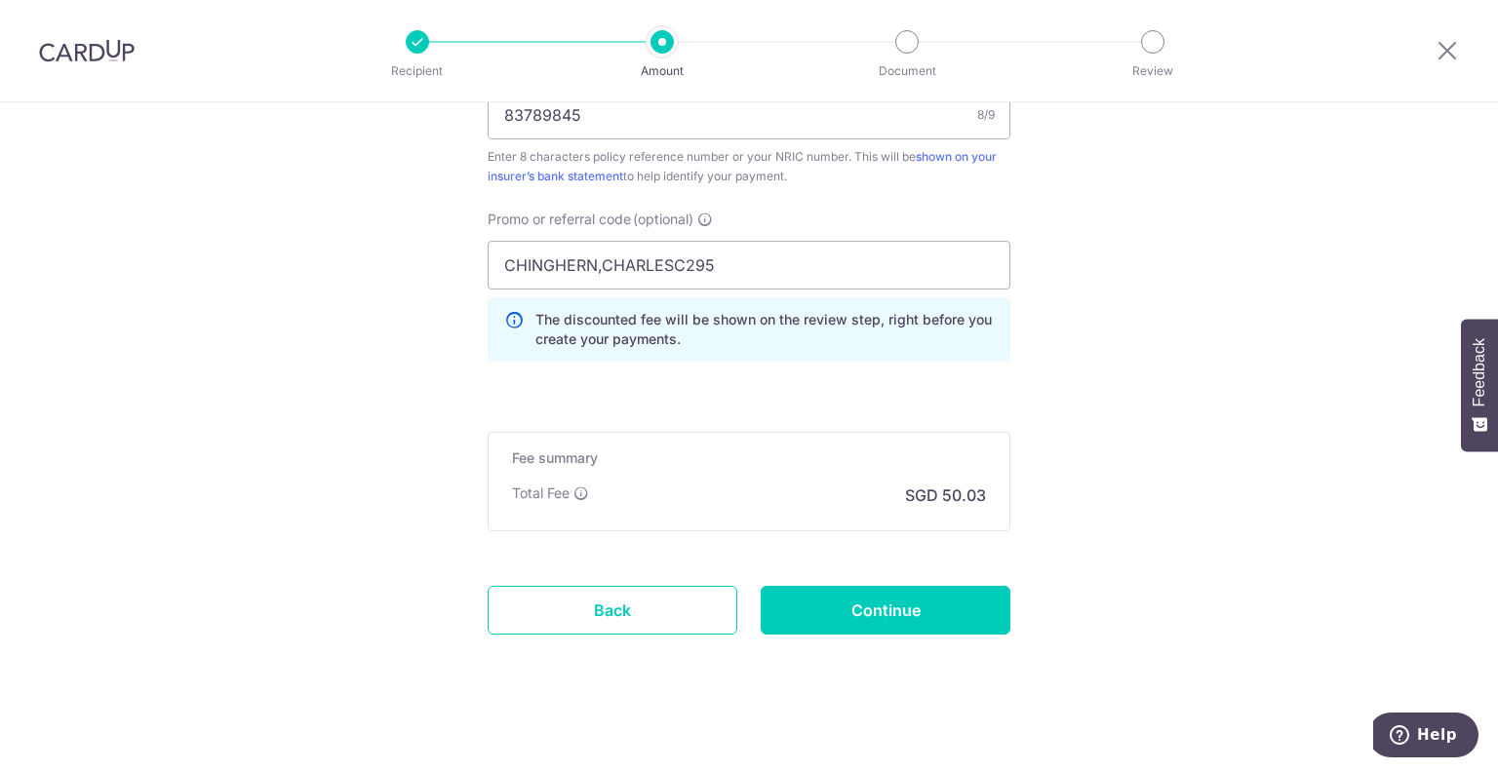
scroll to position [1840, 0]
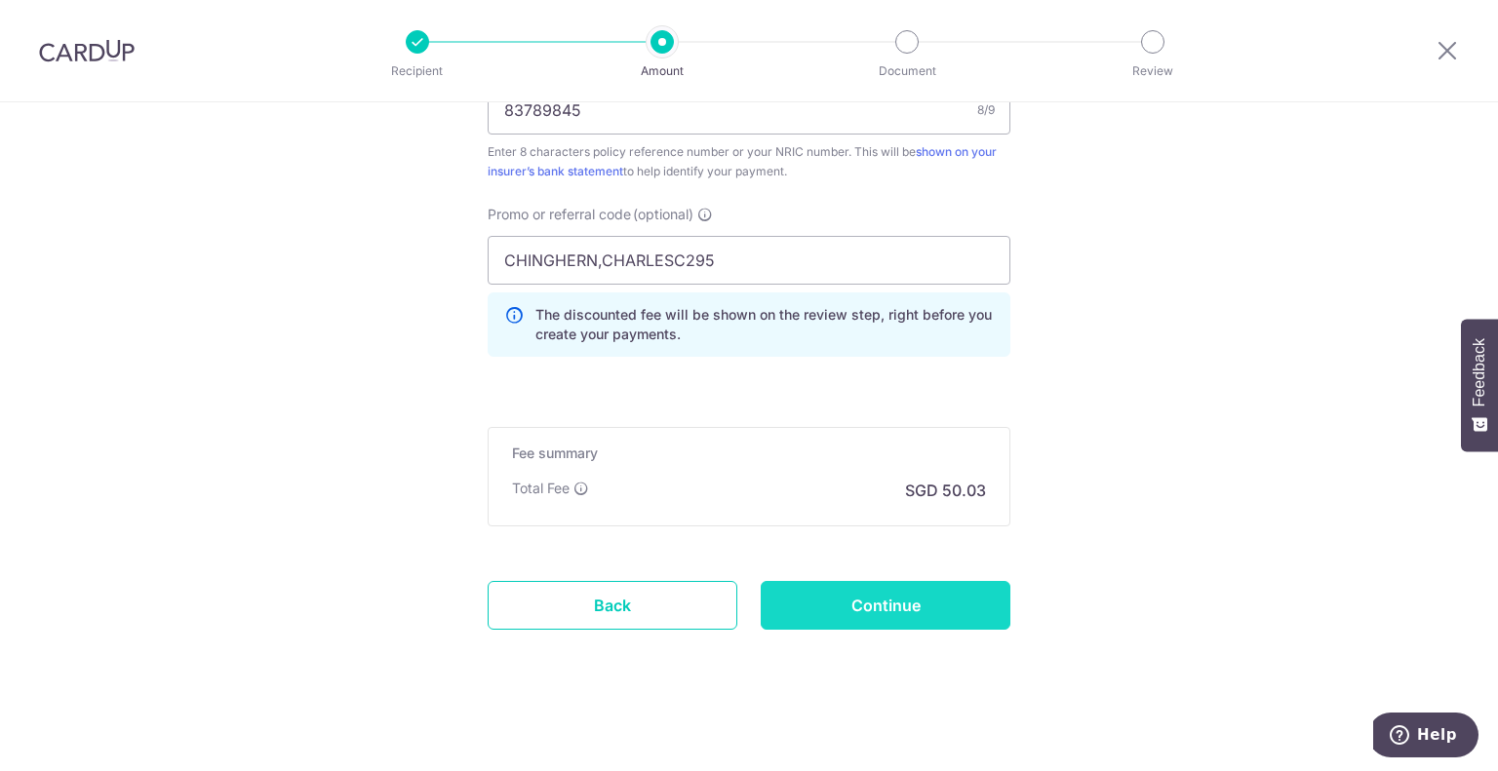
click at [870, 614] on input "Continue" at bounding box center [886, 605] width 250 height 49
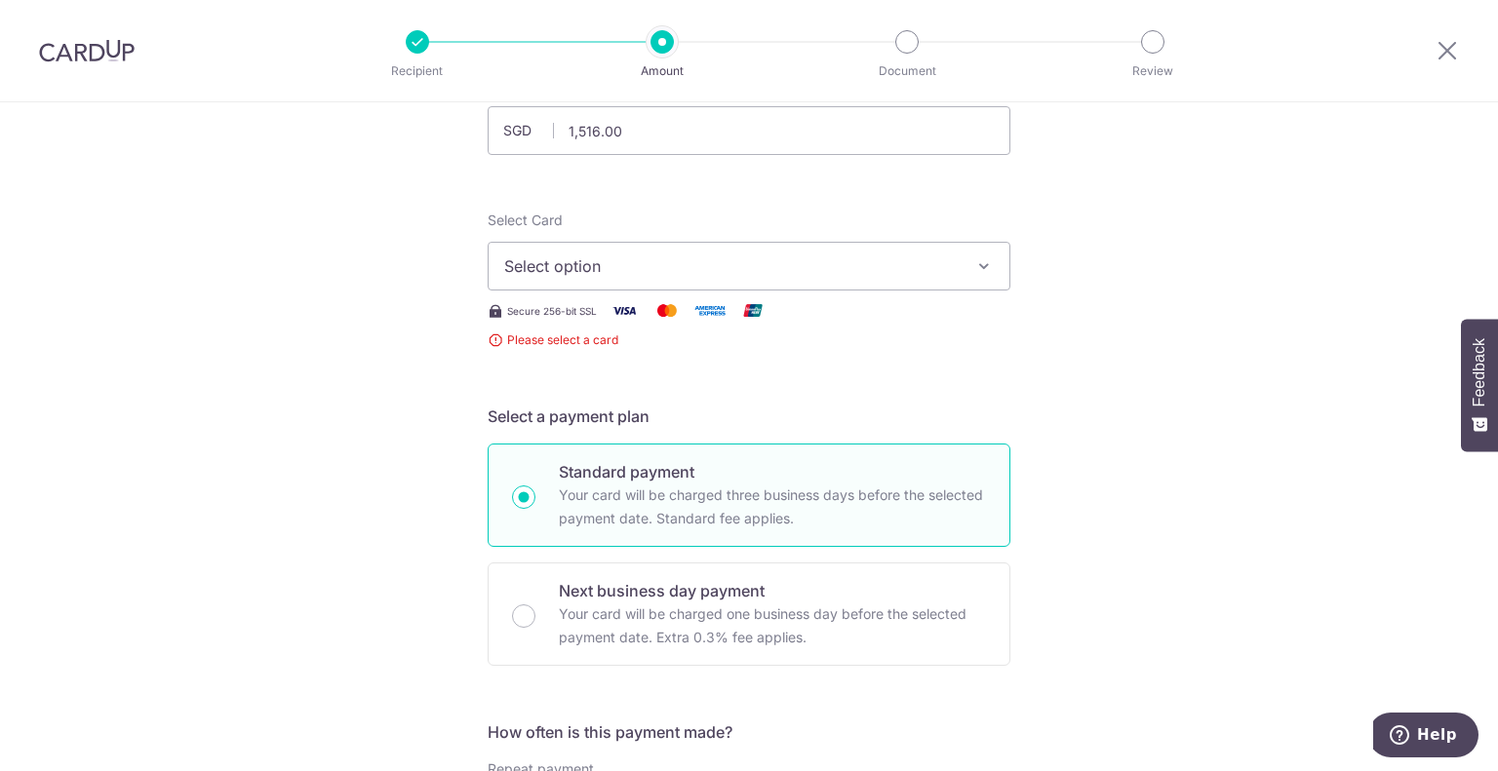
scroll to position [158, 0]
click at [781, 274] on span "Select option" at bounding box center [731, 264] width 454 height 23
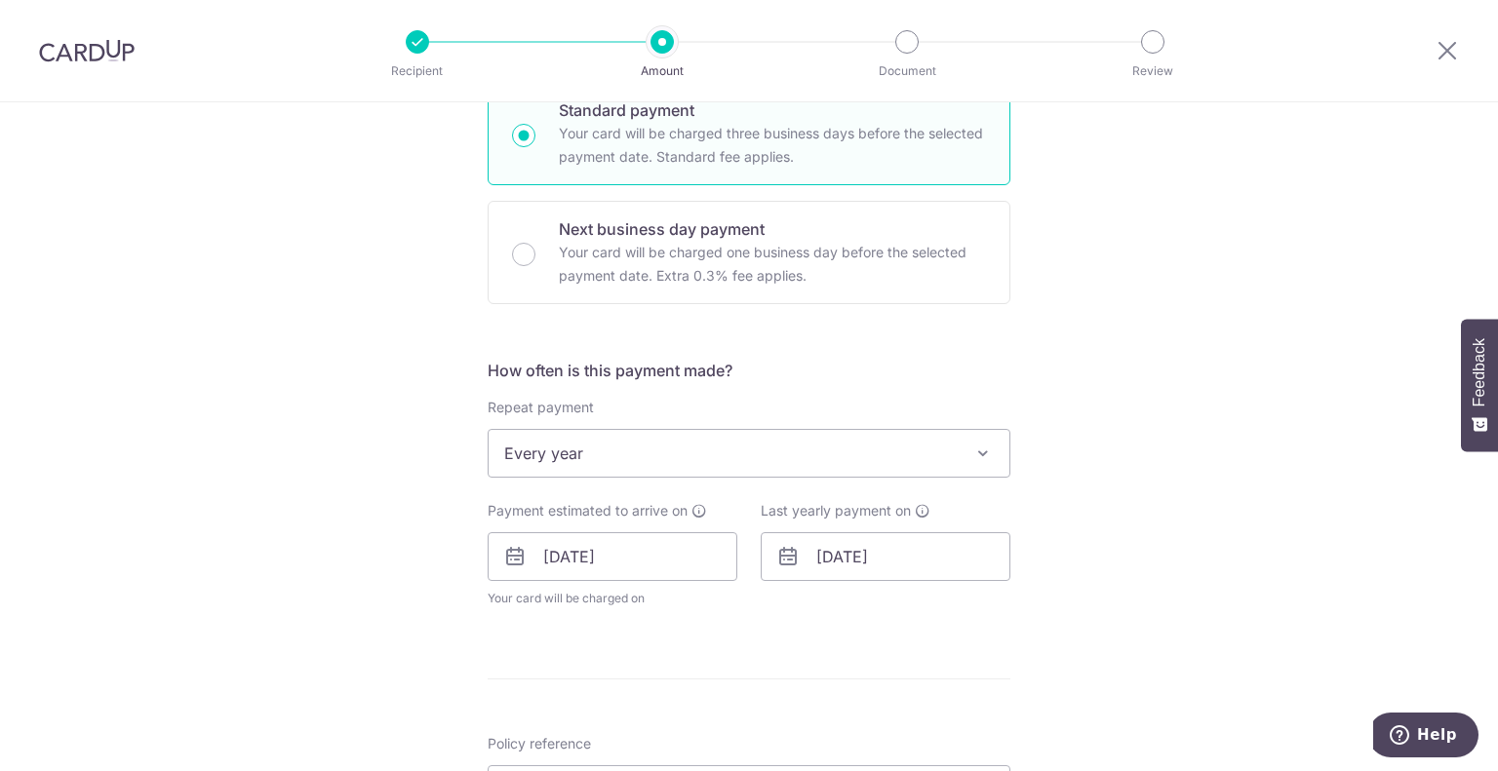
scroll to position [0, 0]
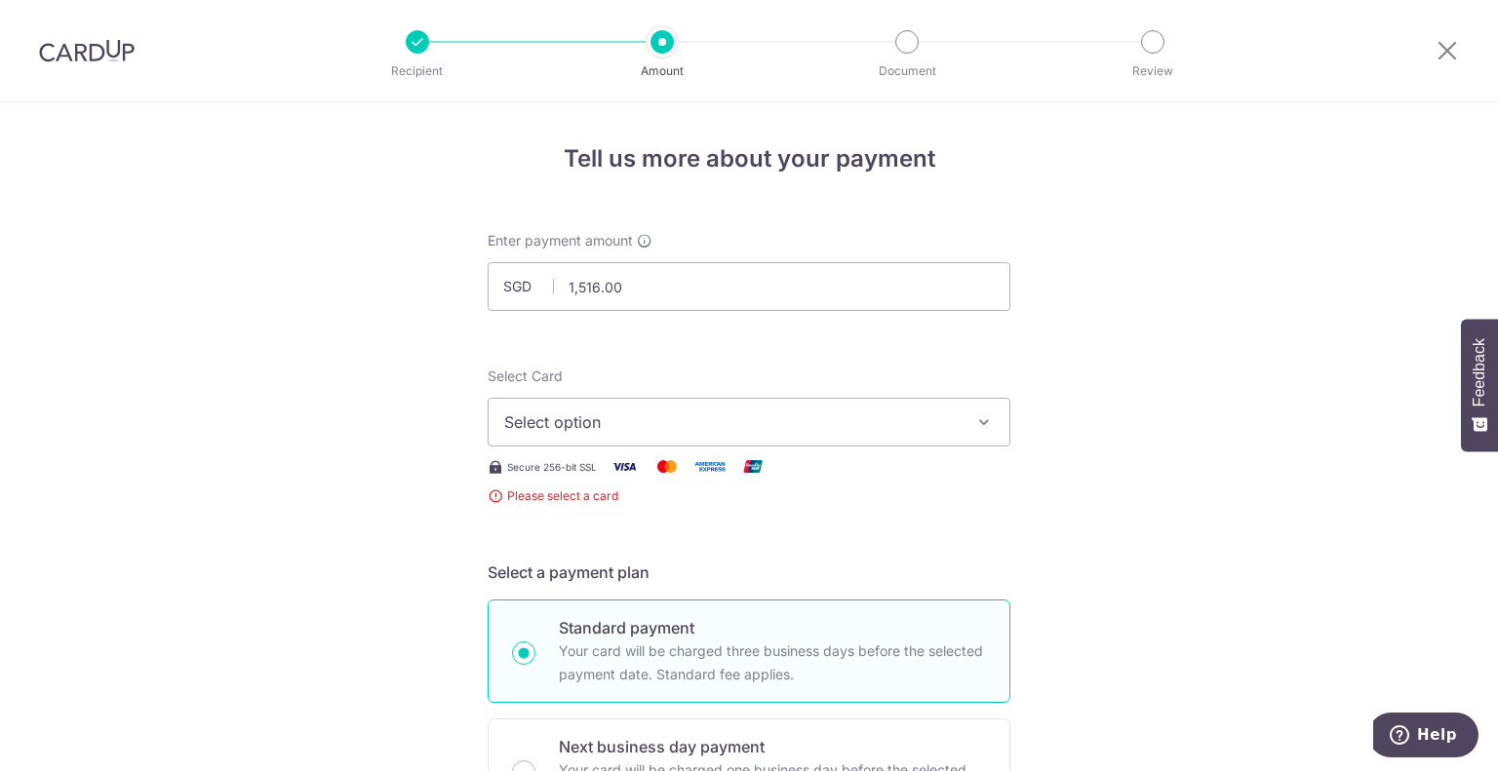
click at [618, 420] on span "Select option" at bounding box center [731, 422] width 454 height 23
click at [540, 487] on link "Add credit card" at bounding box center [749, 476] width 521 height 35
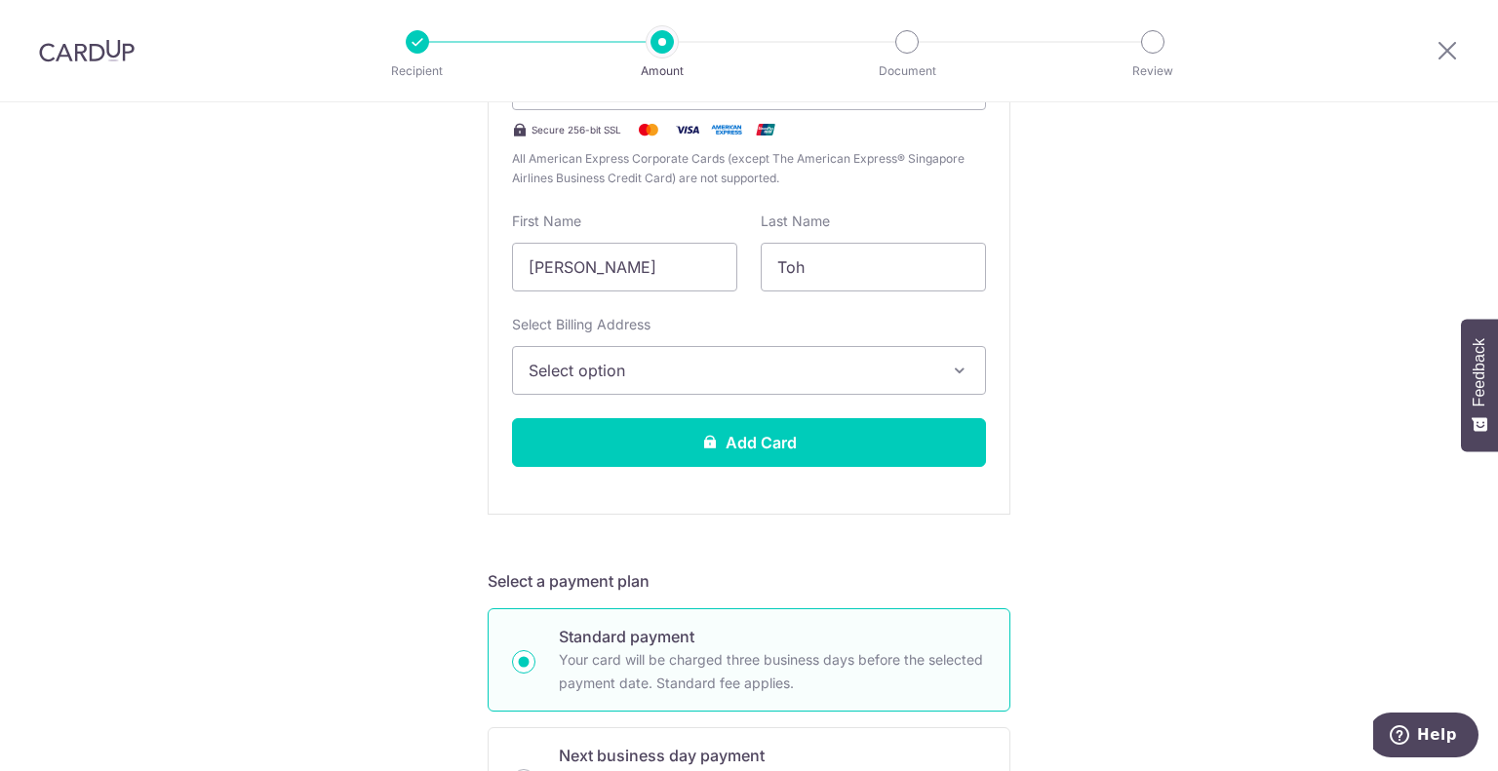
scroll to position [511, 0]
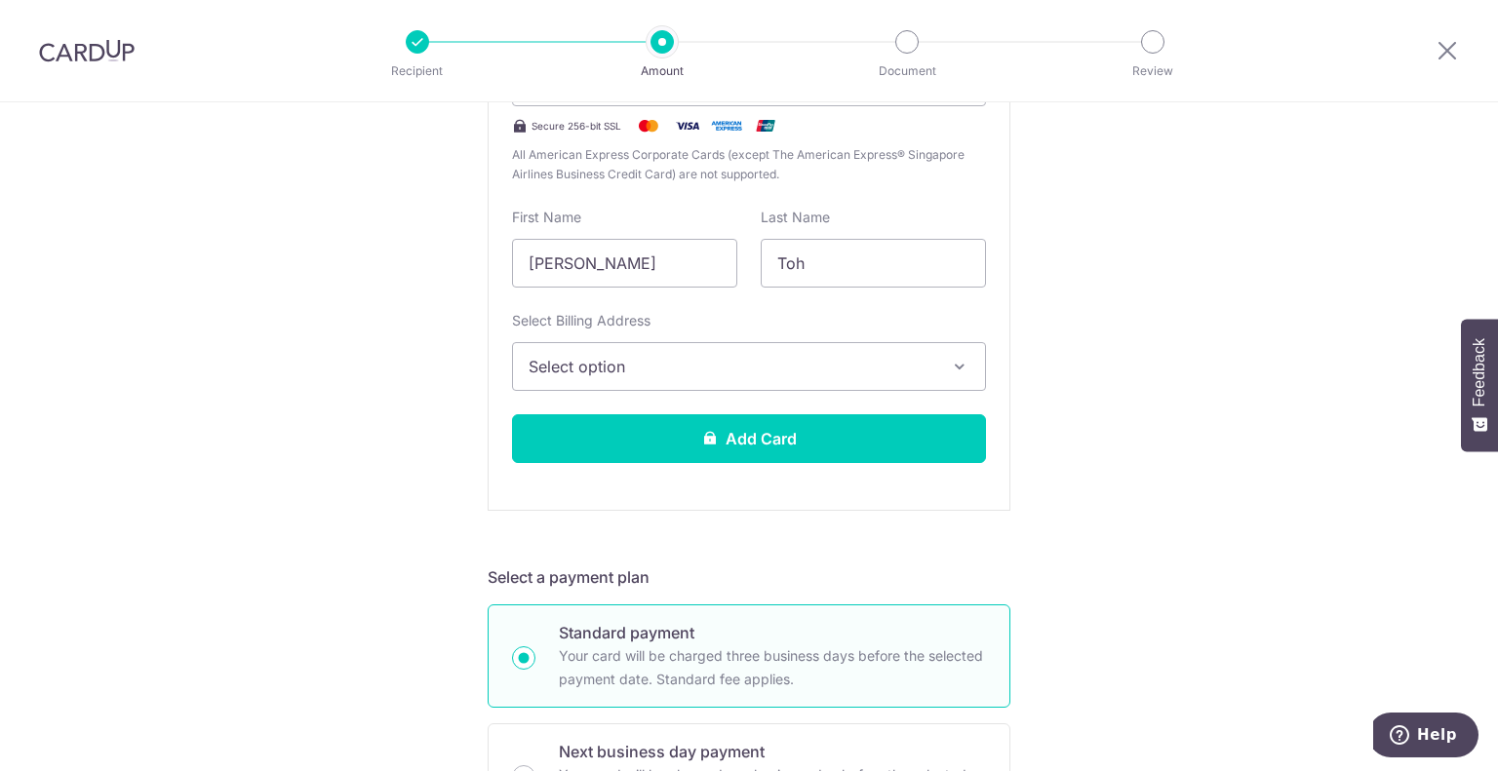
click at [546, 383] on button "Select option" at bounding box center [749, 366] width 474 height 49
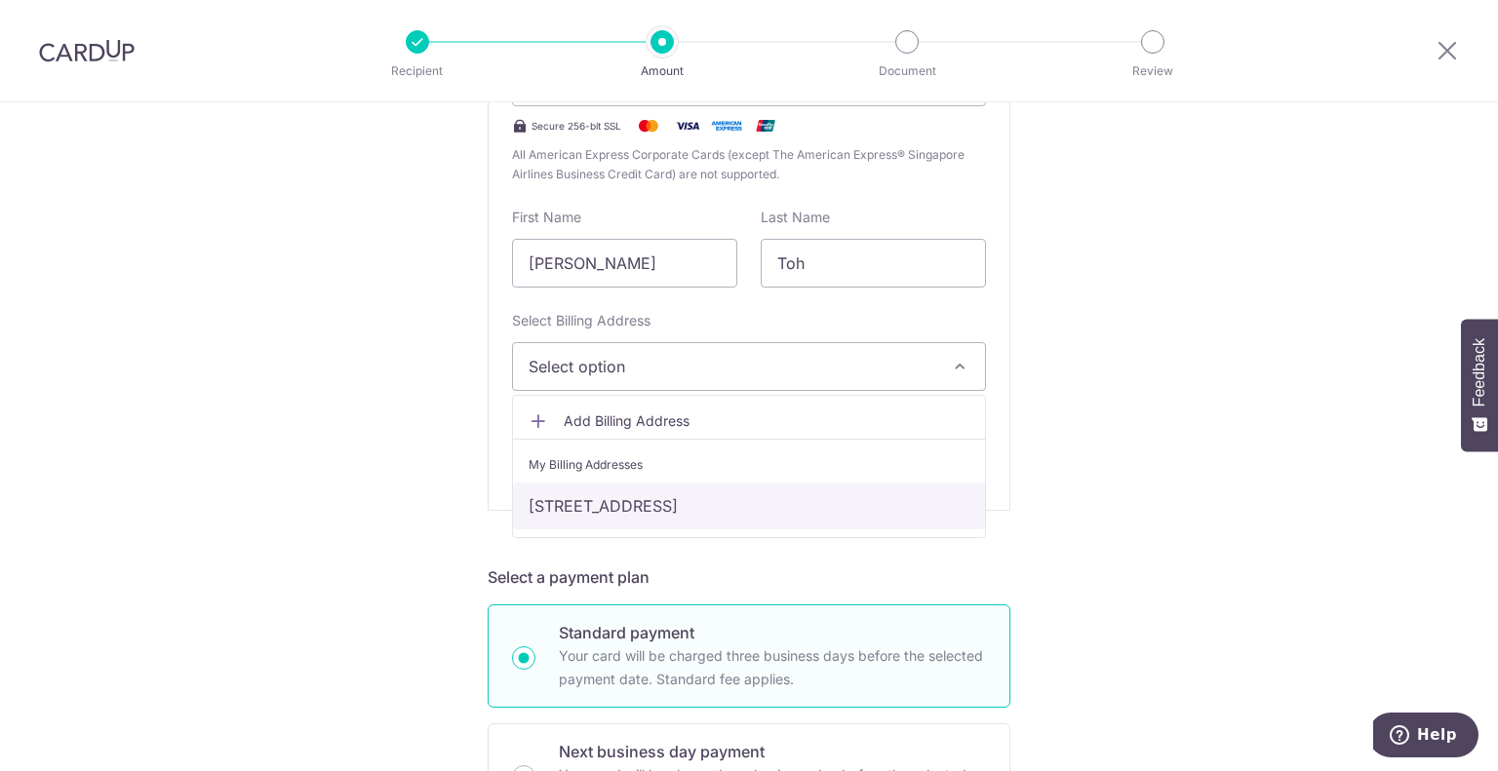
click at [566, 512] on link "156 Hougang, Singapore, Singapore-530156" at bounding box center [749, 506] width 472 height 47
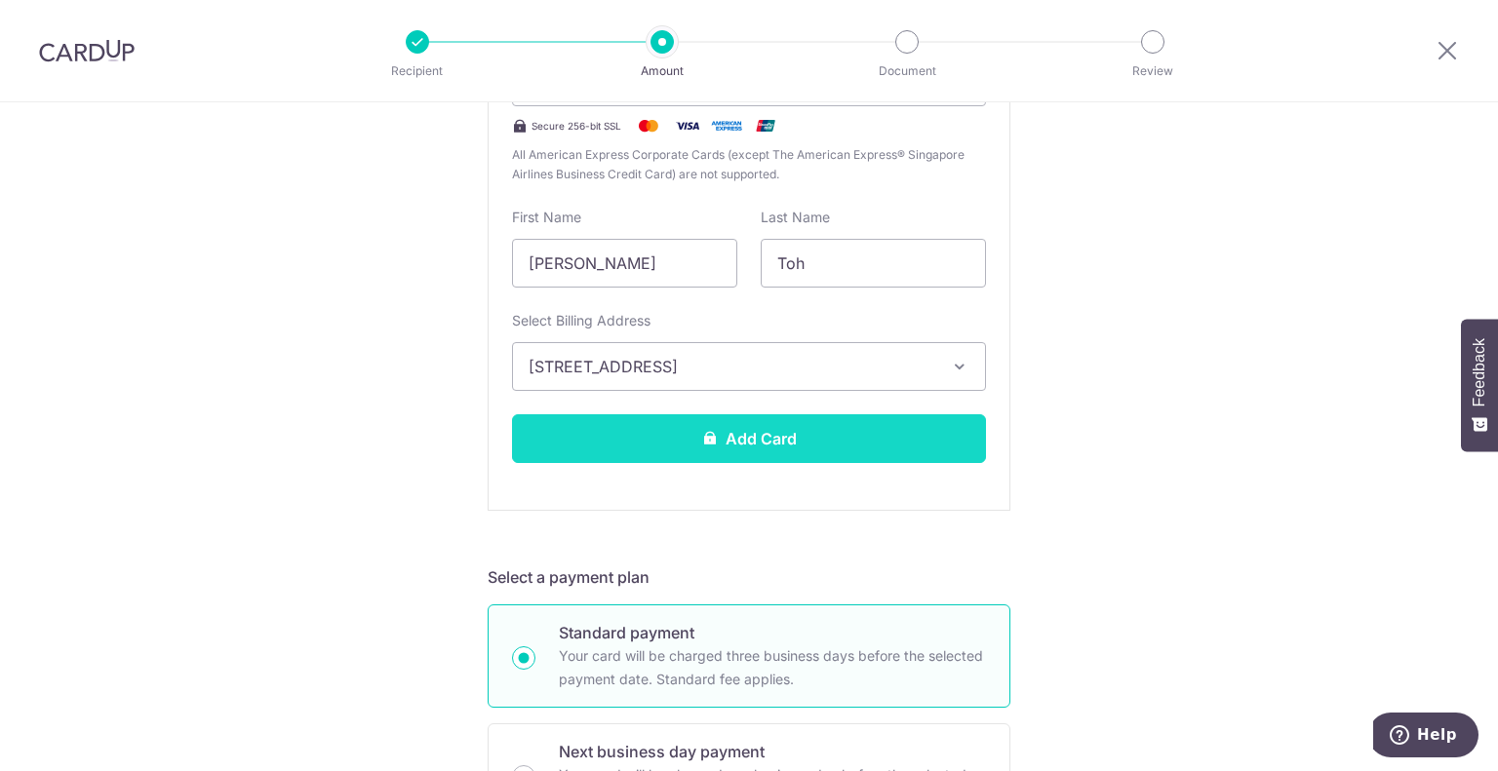
click at [558, 416] on button "Add Card" at bounding box center [749, 438] width 474 height 49
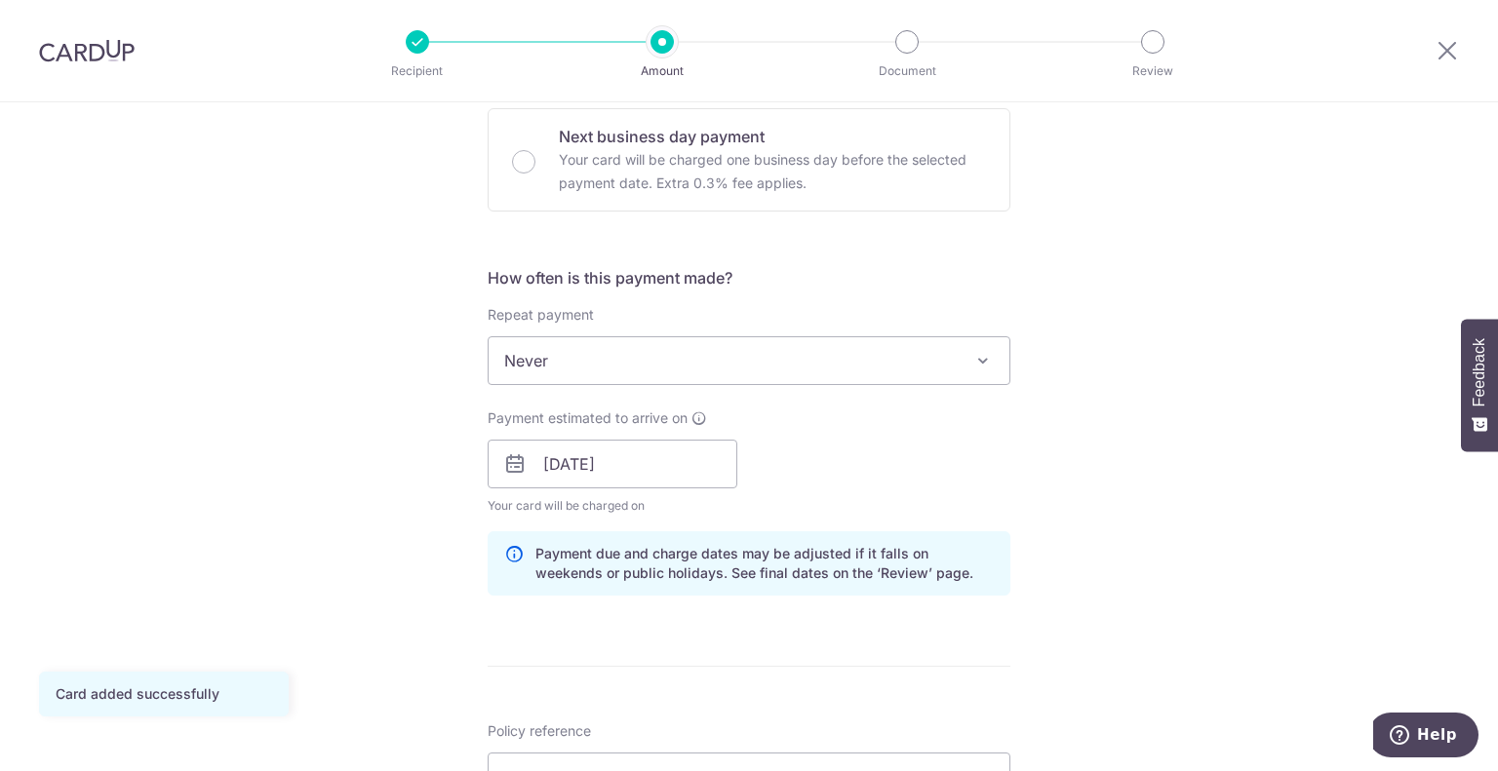
scroll to position [610, 0]
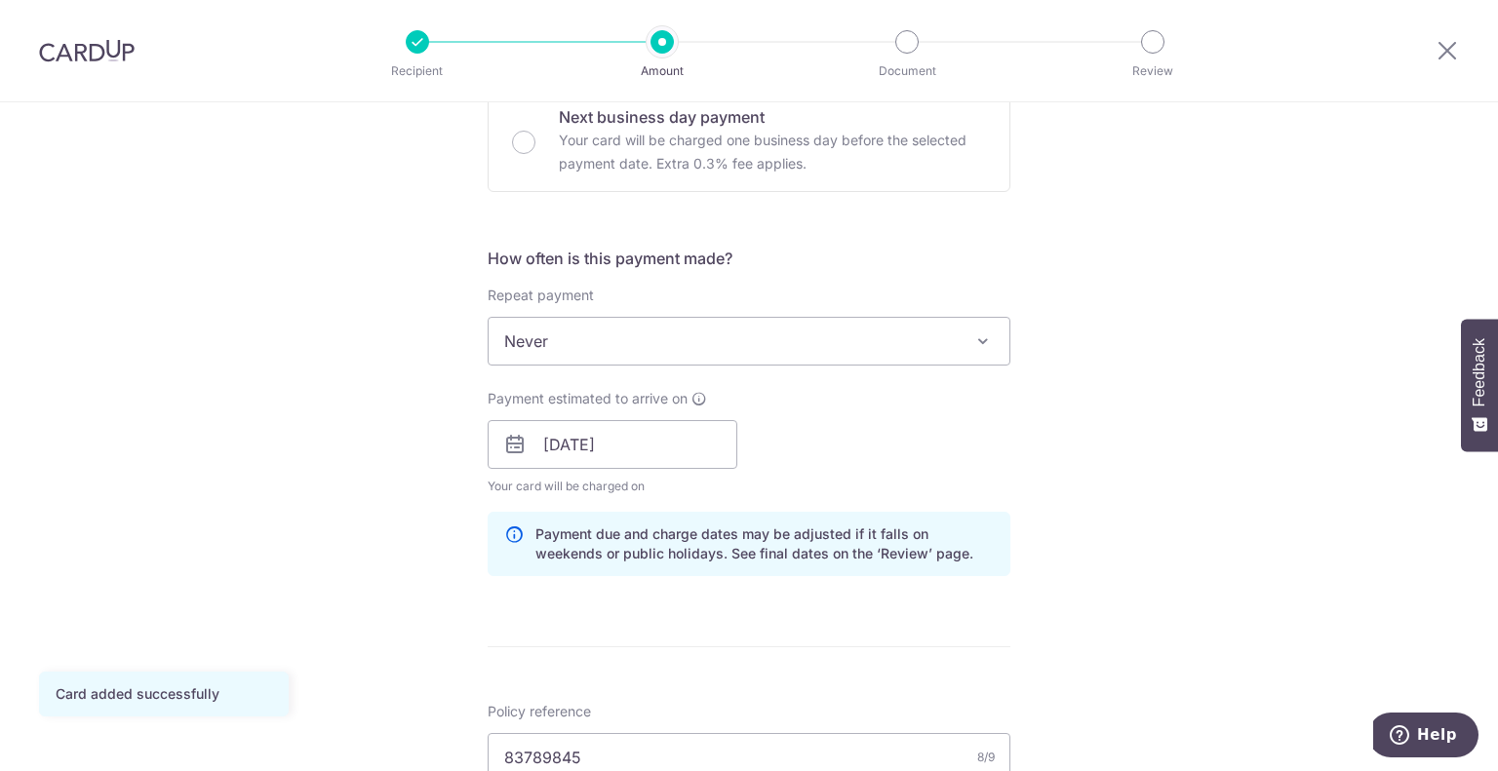
drag, startPoint x: 608, startPoint y: 298, endPoint x: 608, endPoint y: 353, distance: 54.6
click at [608, 353] on div "Repeat payment Never Every week Every month Every quarter Every half a year Eve…" at bounding box center [749, 326] width 523 height 80
click at [608, 353] on span "Never" at bounding box center [749, 341] width 521 height 47
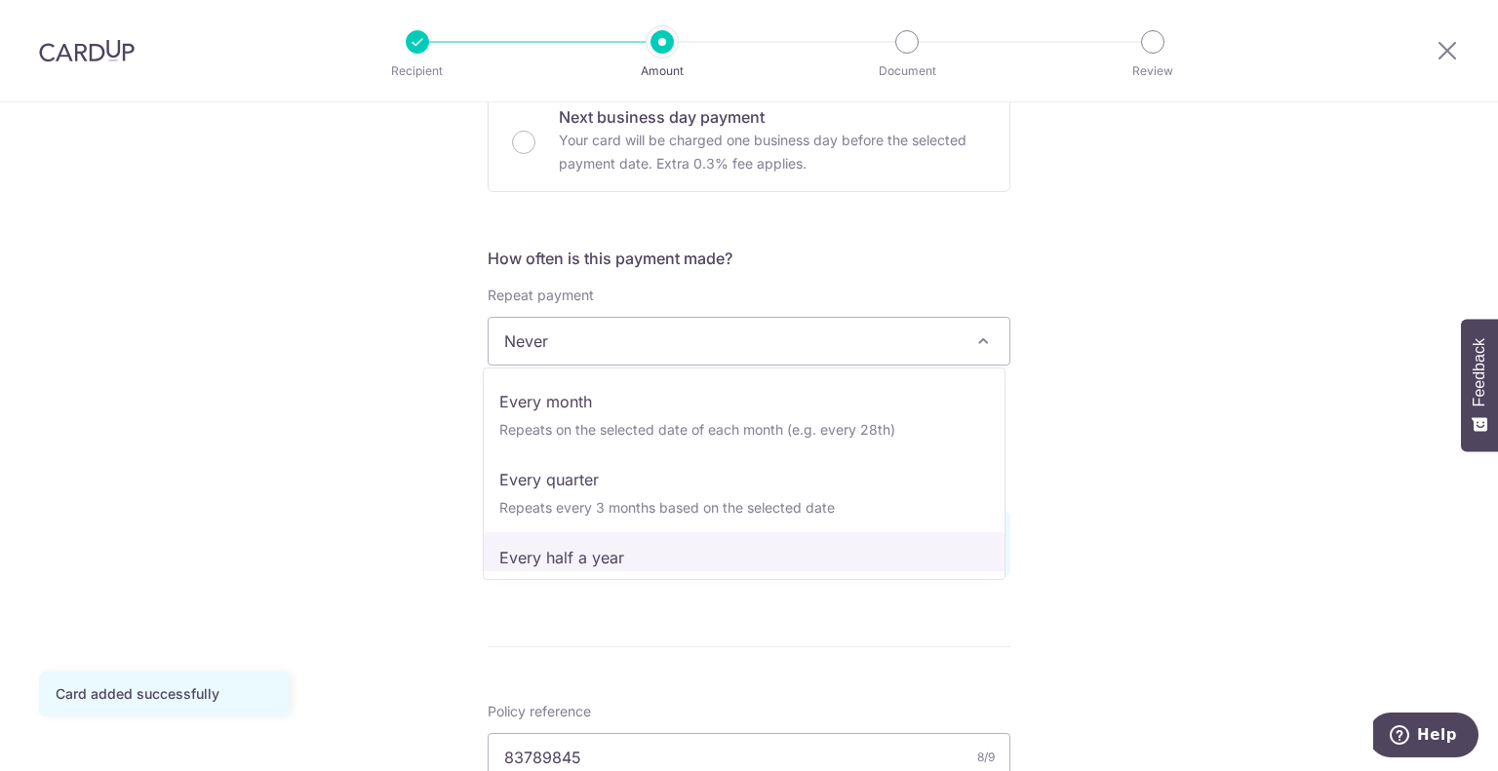
scroll to position [159, 0]
drag, startPoint x: 557, startPoint y: 561, endPoint x: 544, endPoint y: 516, distance: 46.6
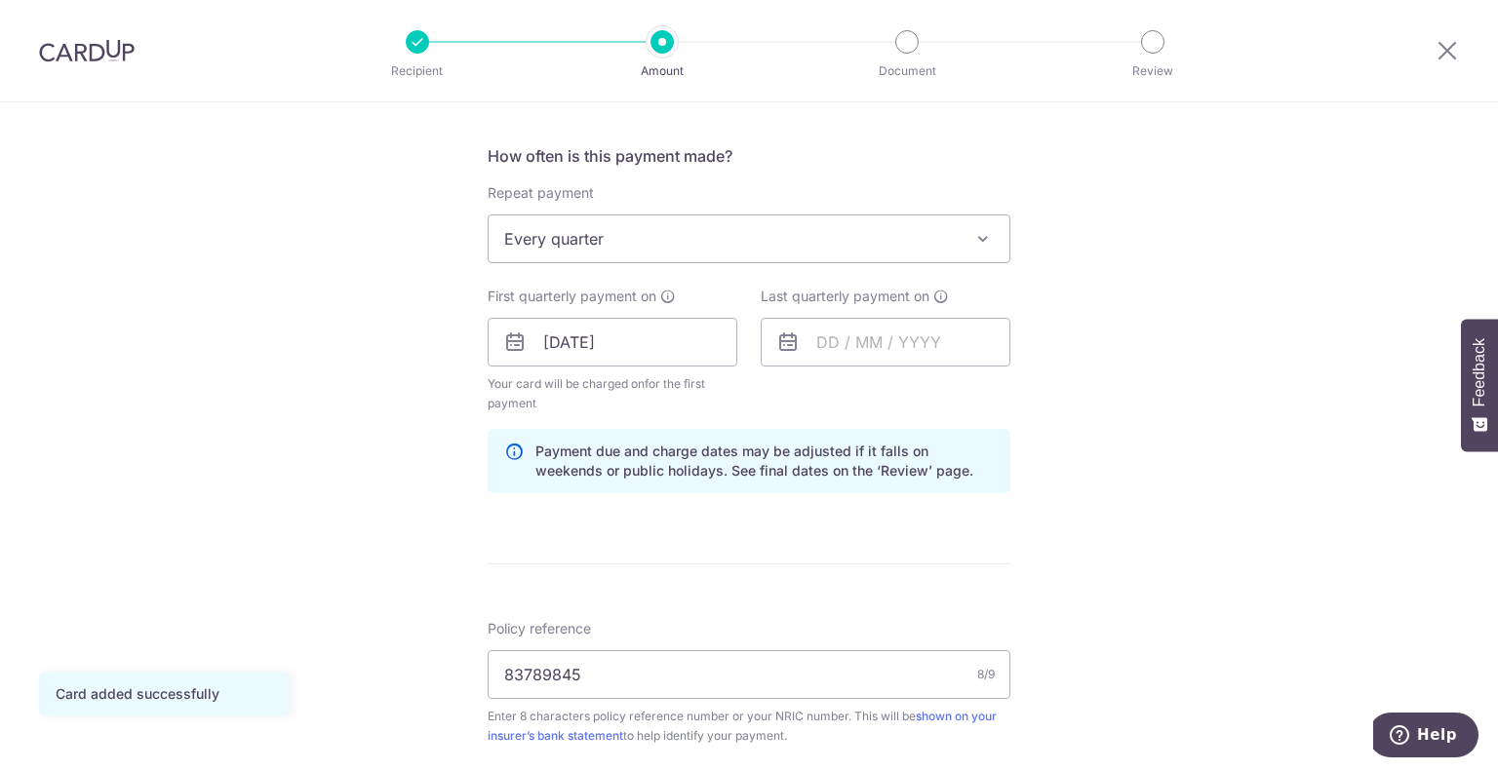
scroll to position [716, 0]
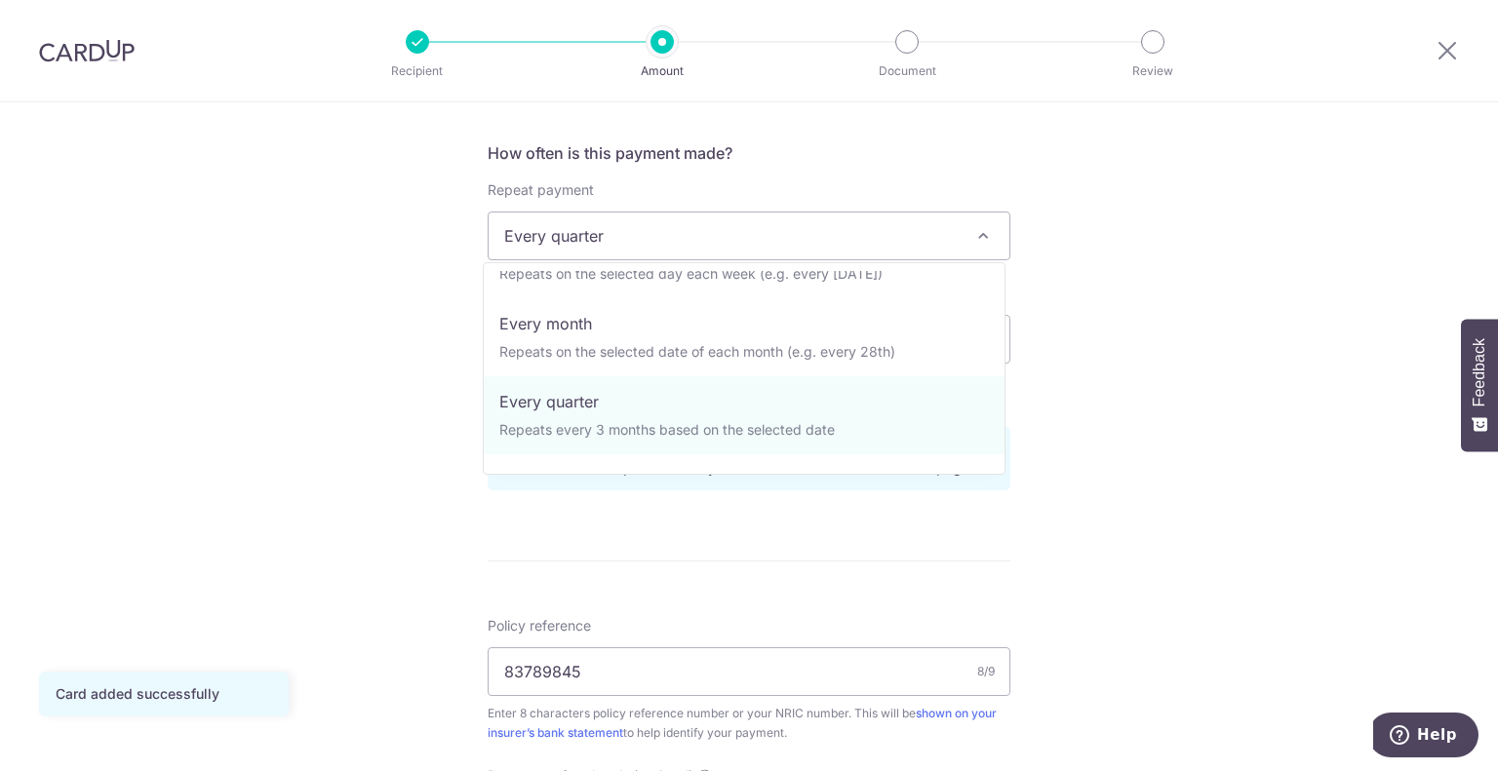
click at [534, 247] on span "Every quarter" at bounding box center [749, 236] width 521 height 47
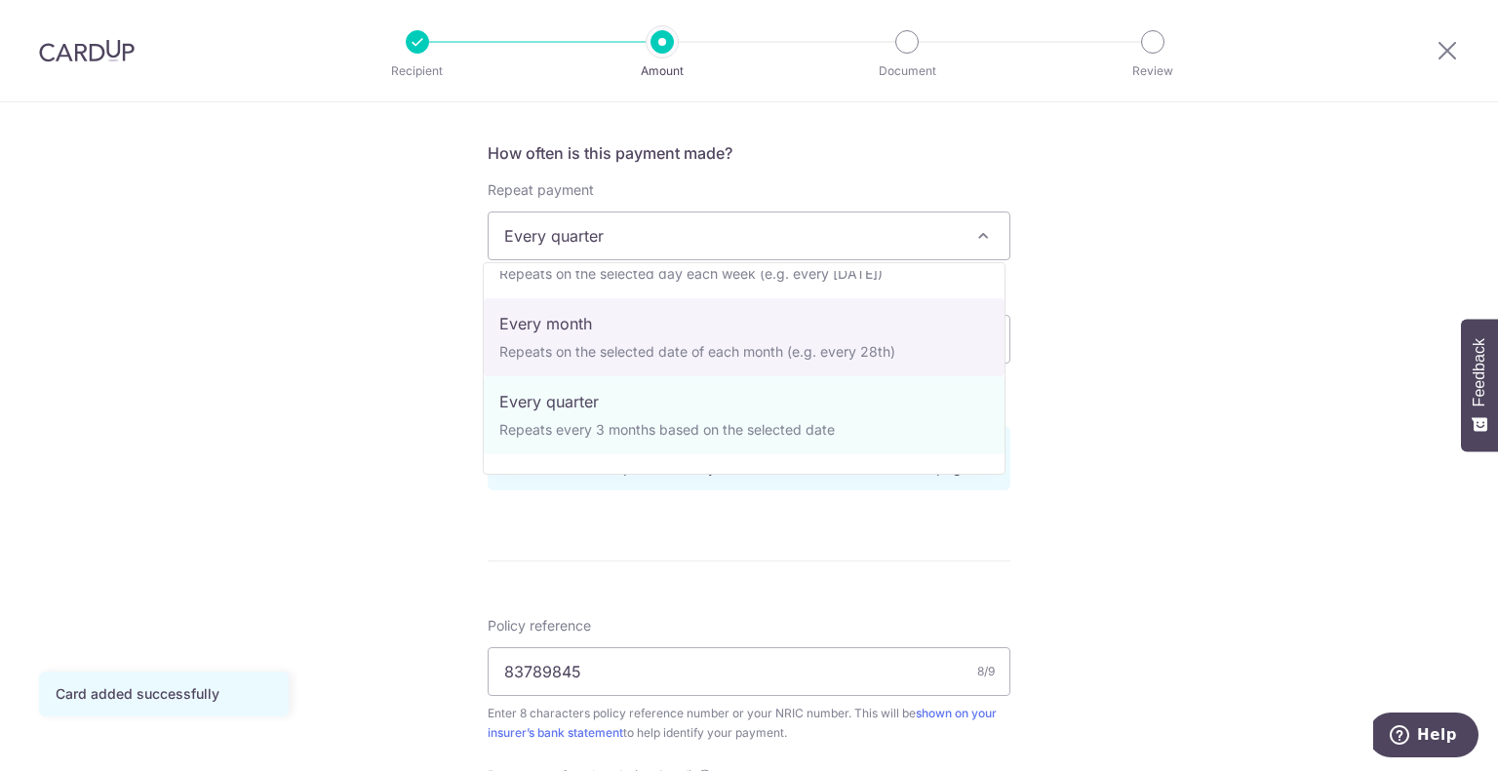
scroll to position [273, 0]
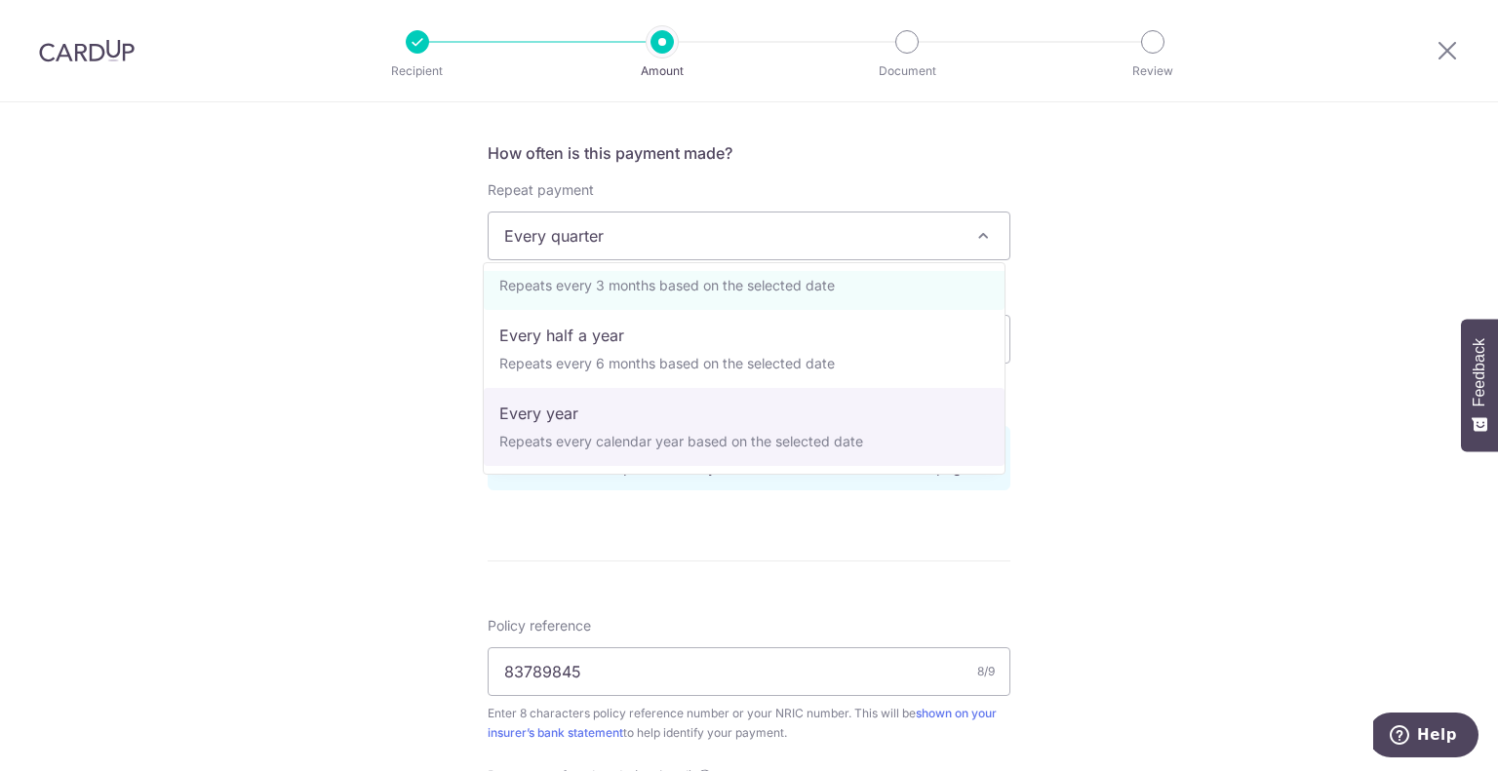
select select "6"
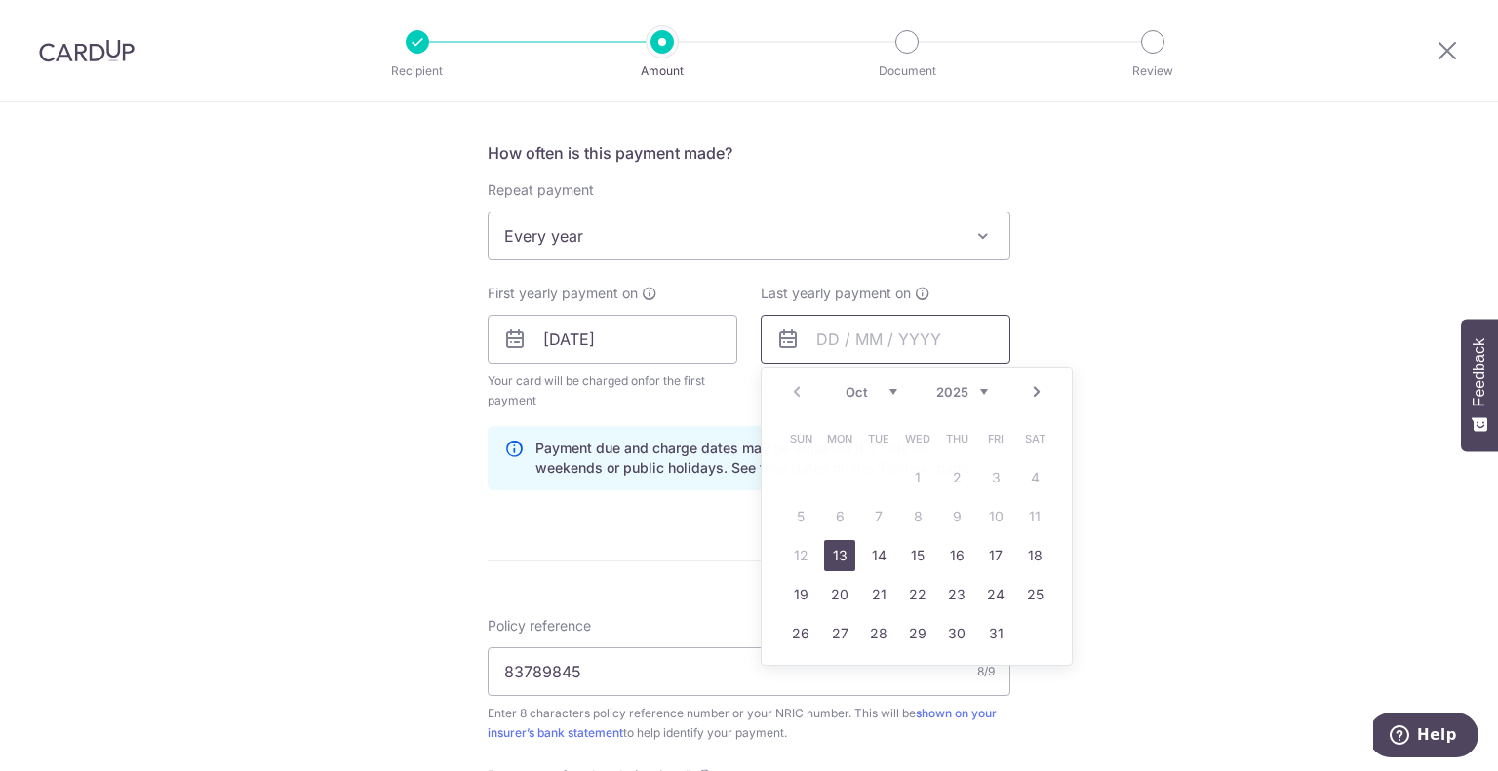
click at [829, 338] on input "text" at bounding box center [886, 339] width 250 height 49
click at [981, 392] on select "2025 2026 2027 2028 2029 2030 2031 2032 2033 2034 2035" at bounding box center [962, 392] width 52 height 16
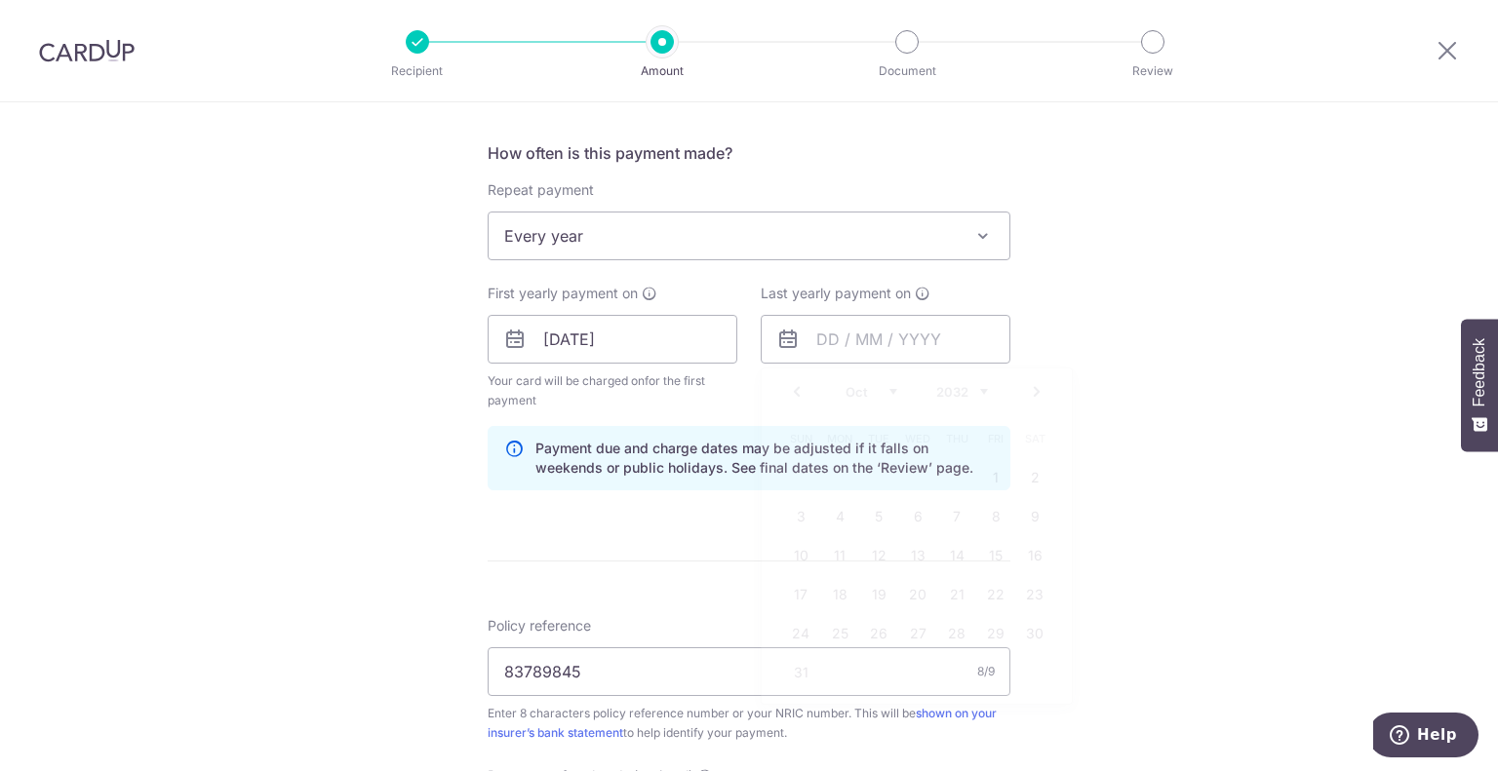
click at [685, 522] on form "Enter payment amount SGD 1,516.00 1516.00 Card added successfully Select Card *…" at bounding box center [749, 336] width 523 height 1643
click at [436, 396] on div "Tell us more about your payment Enter payment amount SGD 1,516.00 1516.00 Card …" at bounding box center [749, 318] width 1498 height 1863
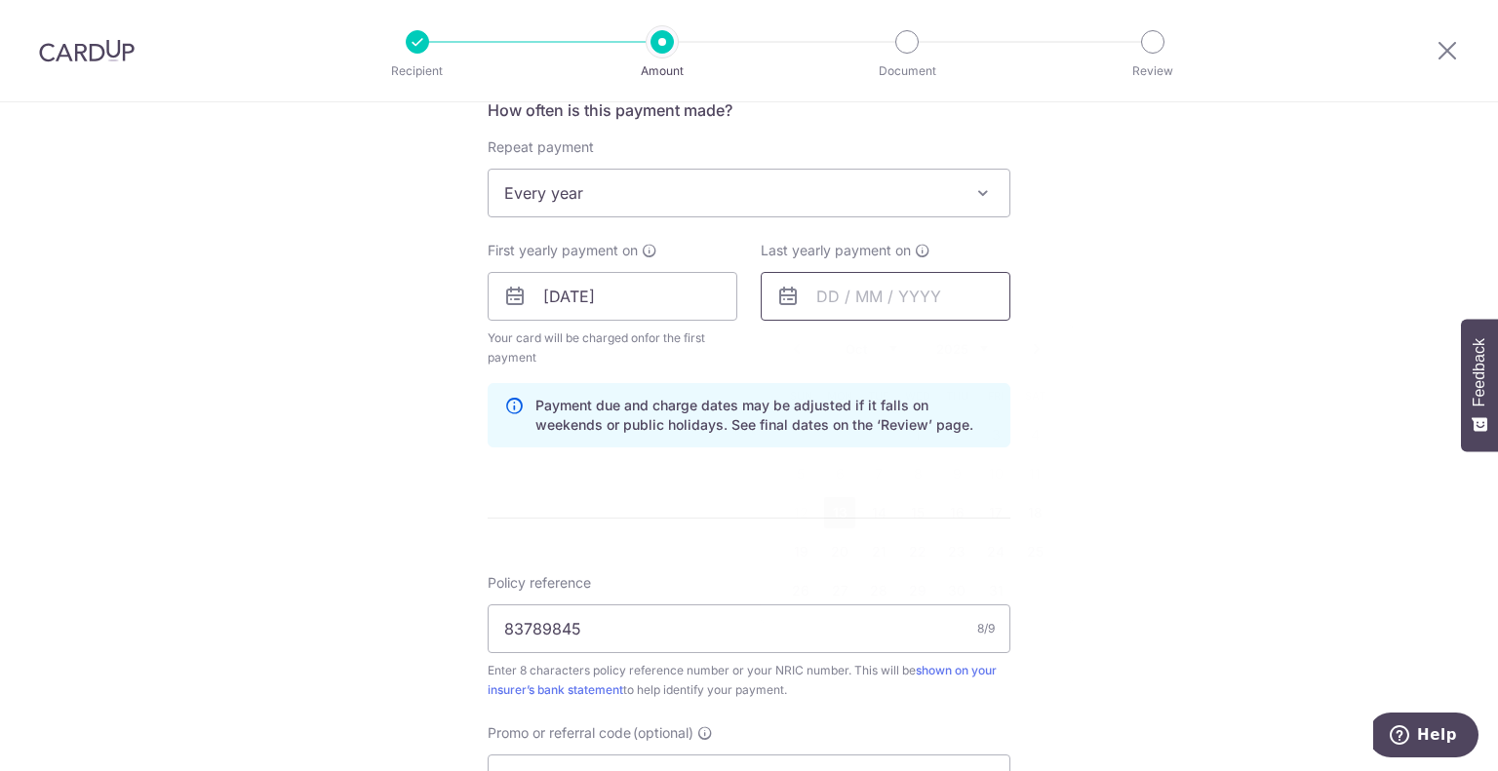
click at [890, 296] on input "text" at bounding box center [886, 296] width 250 height 49
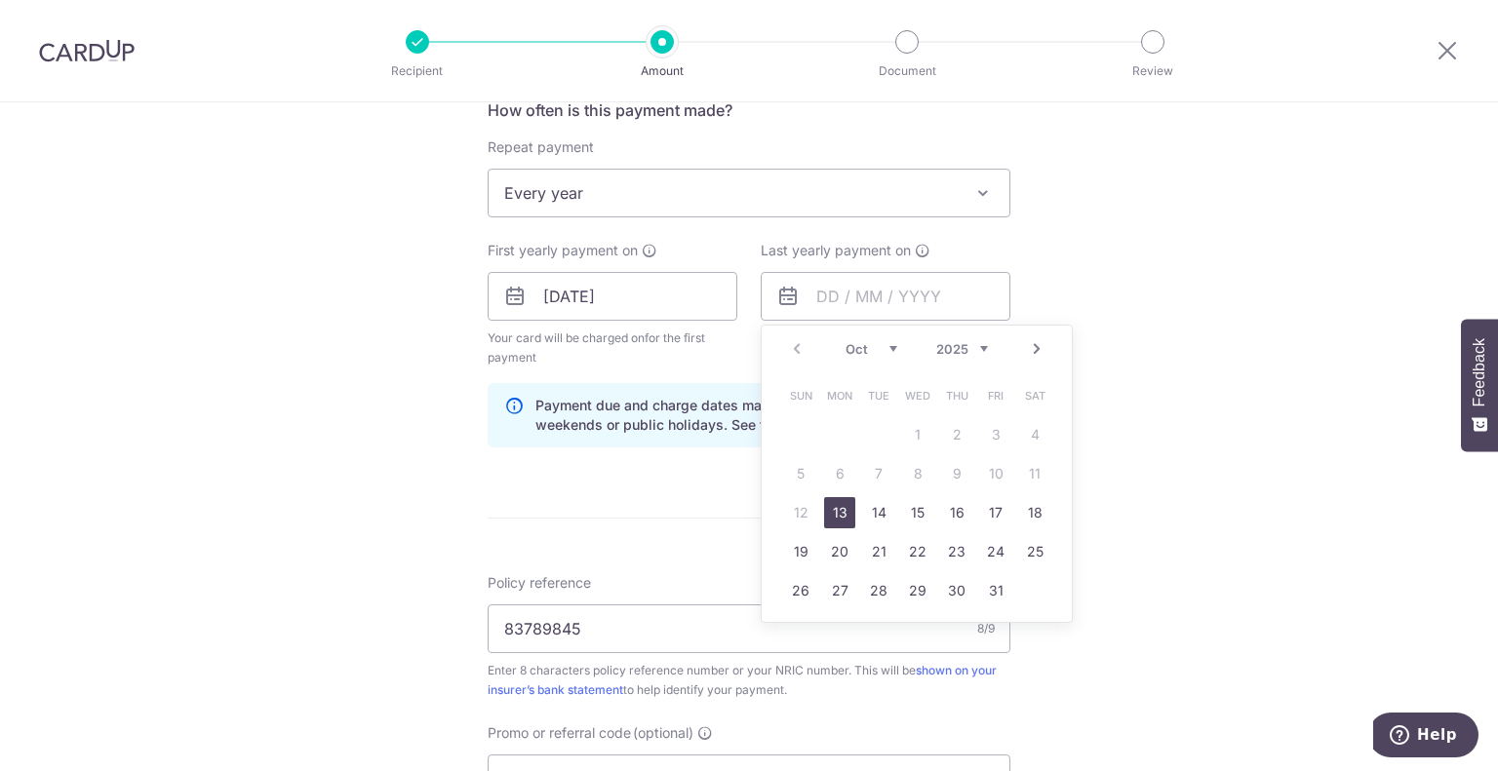
click at [982, 342] on select "2025 2026 2027 2028 2029 2030 2031 2032 2033 2034 2035" at bounding box center [962, 349] width 52 height 16
click at [801, 517] on link "13" at bounding box center [800, 512] width 31 height 31
type input "13/10/2030"
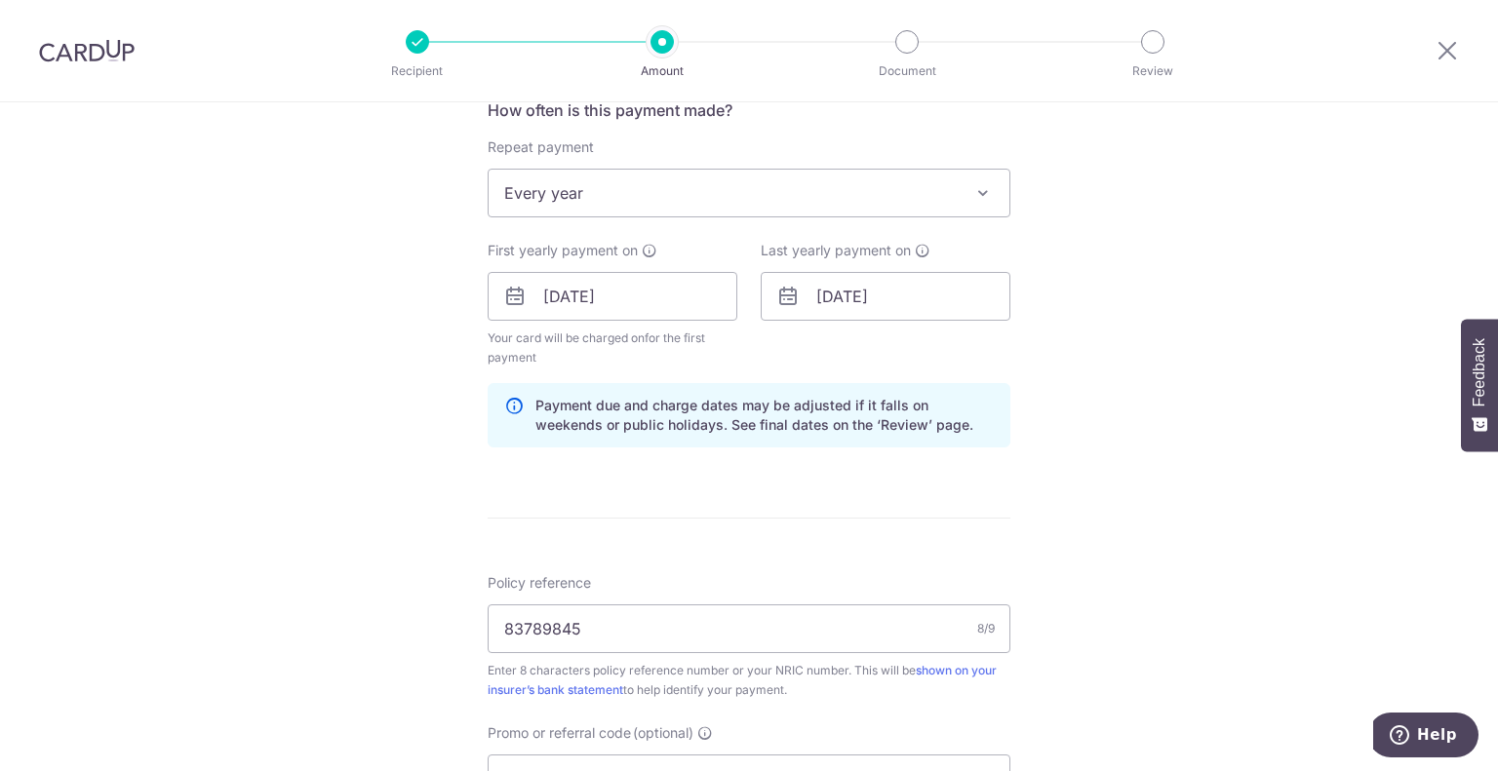
click at [452, 539] on div "Tell us more about your payment Enter payment amount SGD 1,516.00 1516.00 Card …" at bounding box center [749, 275] width 1498 height 1863
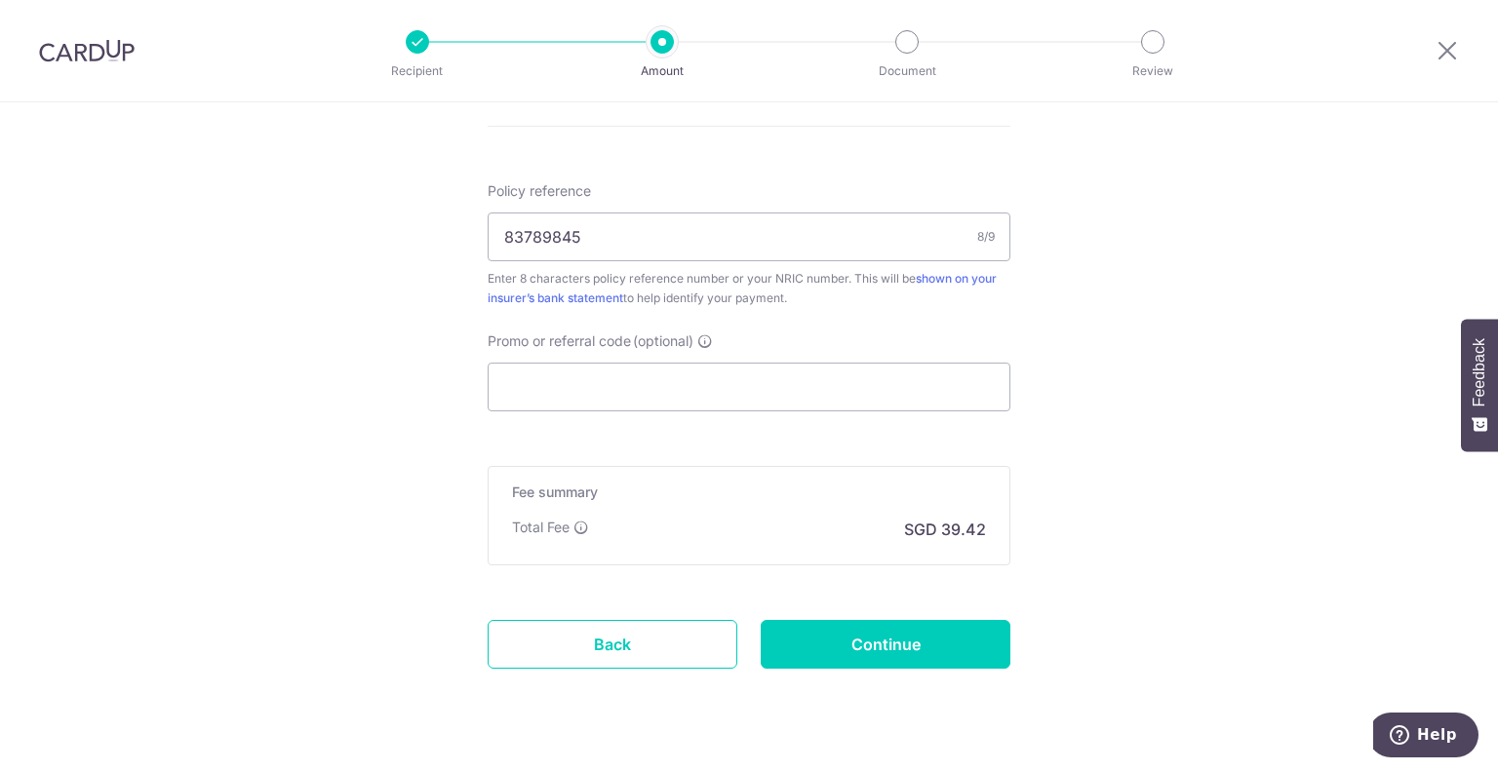
scroll to position [1154, 0]
click at [585, 365] on input "Promo or referral code (optional)" at bounding box center [749, 384] width 523 height 49
paste input "CHINGHERN,CHARLESC295"
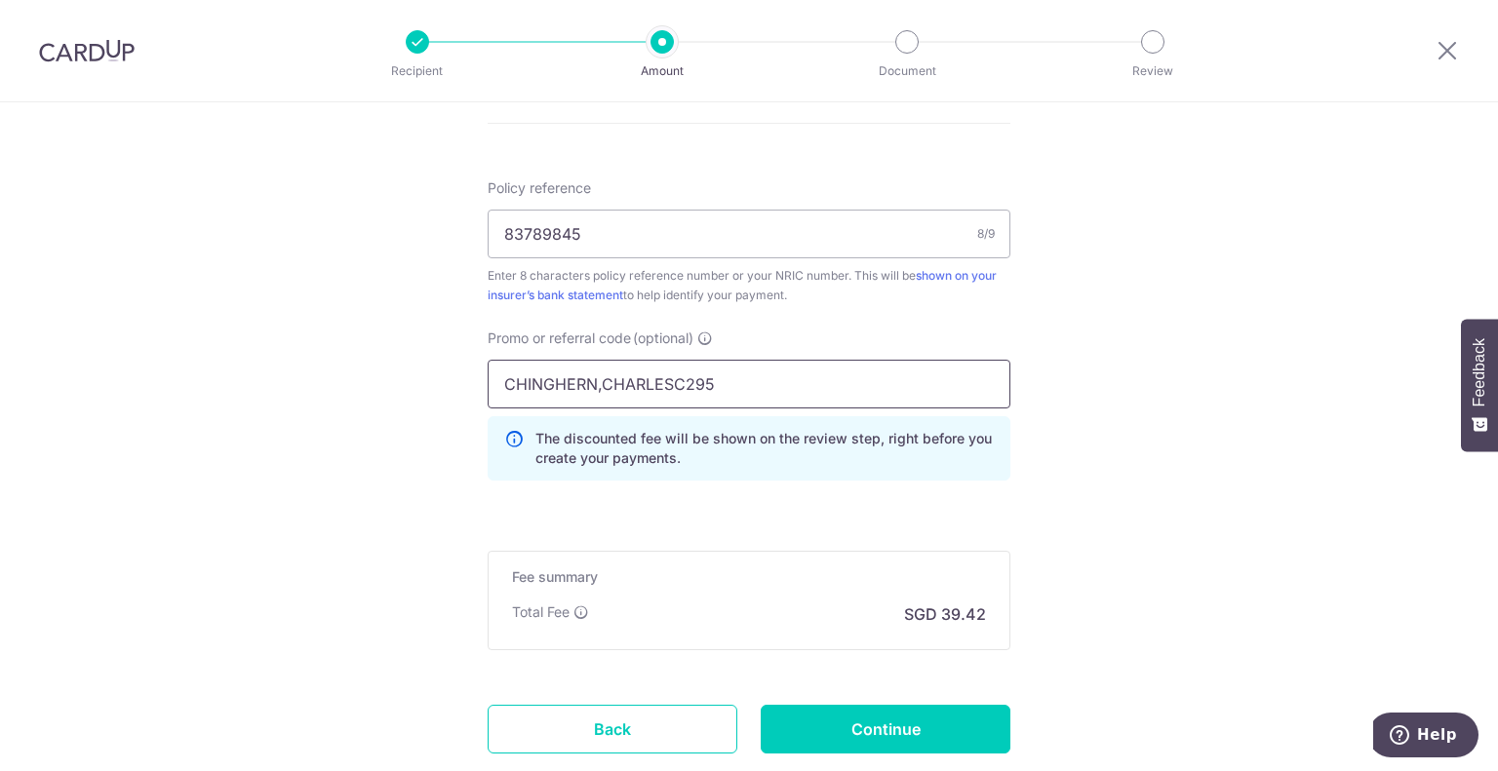
type input "CHINGHERN,CHARLESC295"
click at [698, 375] on input "CHINGHERN,CHARLESC295" at bounding box center [749, 384] width 523 height 49
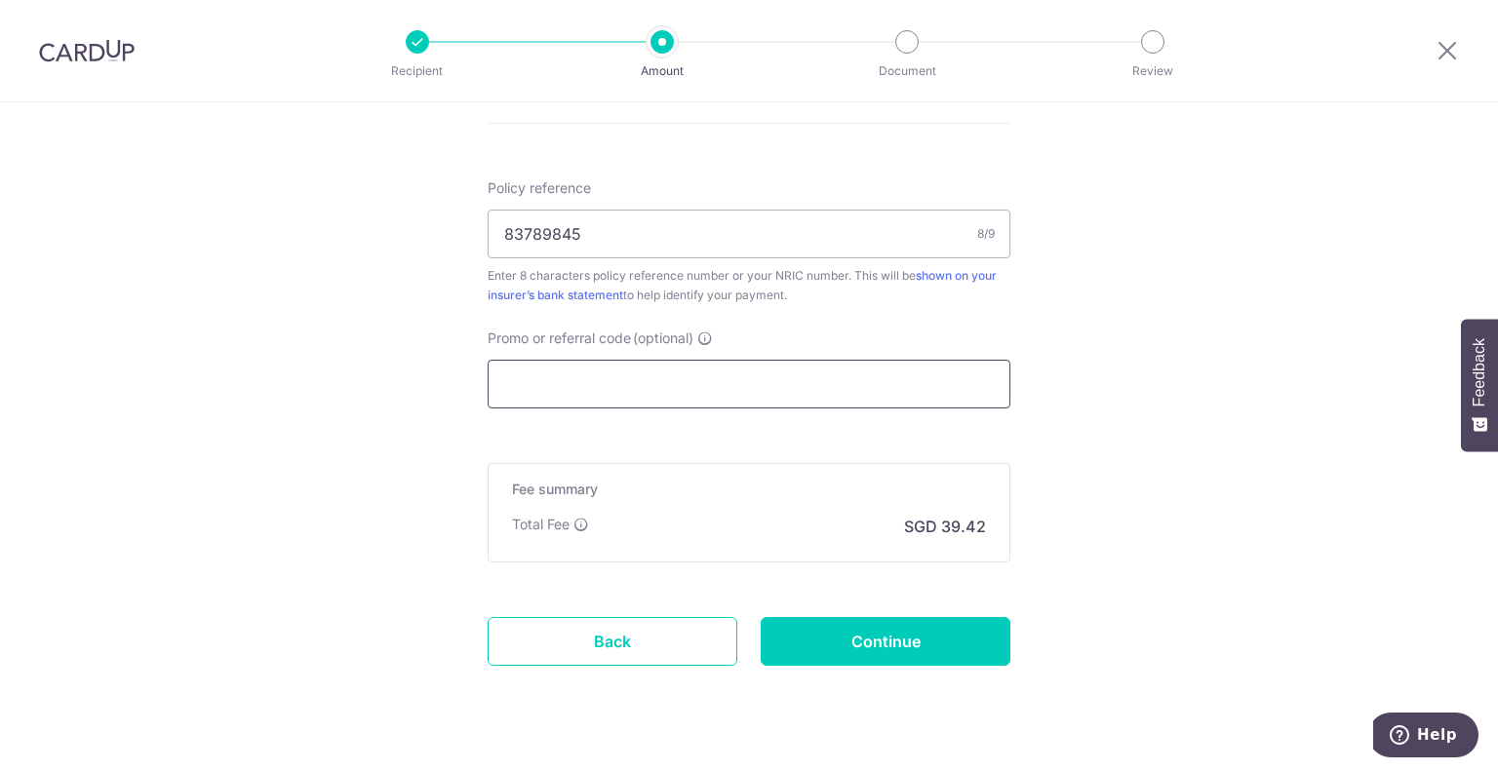
click at [597, 389] on input "Promo or referral code (optional)" at bounding box center [749, 384] width 523 height 49
paste input "CHINGHERN,CHARLESC295"
type input "CHINGHERN,CHARLESC295"
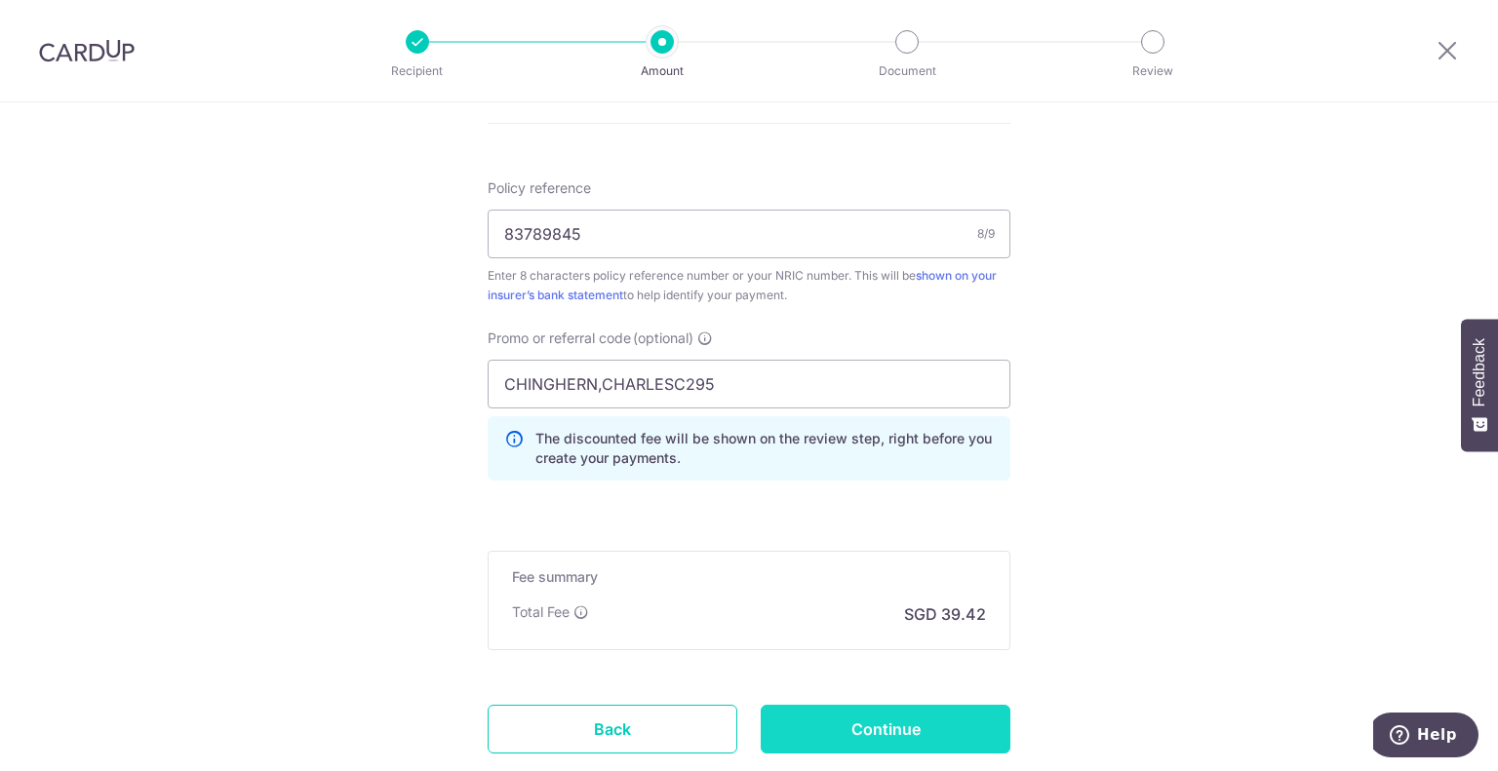
click at [846, 717] on input "Continue" at bounding box center [886, 729] width 250 height 49
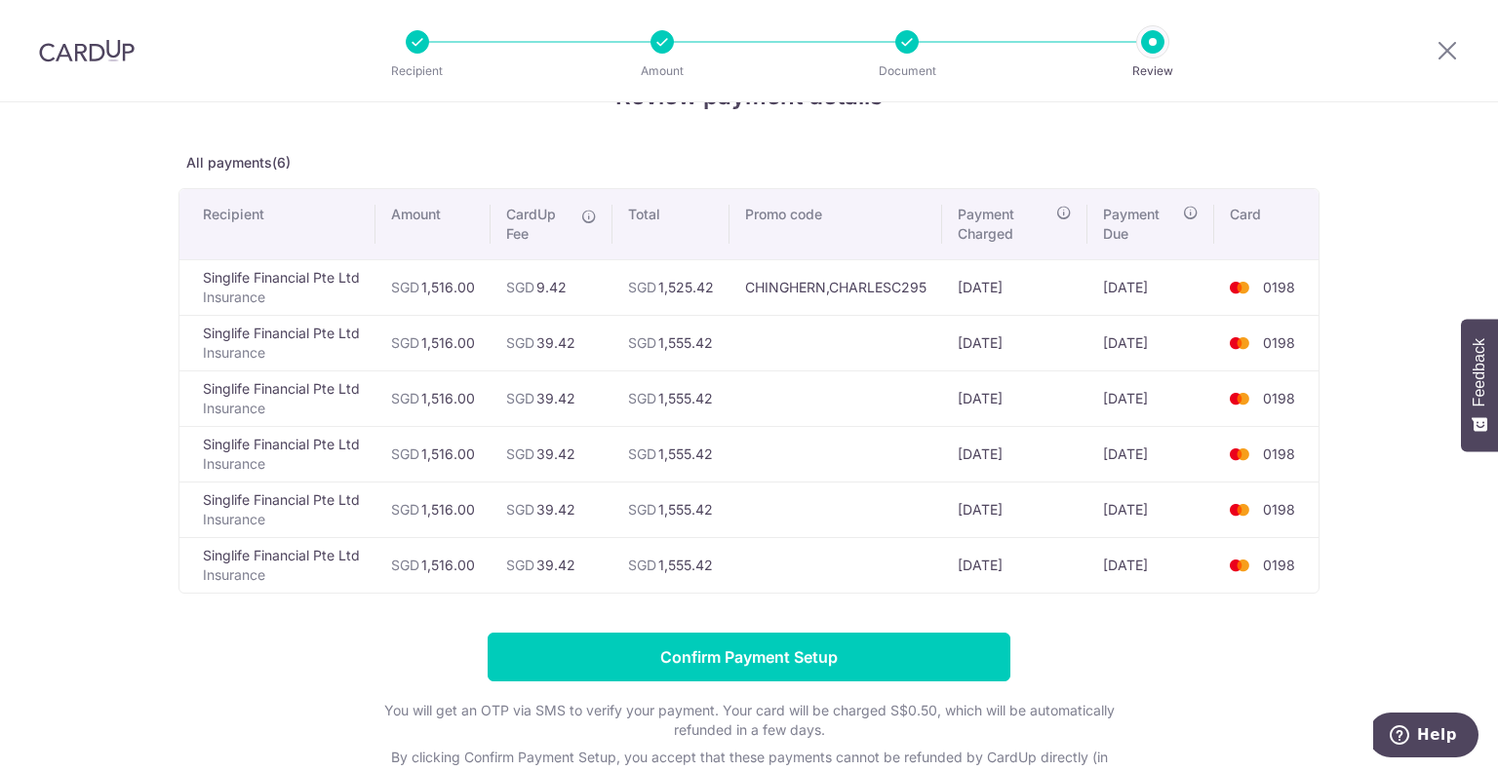
scroll to position [64, 0]
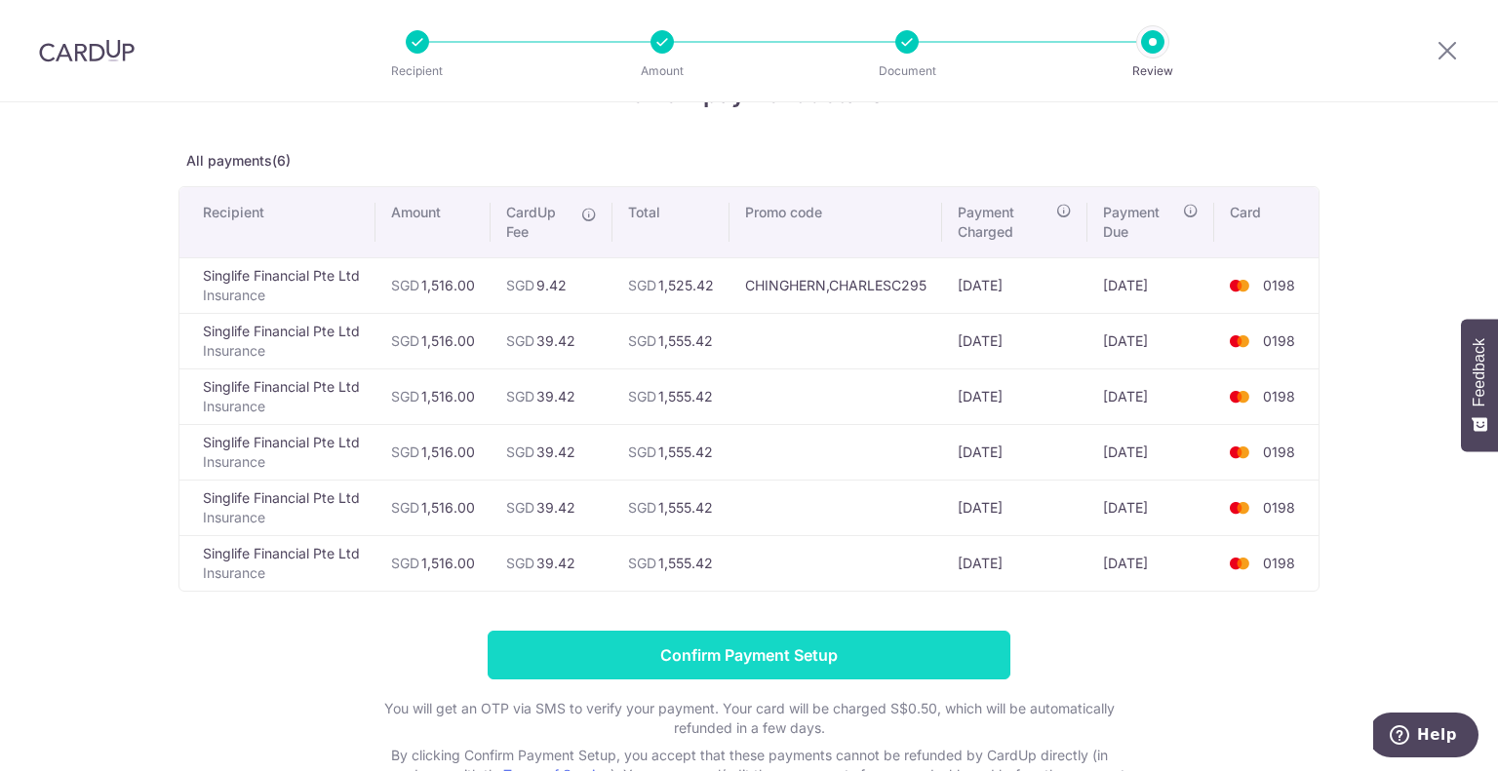
click at [593, 664] on input "Confirm Payment Setup" at bounding box center [749, 655] width 523 height 49
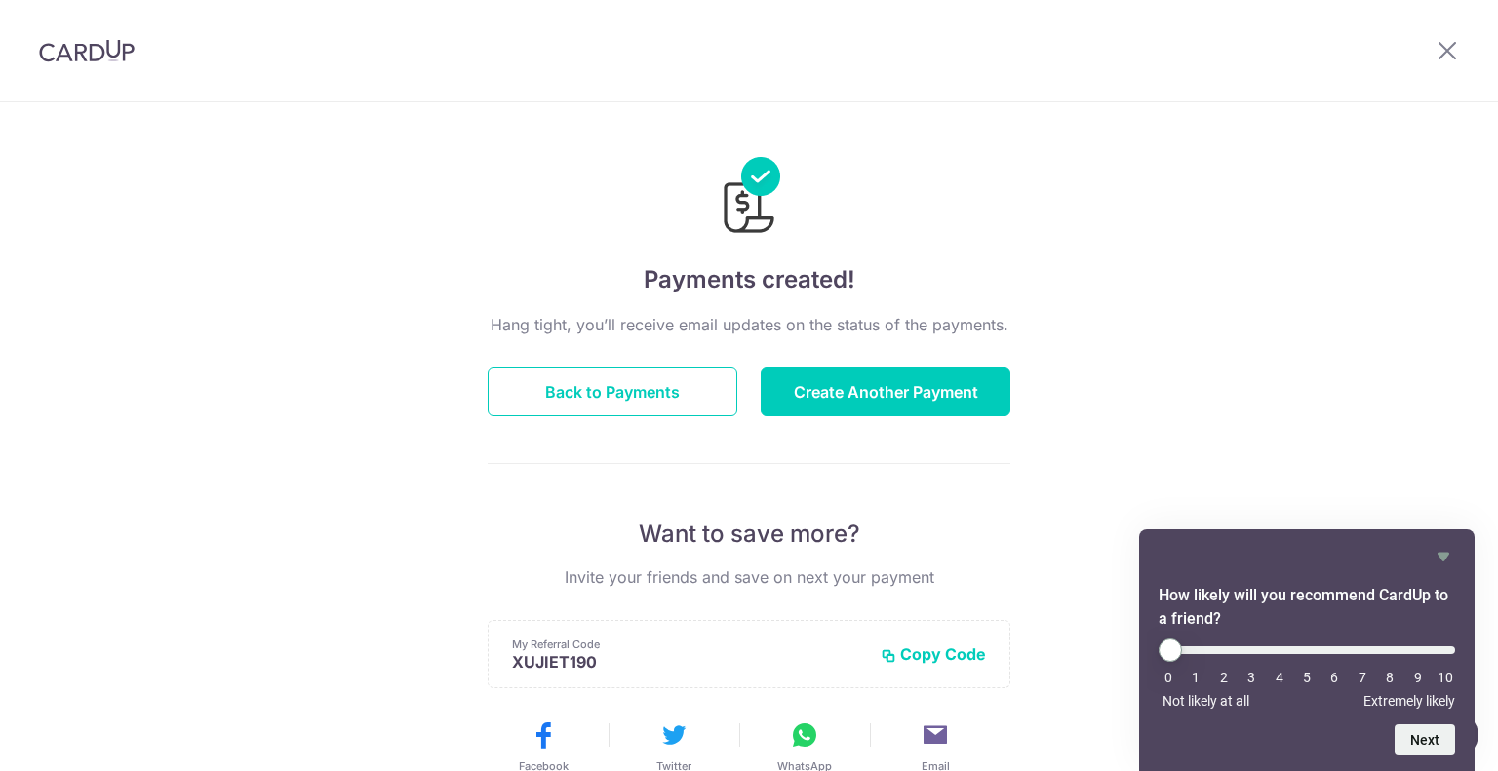
click at [419, 524] on div "Payments created! Hang tight, you’ll receive email updates on the status of the…" at bounding box center [749, 622] width 1498 height 1041
click at [569, 383] on button "Back to Payments" at bounding box center [613, 392] width 250 height 49
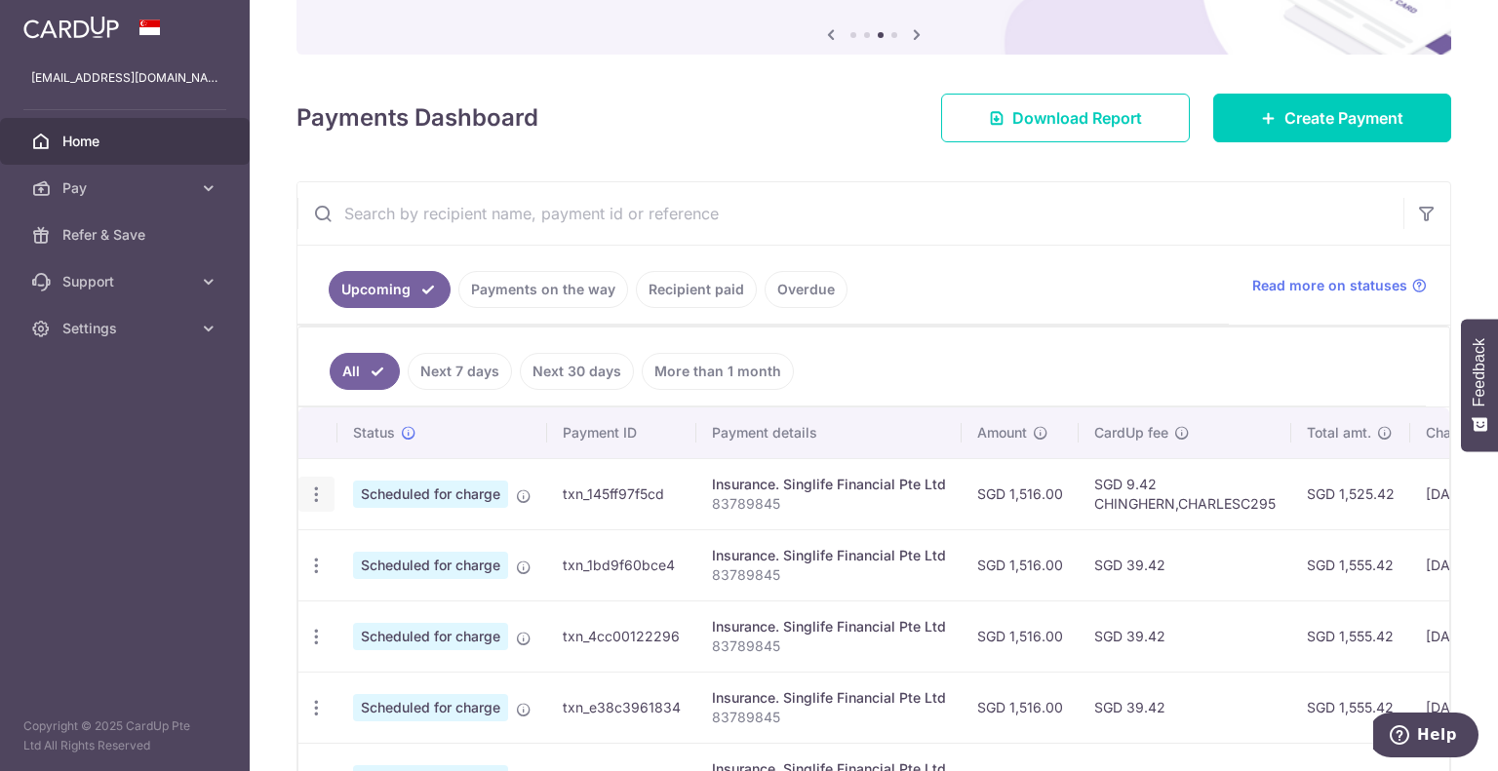
click at [324, 502] on div "Update payment Cancel payment" at bounding box center [316, 495] width 36 height 36
click at [314, 488] on icon "button" at bounding box center [316, 495] width 20 height 20
click at [271, 490] on div "× Pause Schedule Pause all future payments in this series Pause just this one p…" at bounding box center [874, 385] width 1248 height 771
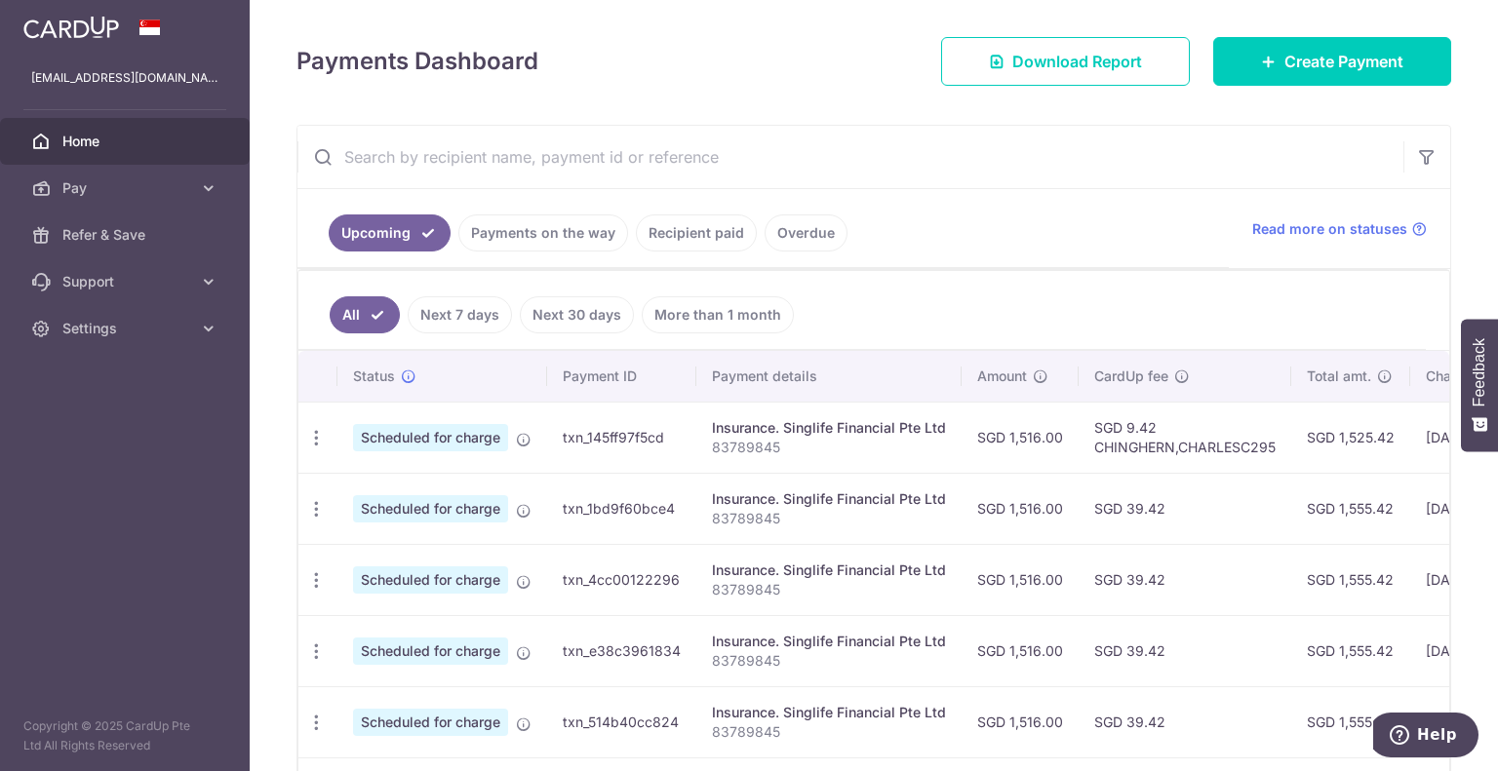
scroll to position [285, 0]
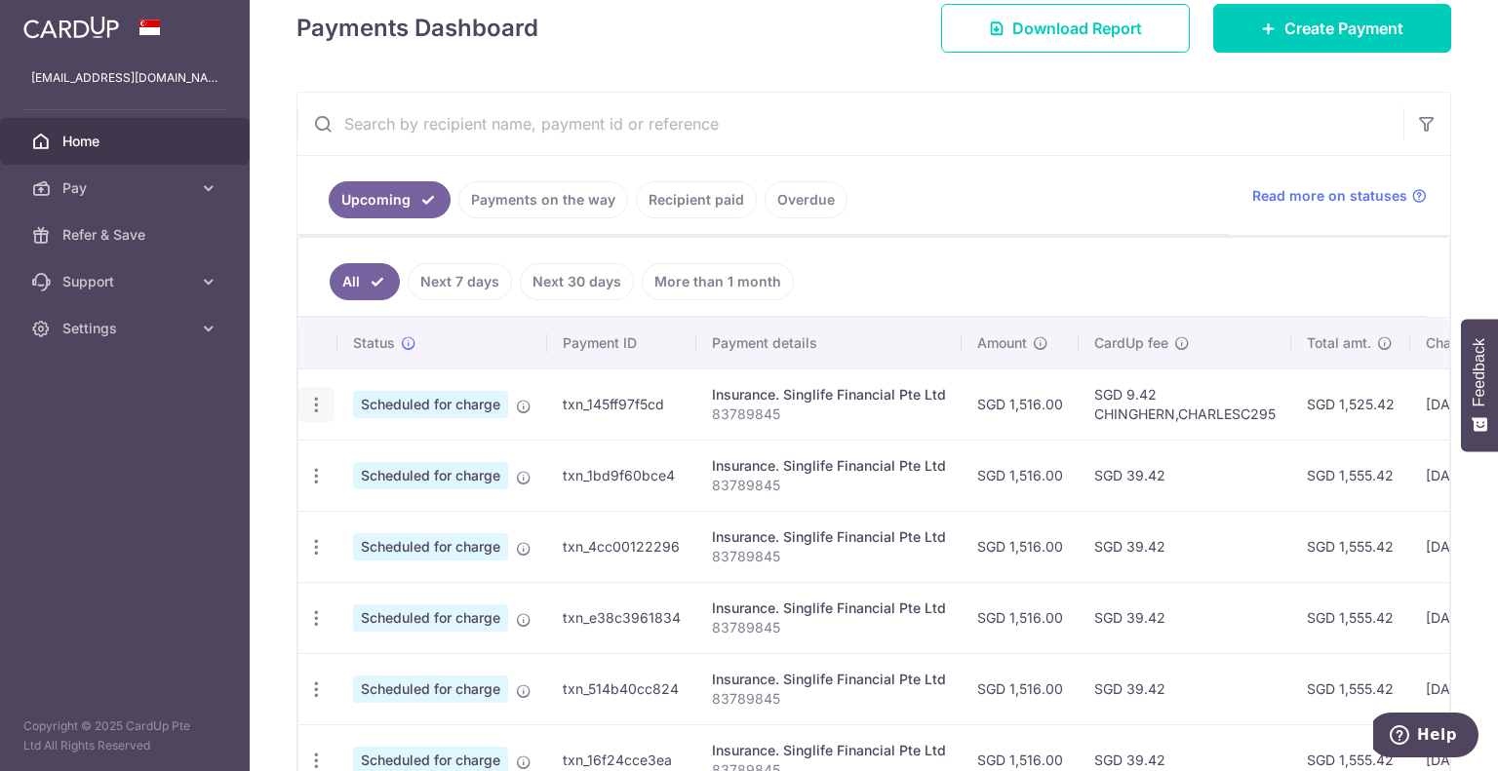
click at [321, 414] on div "Update payment Cancel payment" at bounding box center [316, 405] width 36 height 36
click at [317, 404] on icon "button" at bounding box center [316, 405] width 20 height 20
click at [351, 460] on link "Update payment" at bounding box center [400, 458] width 203 height 47
radio input "true"
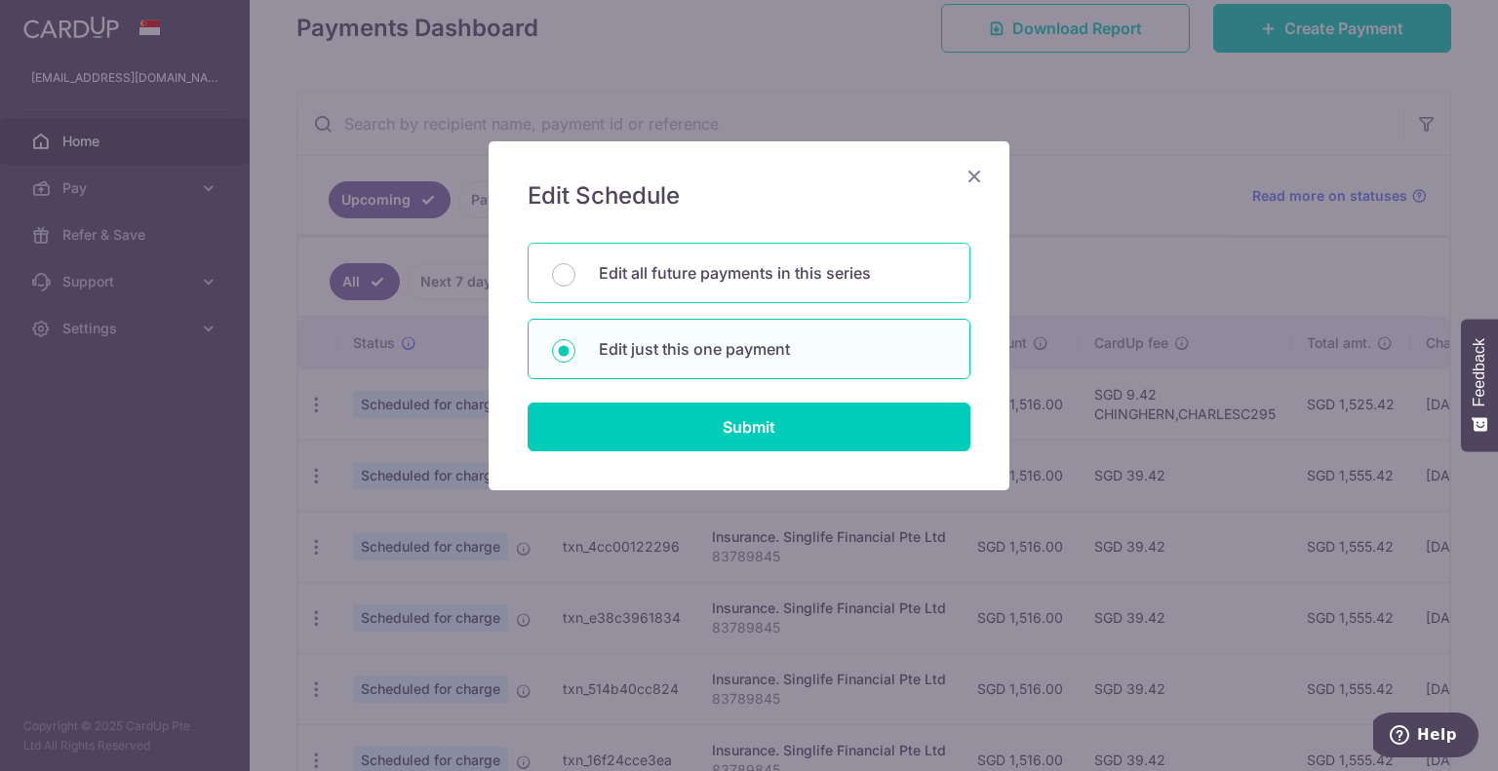
click at [641, 284] on div "Edit all future payments in this series" at bounding box center [749, 273] width 443 height 60
radio input "true"
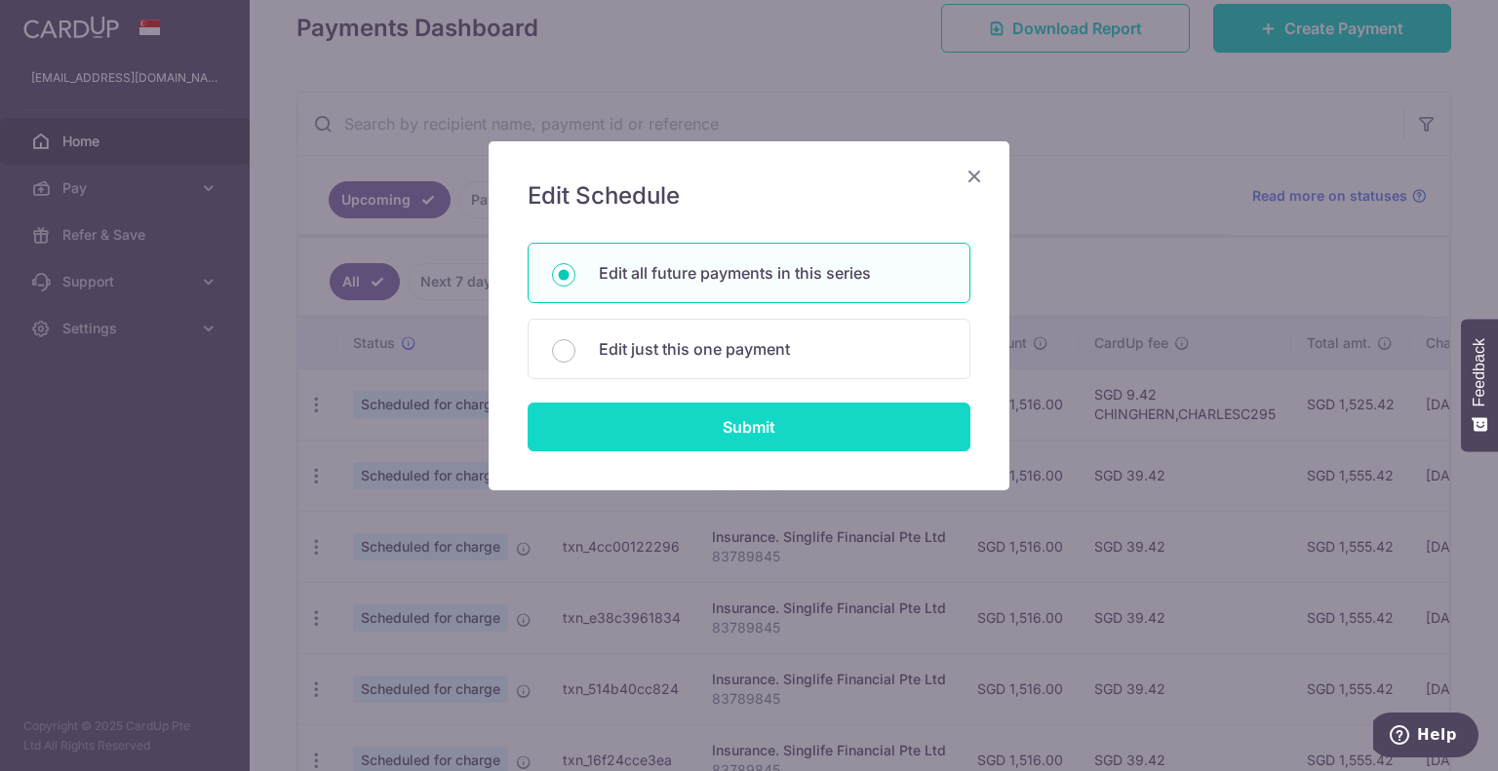
click at [589, 428] on input "Submit" at bounding box center [749, 427] width 443 height 49
radio input "true"
type input "1,516.00"
type input "83789845"
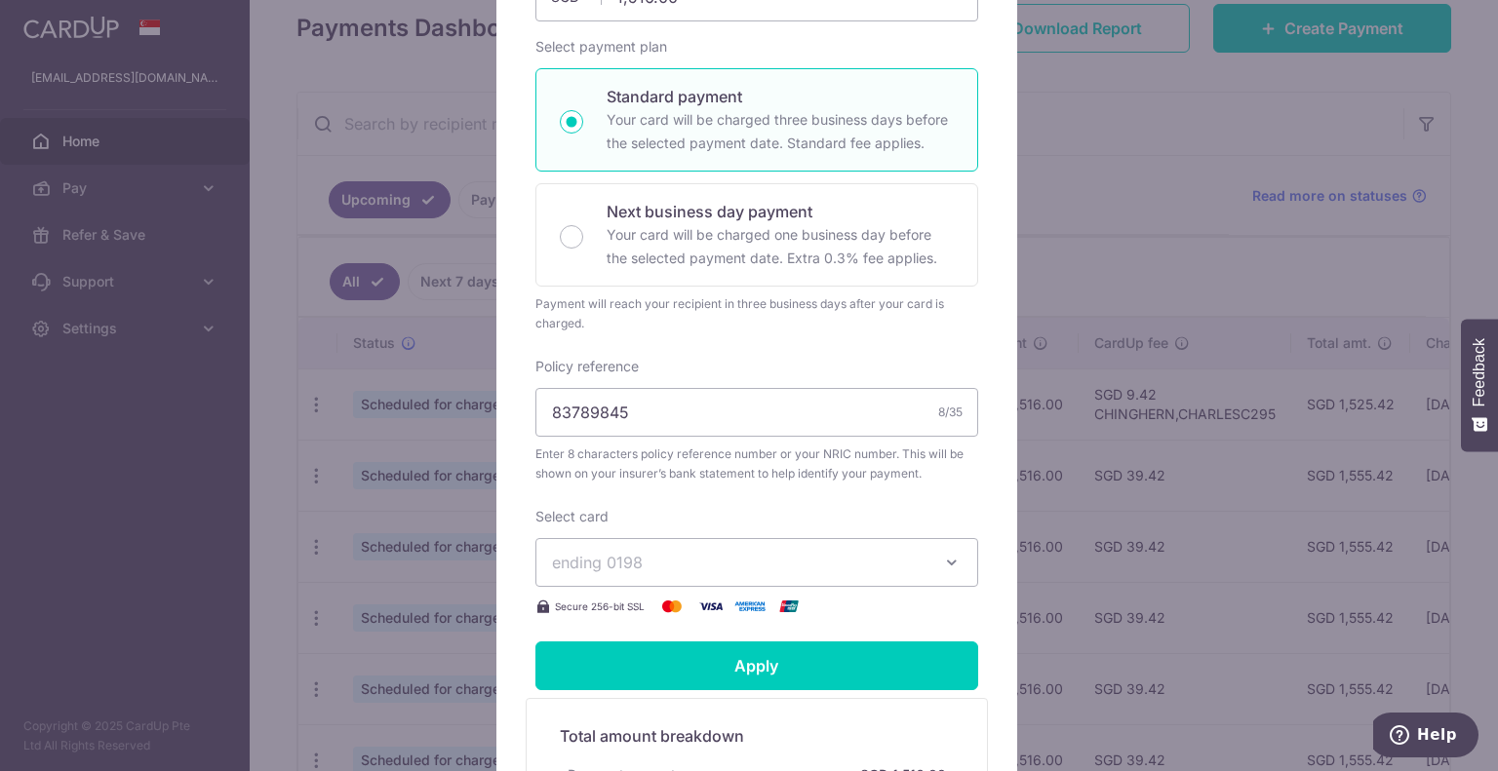
scroll to position [387, 0]
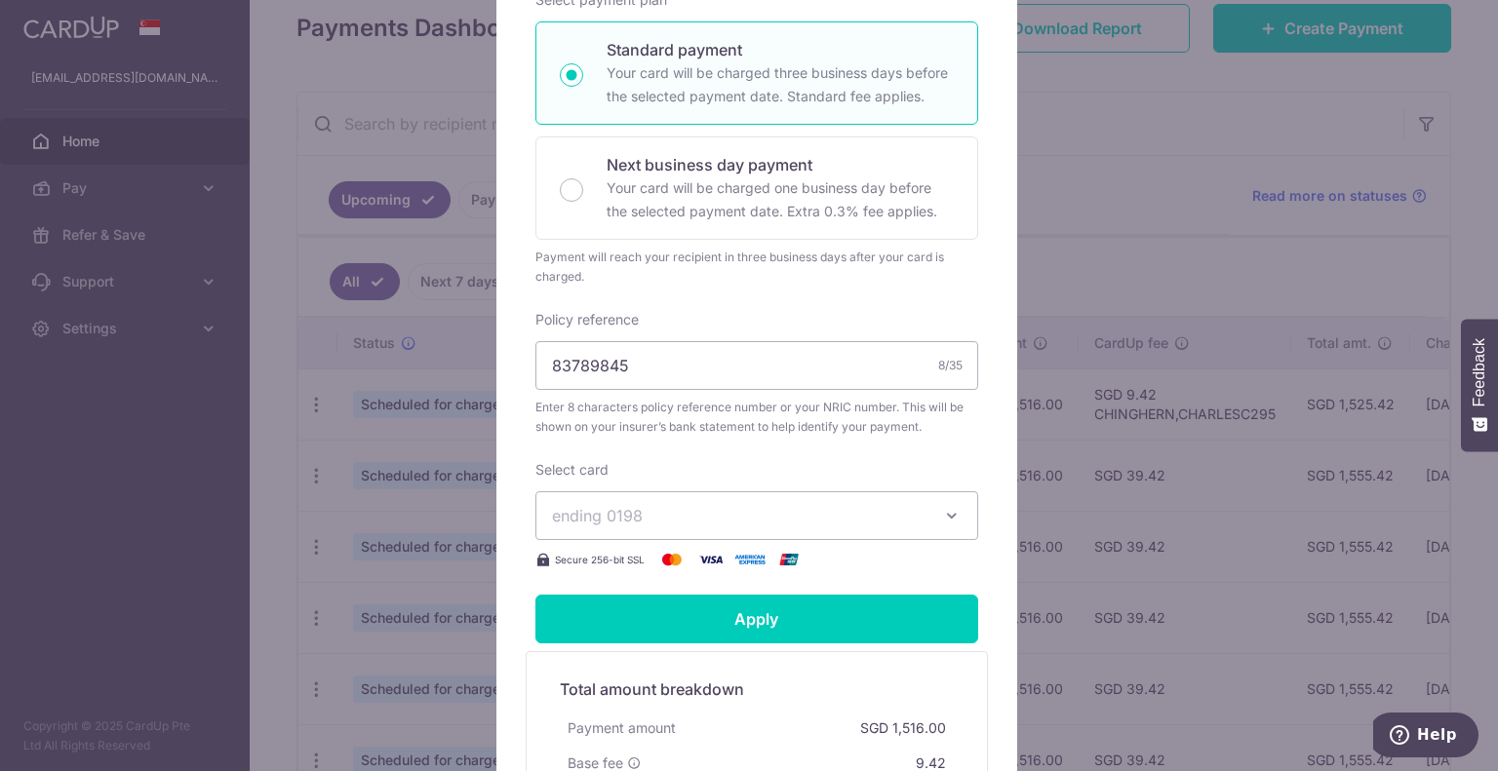
click at [616, 492] on button "ending 0198" at bounding box center [756, 515] width 443 height 49
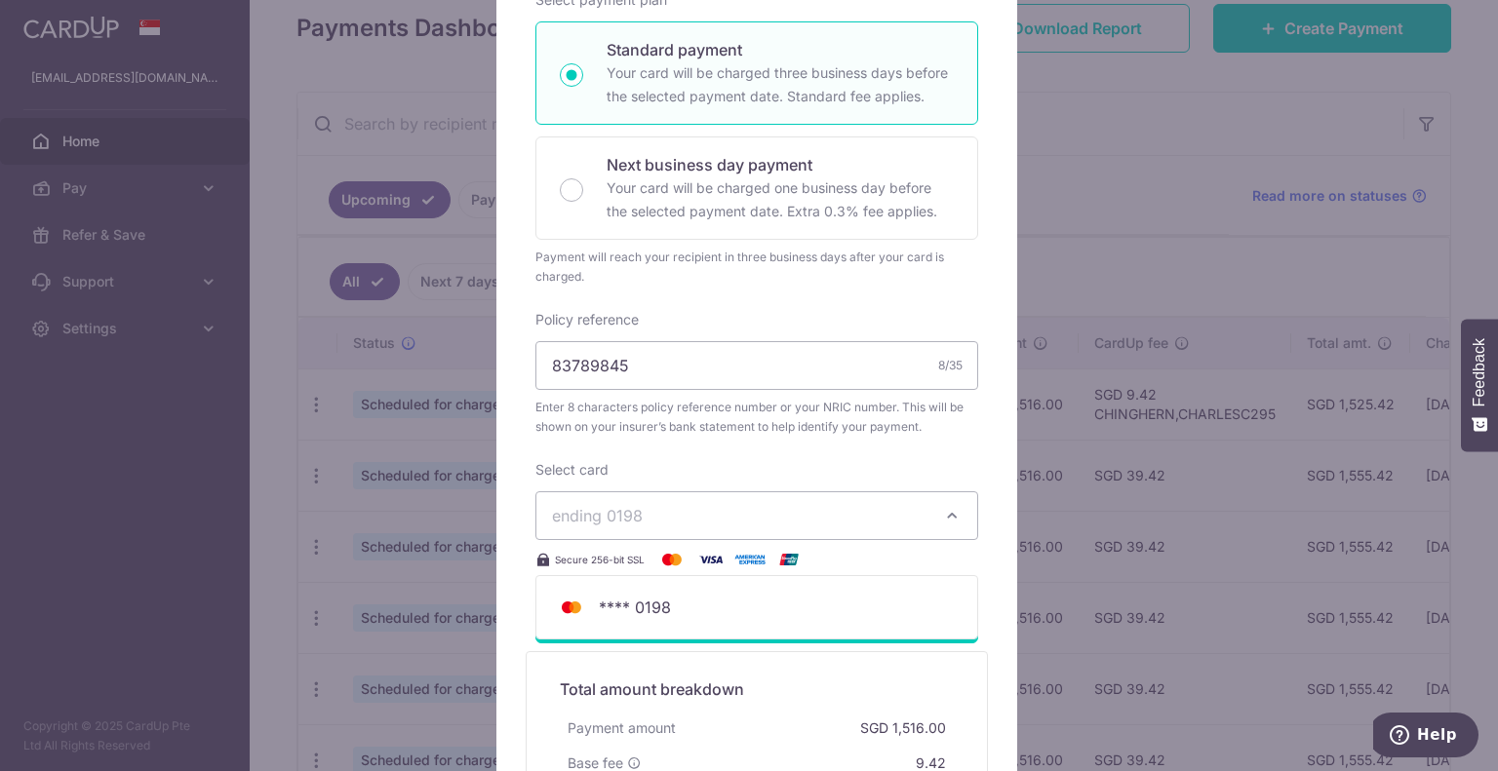
click at [616, 492] on button "ending 0198" at bounding box center [756, 515] width 443 height 49
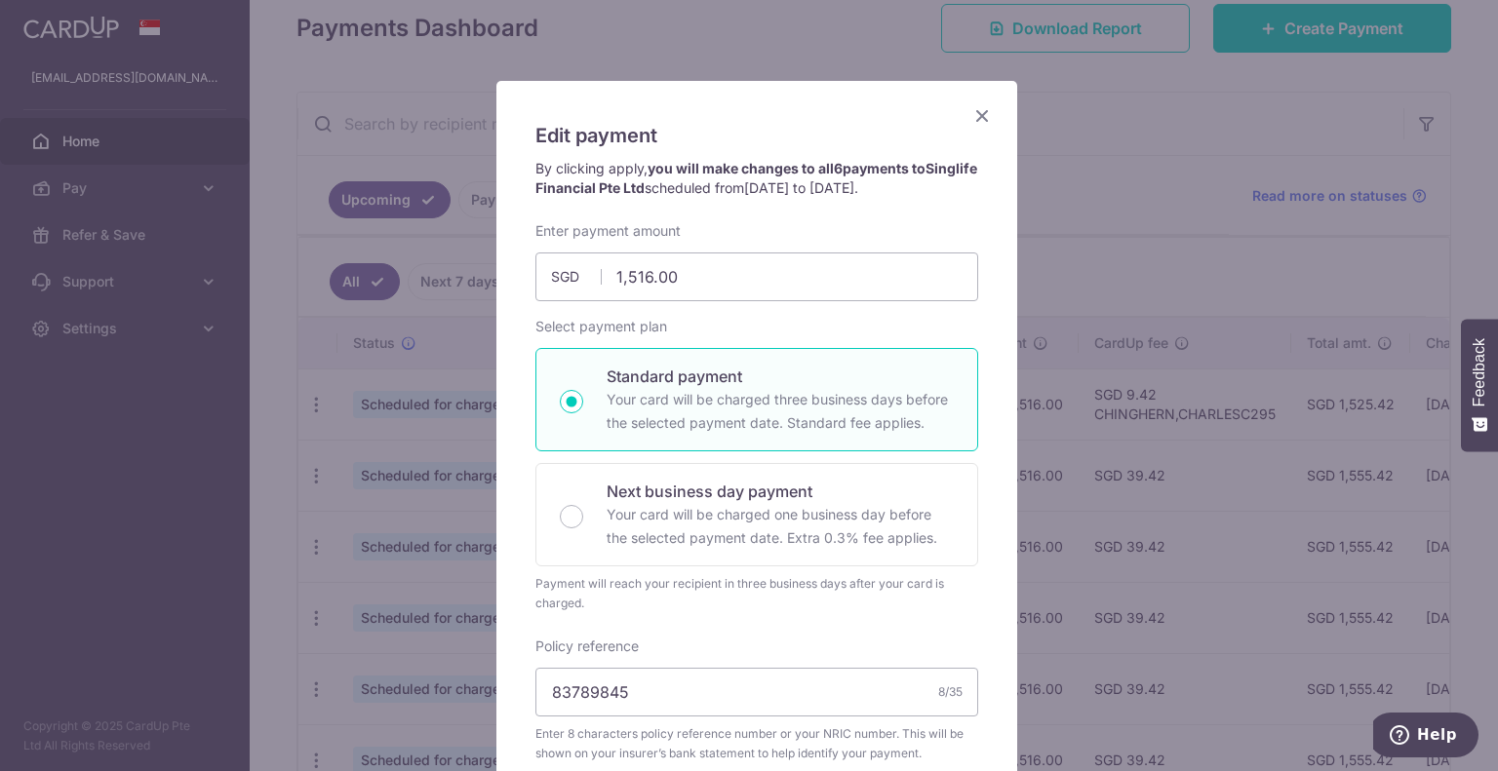
scroll to position [0, 0]
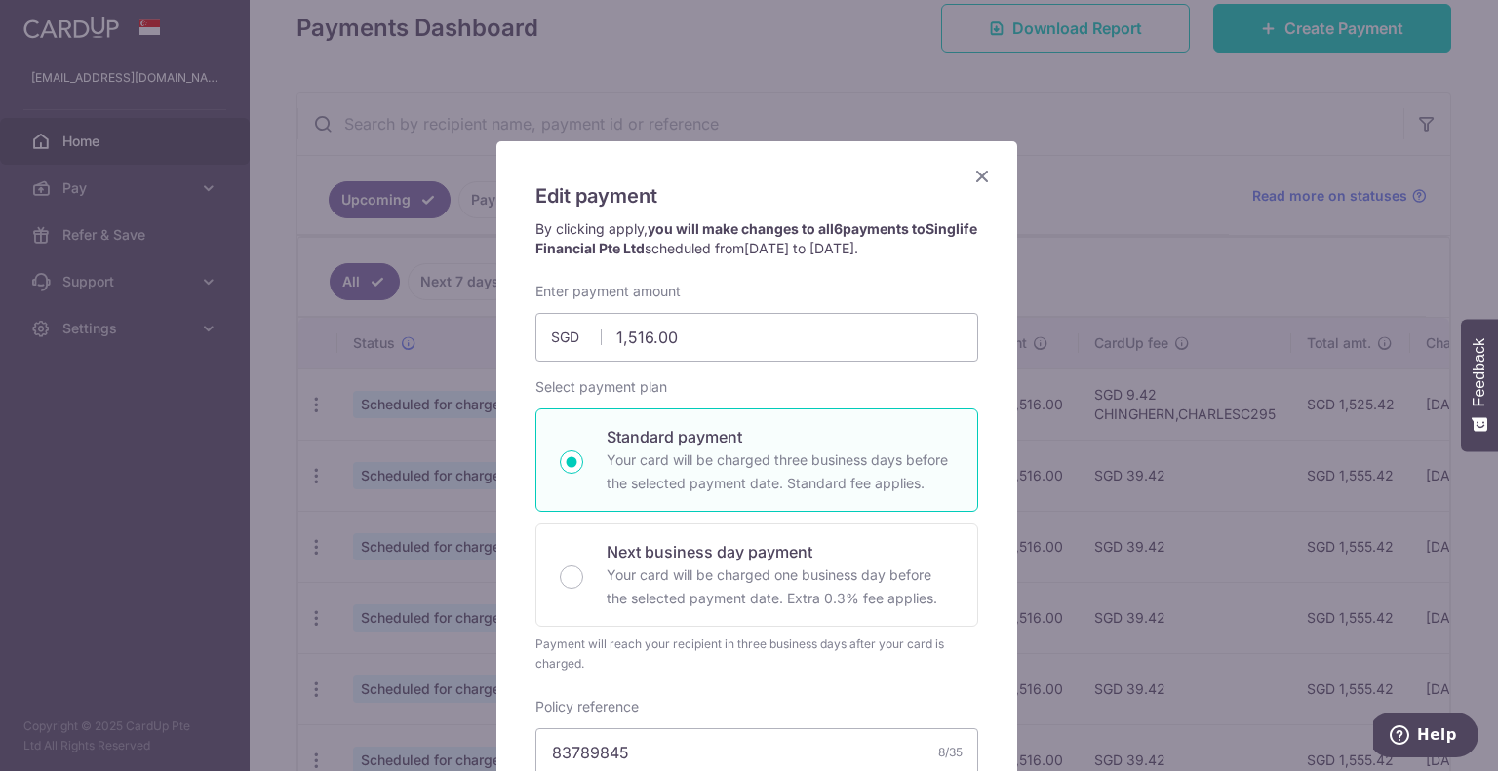
click at [976, 171] on icon "Close" at bounding box center [981, 176] width 23 height 24
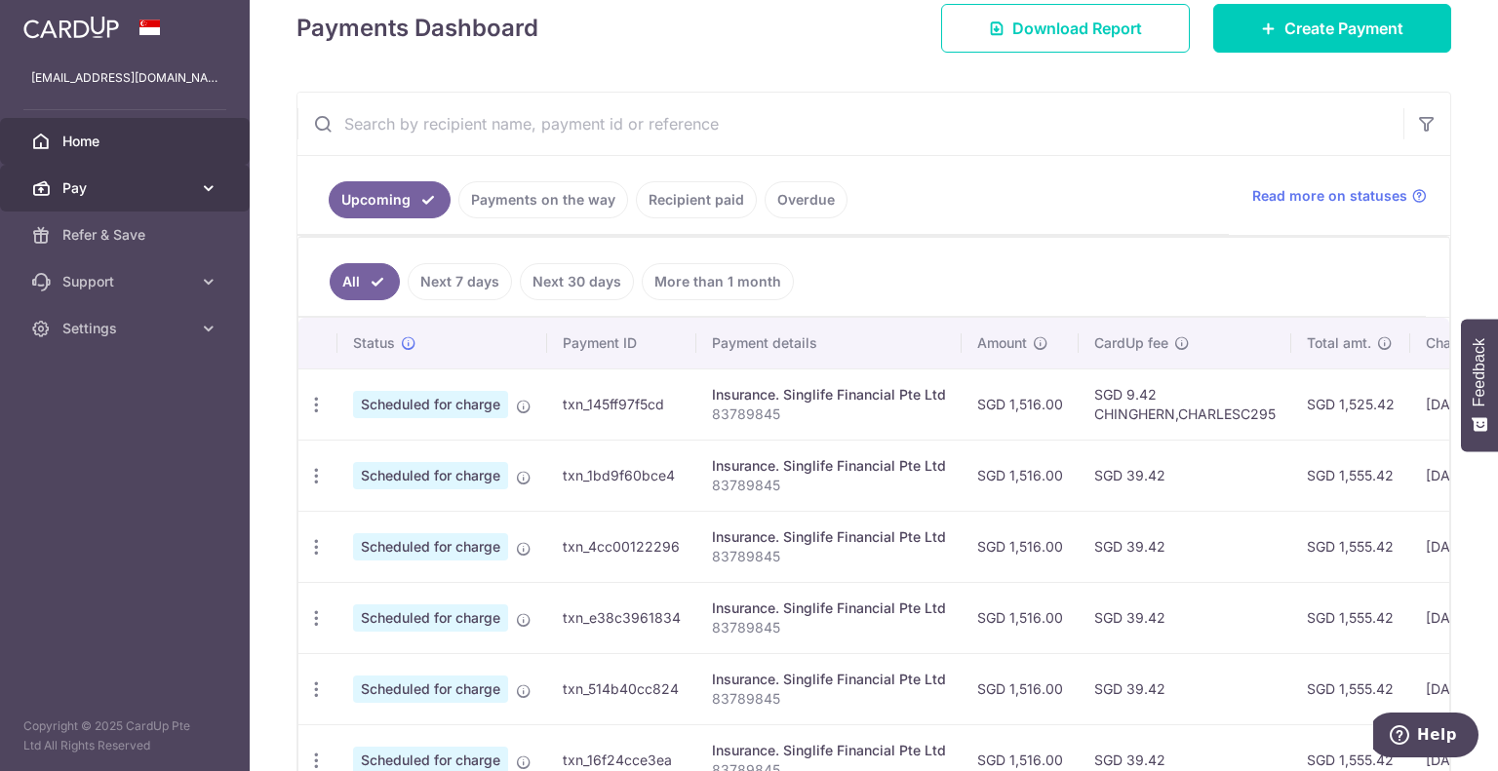
click at [186, 173] on link "Pay" at bounding box center [125, 188] width 250 height 47
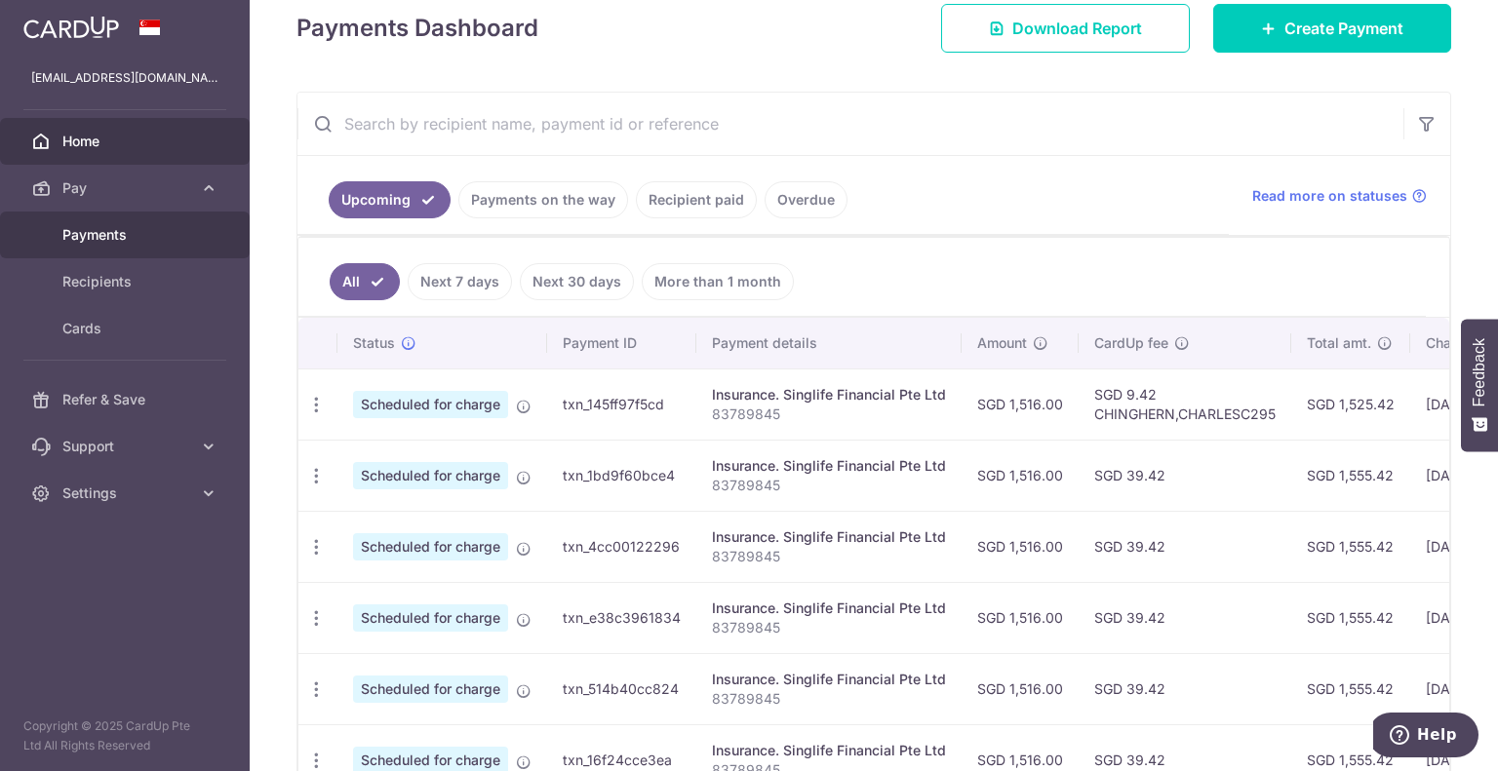
click at [14, 216] on link "Payments" at bounding box center [125, 235] width 250 height 47
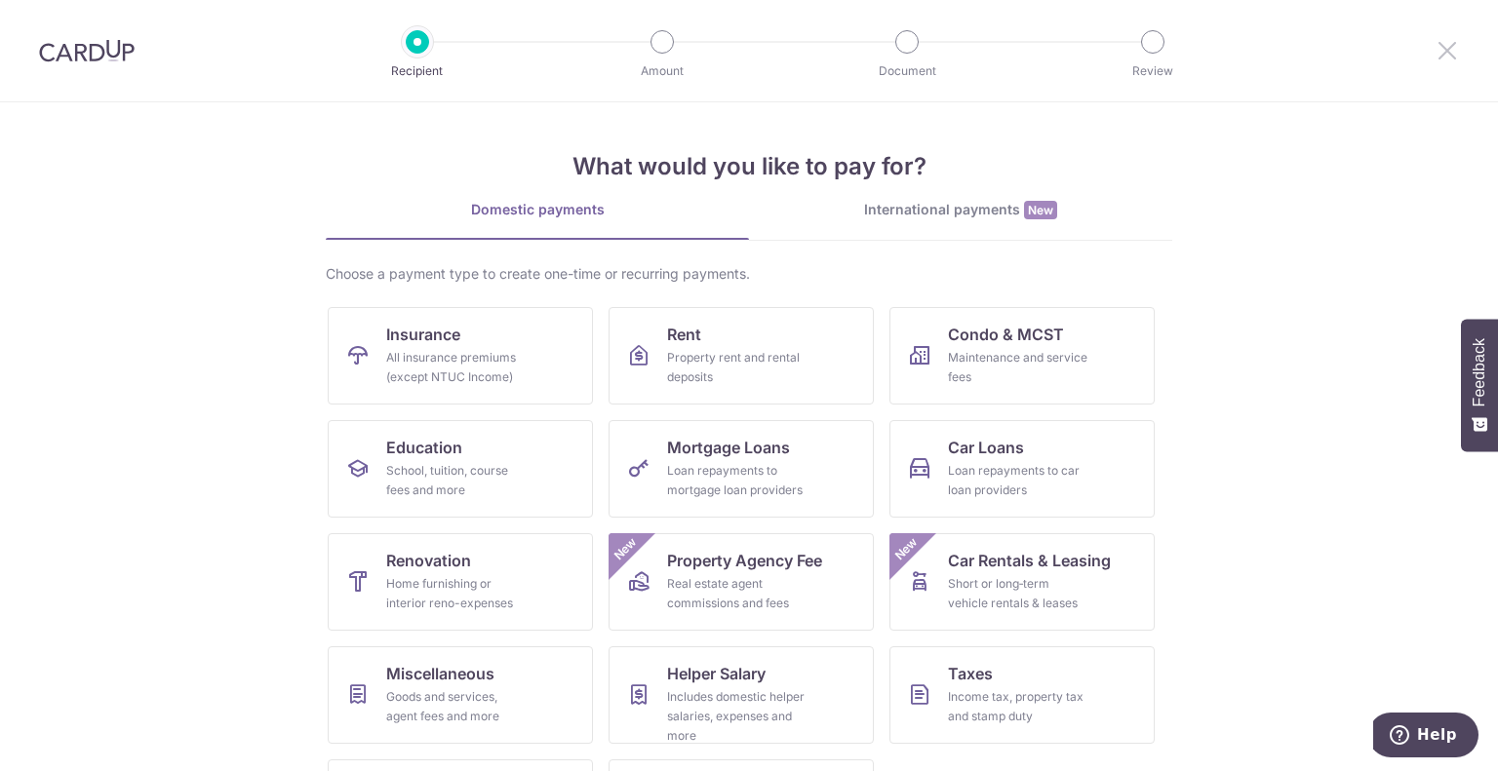
drag, startPoint x: 95, startPoint y: 0, endPoint x: 1440, endPoint y: 59, distance: 1347.0
click at [1440, 59] on icon at bounding box center [1446, 50] width 23 height 24
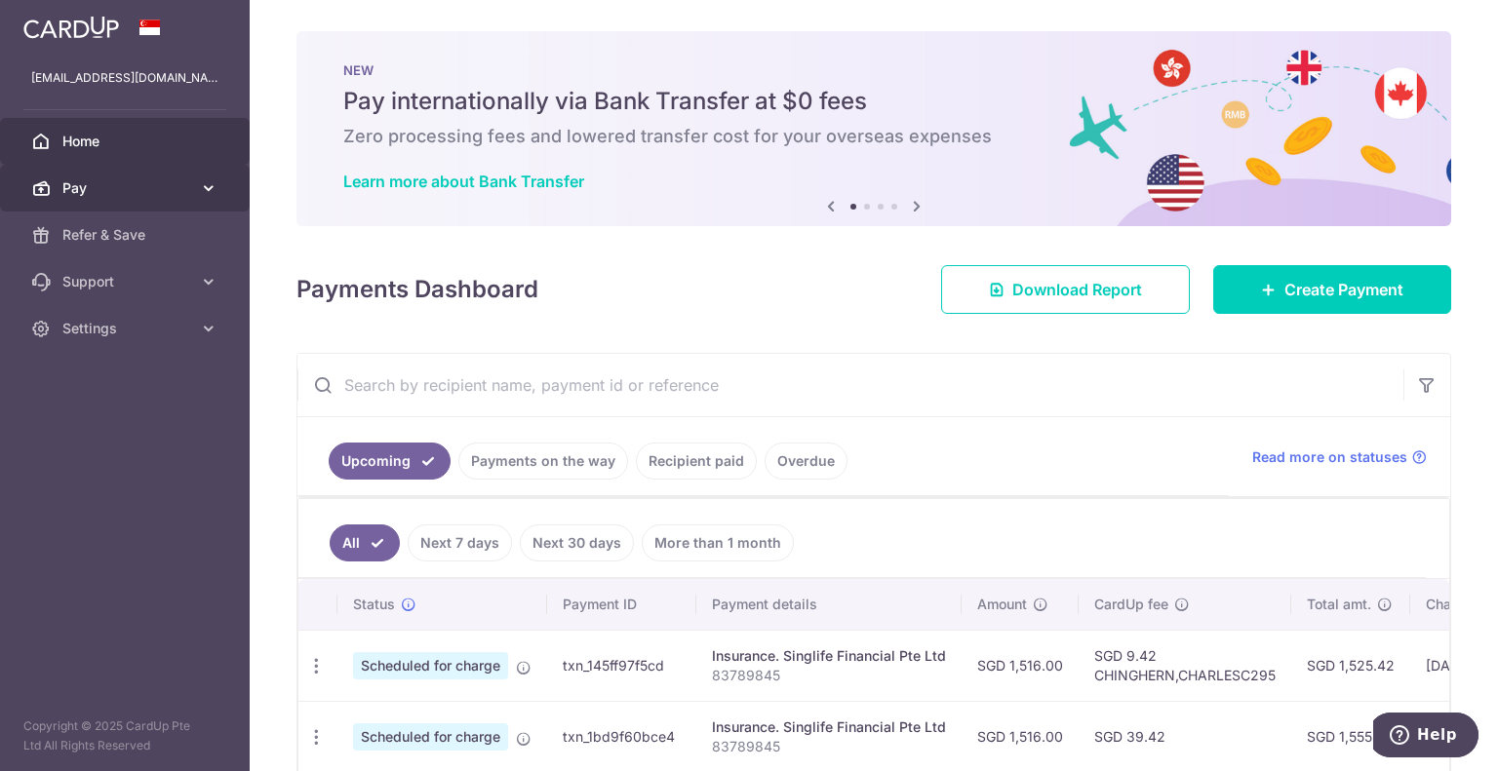
click at [70, 207] on link "Pay" at bounding box center [125, 188] width 250 height 47
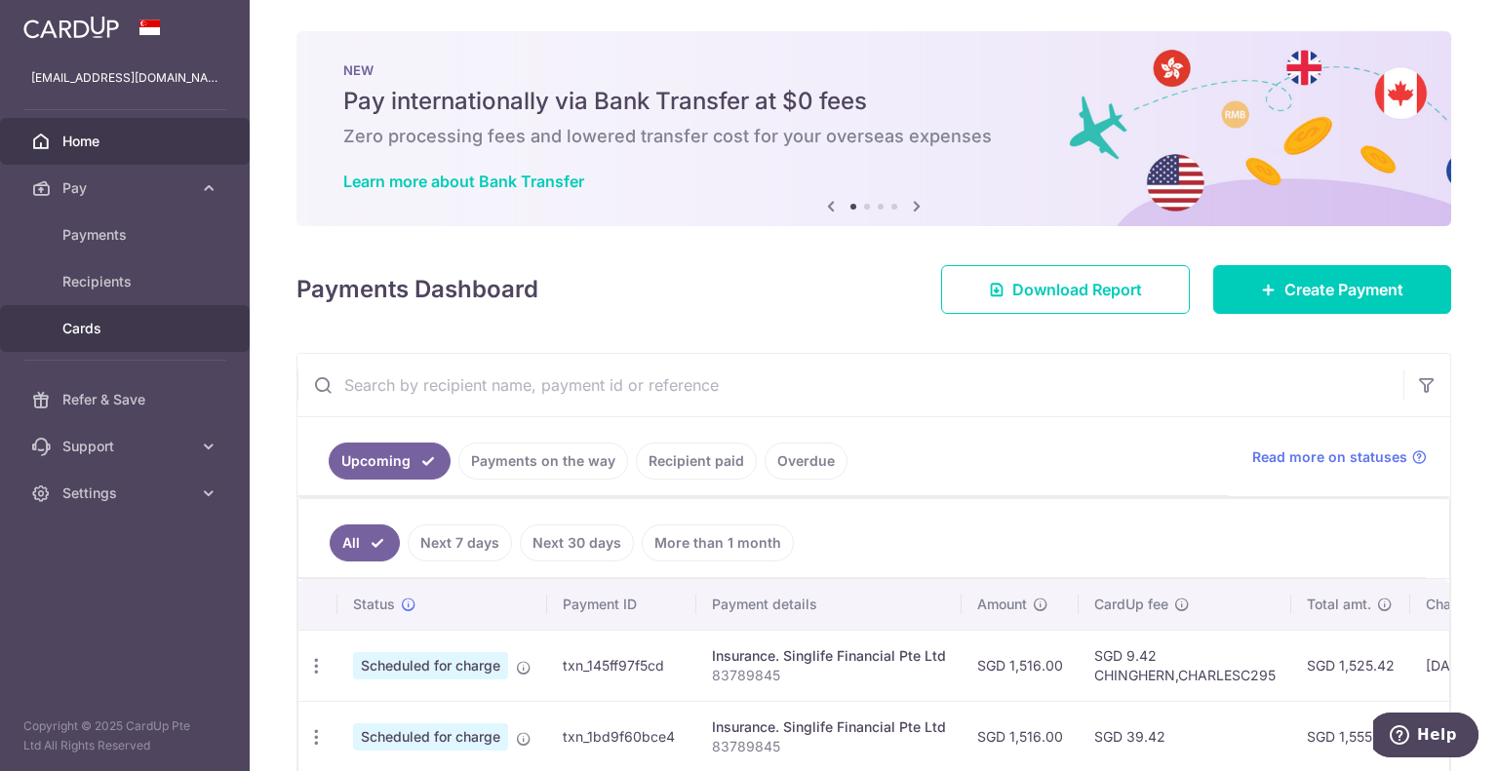
click at [77, 335] on span "Cards" at bounding box center [126, 329] width 129 height 20
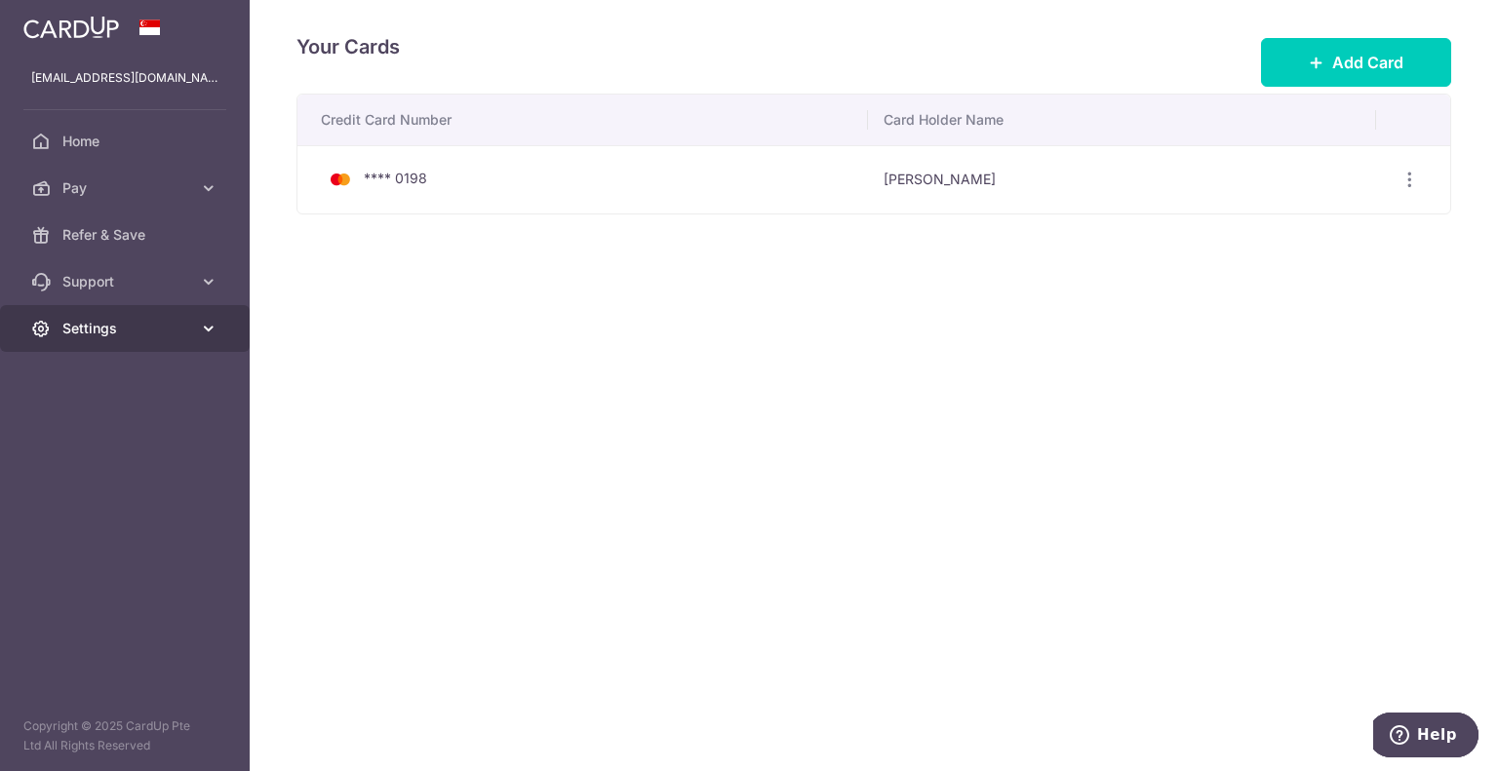
click at [181, 334] on span "Settings" at bounding box center [126, 329] width 129 height 20
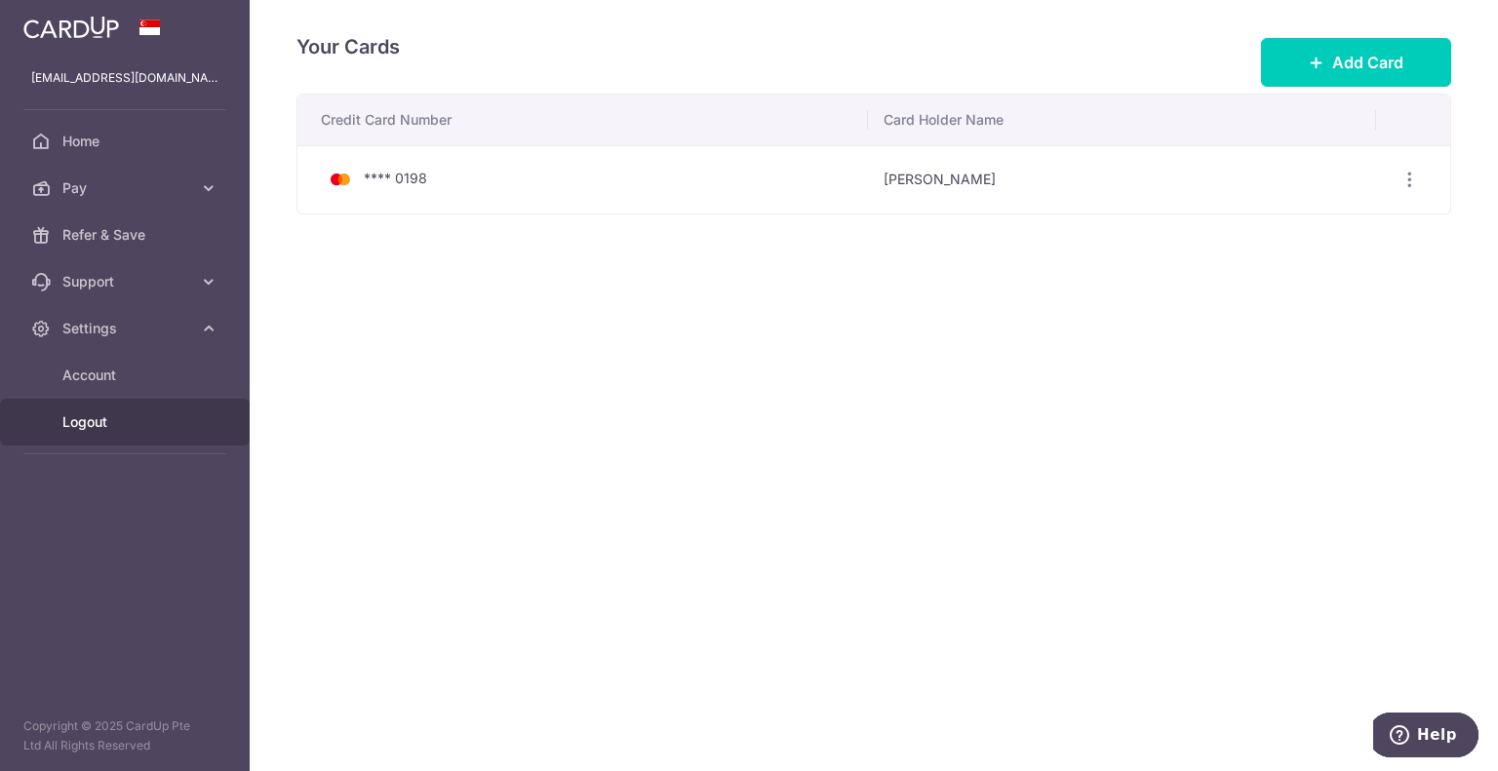
click at [77, 424] on span "Logout" at bounding box center [126, 422] width 129 height 20
